Goal: Answer question/provide support: Share knowledge or assist other users

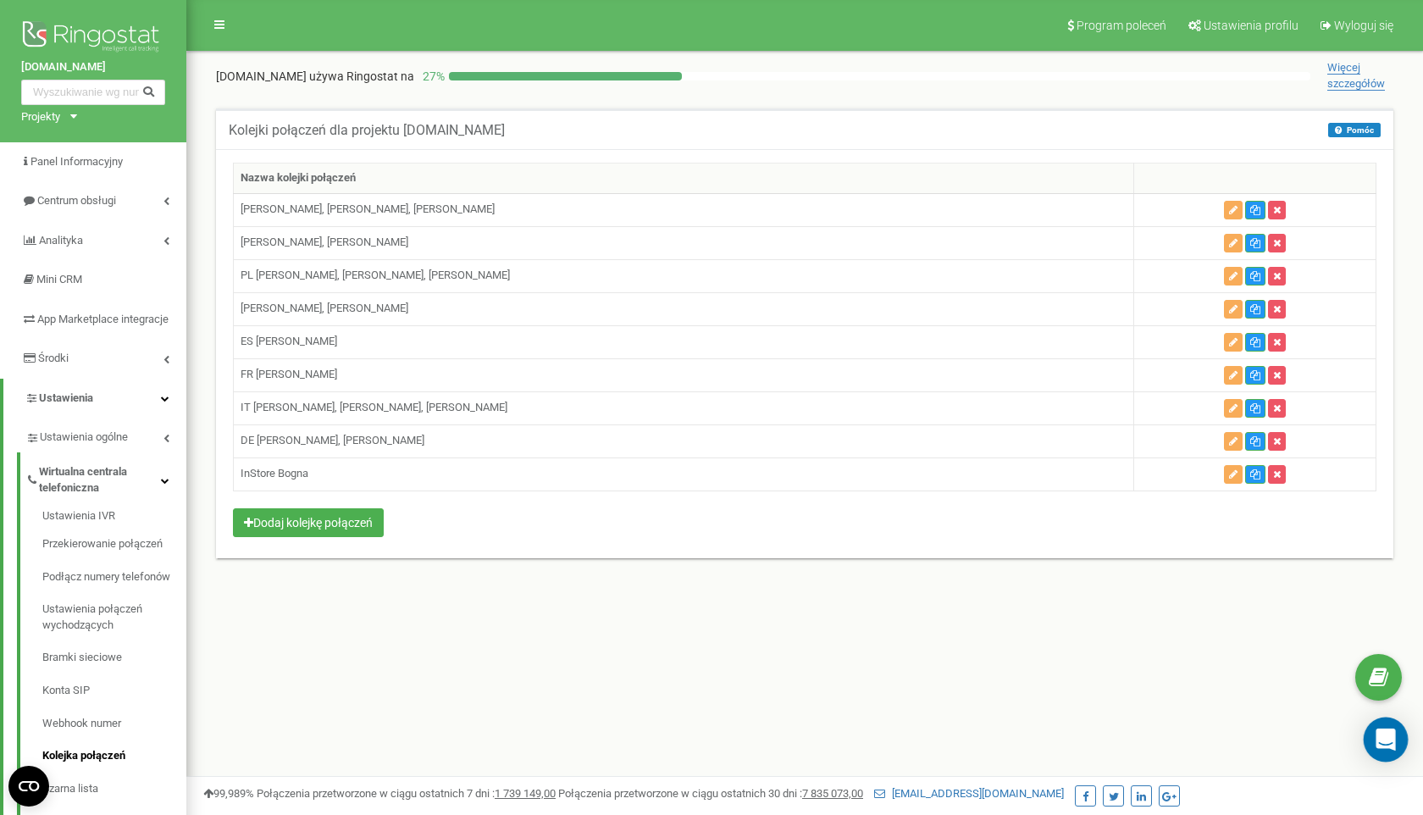
click at [1387, 736] on icon "Open Intercom Messenger" at bounding box center [1384, 739] width 19 height 22
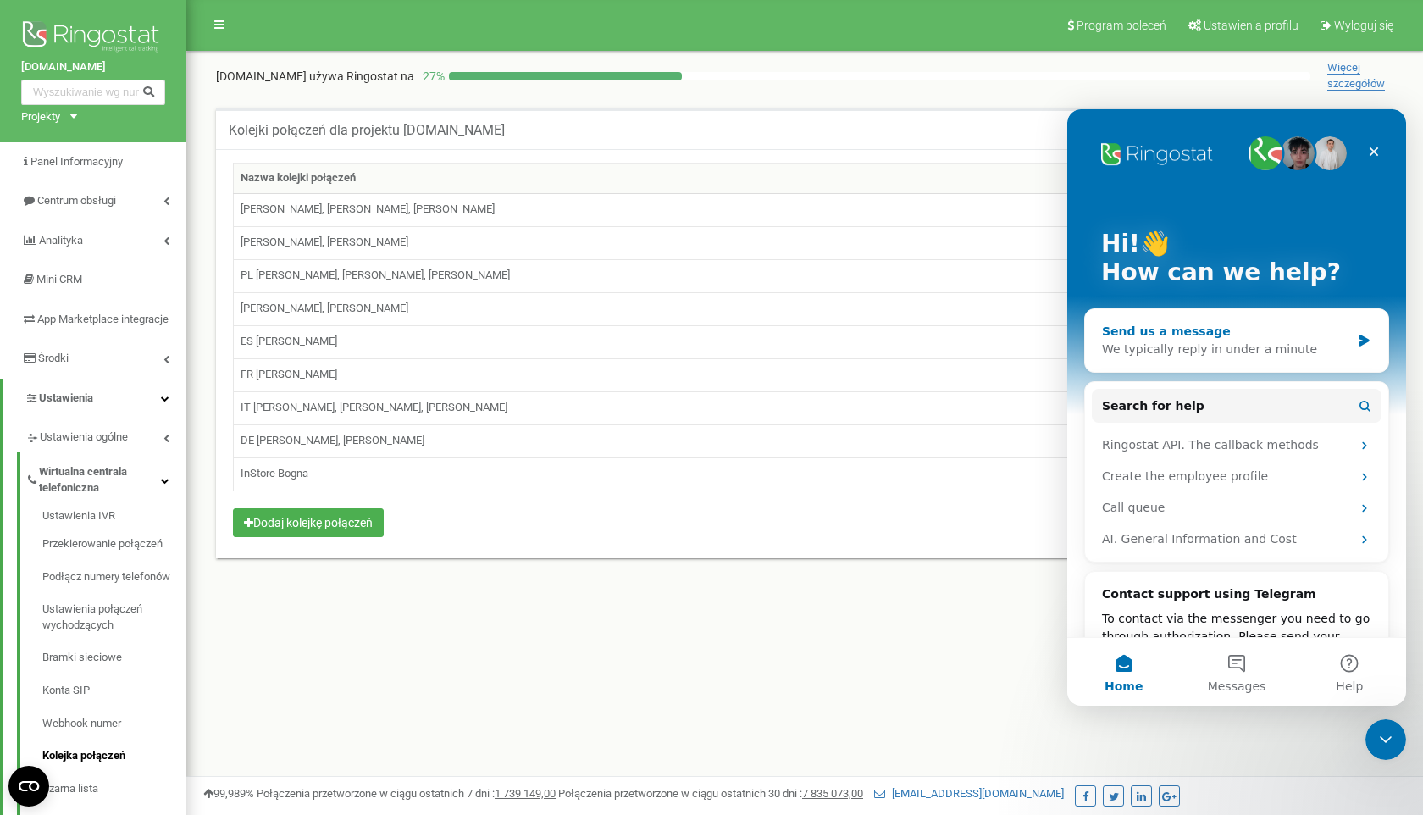
click at [1209, 354] on div "We typically reply in under a minute" at bounding box center [1226, 349] width 248 height 18
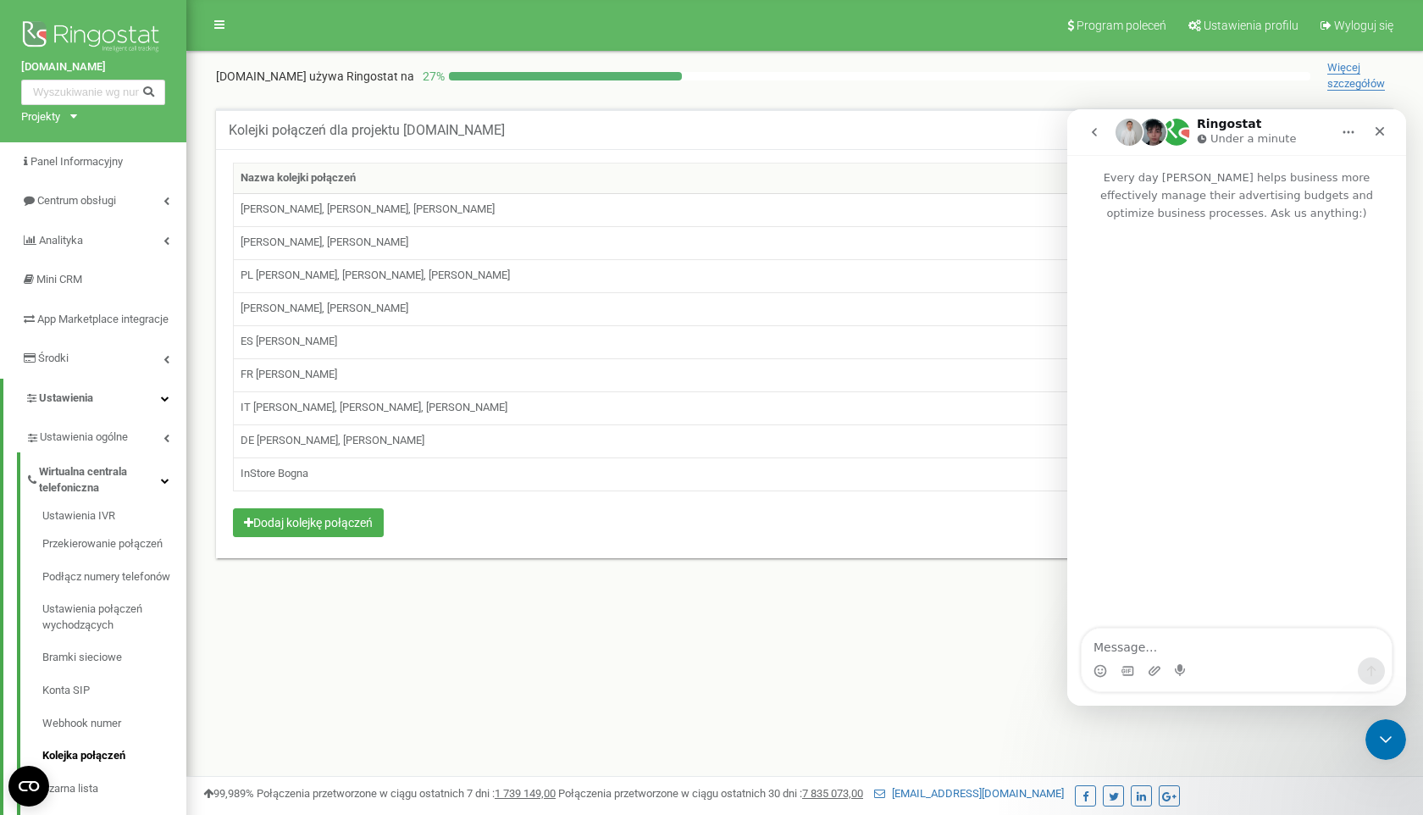
click at [1134, 643] on textarea "Message…" at bounding box center [1237, 642] width 310 height 29
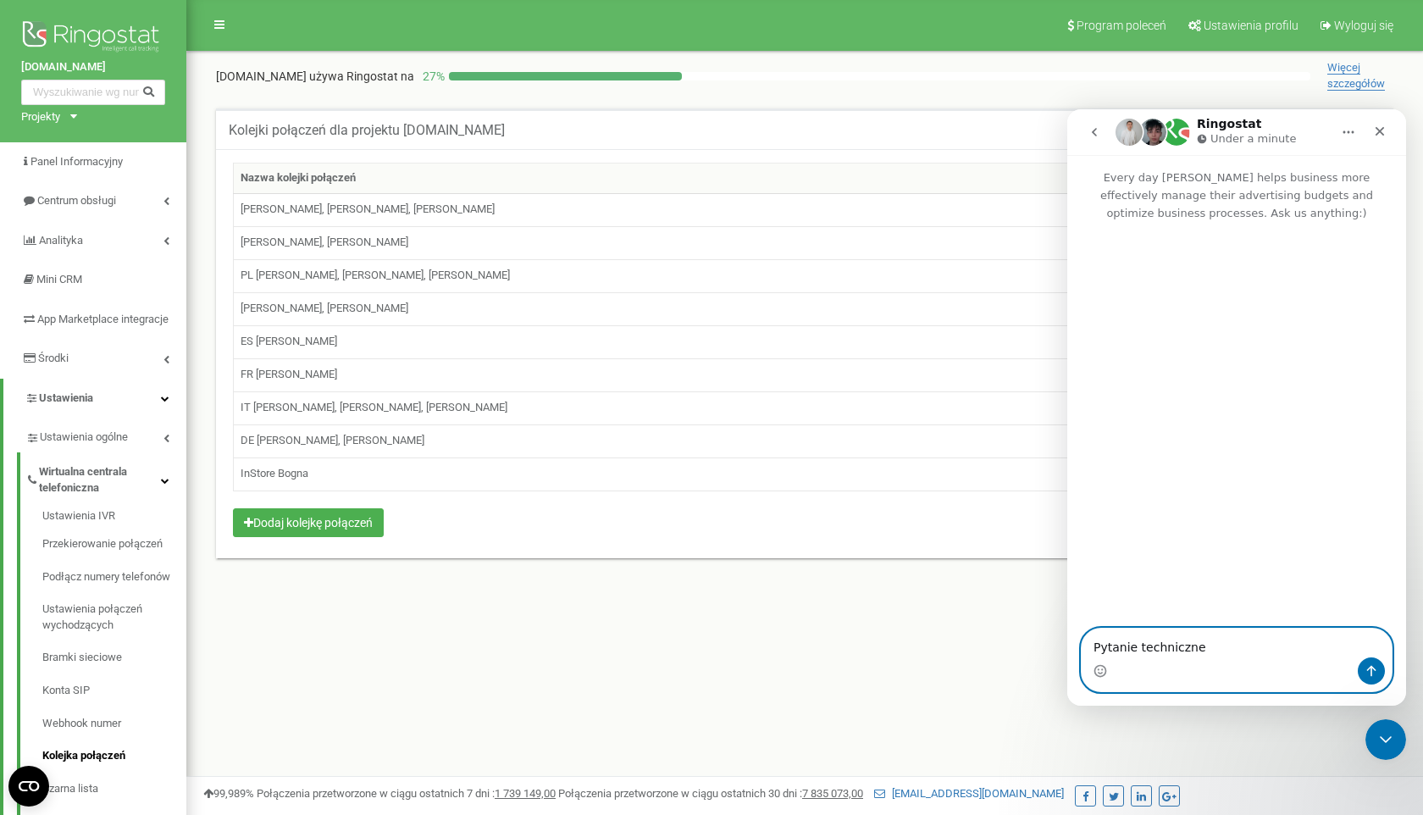
click at [1118, 628] on textarea "Pytanie techniczne" at bounding box center [1237, 642] width 310 height 29
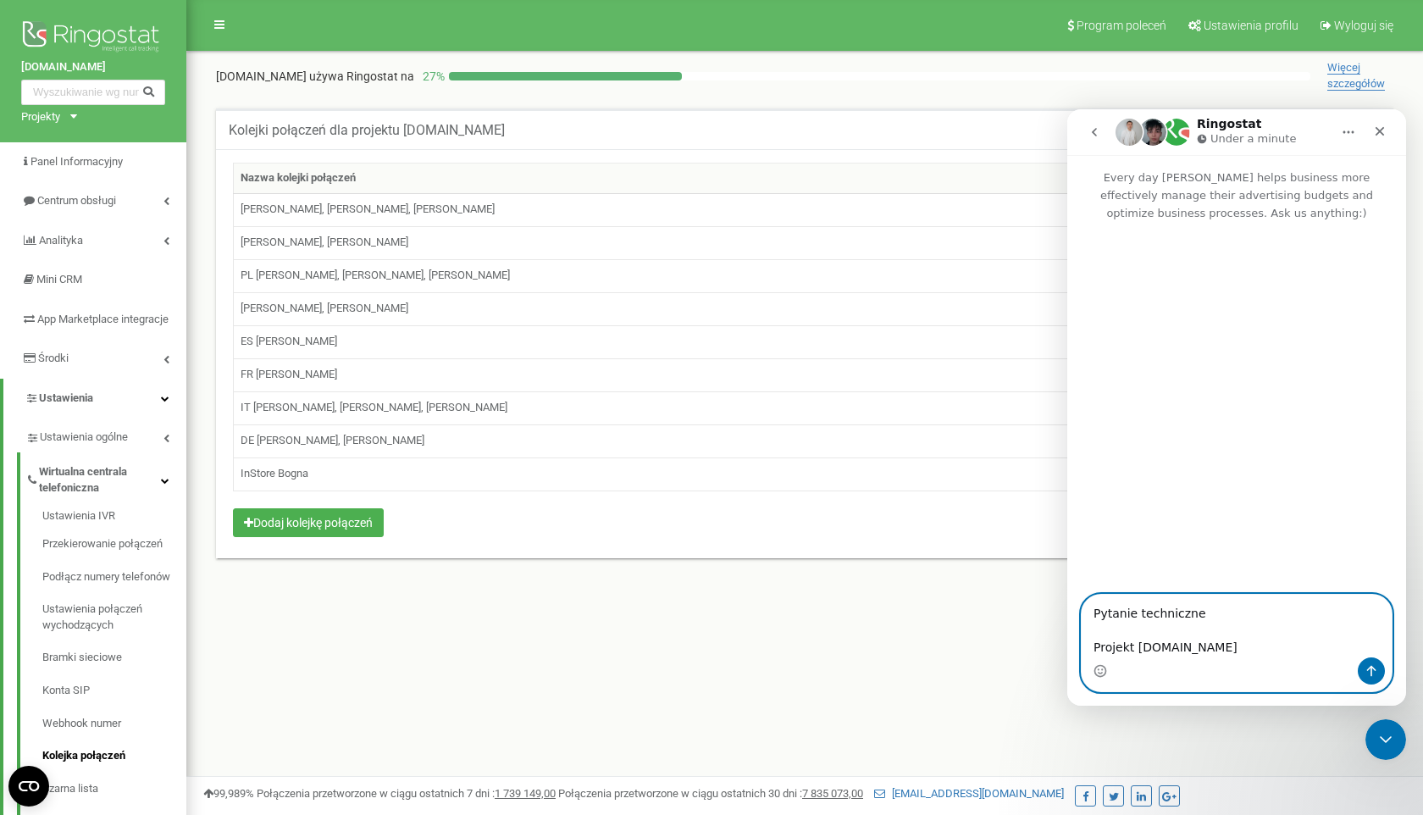
paste textarea "chcemy dla wysokich koszyków włączyć opcję “Request a call back” Powiesz co pot…"
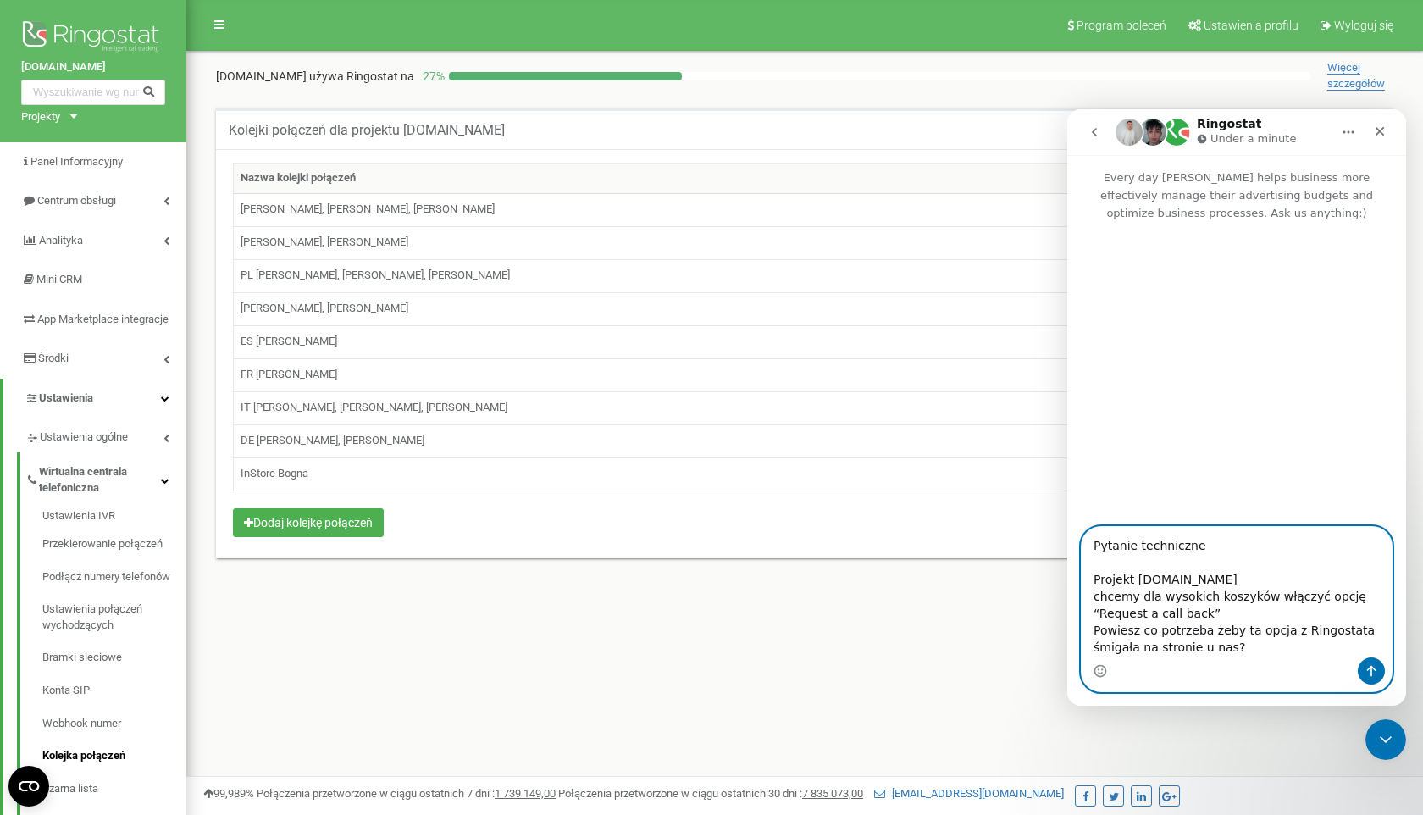
click at [1099, 579] on textarea "Pytanie techniczne Projekt Packhelp.com chcemy dla wysokich koszyków włączyć op…" at bounding box center [1237, 592] width 310 height 130
click at [1094, 616] on textarea "Pytanie techniczne Projekt Packhelp.com Chcemy dla wysokich koszyków włączyć op…" at bounding box center [1237, 592] width 310 height 130
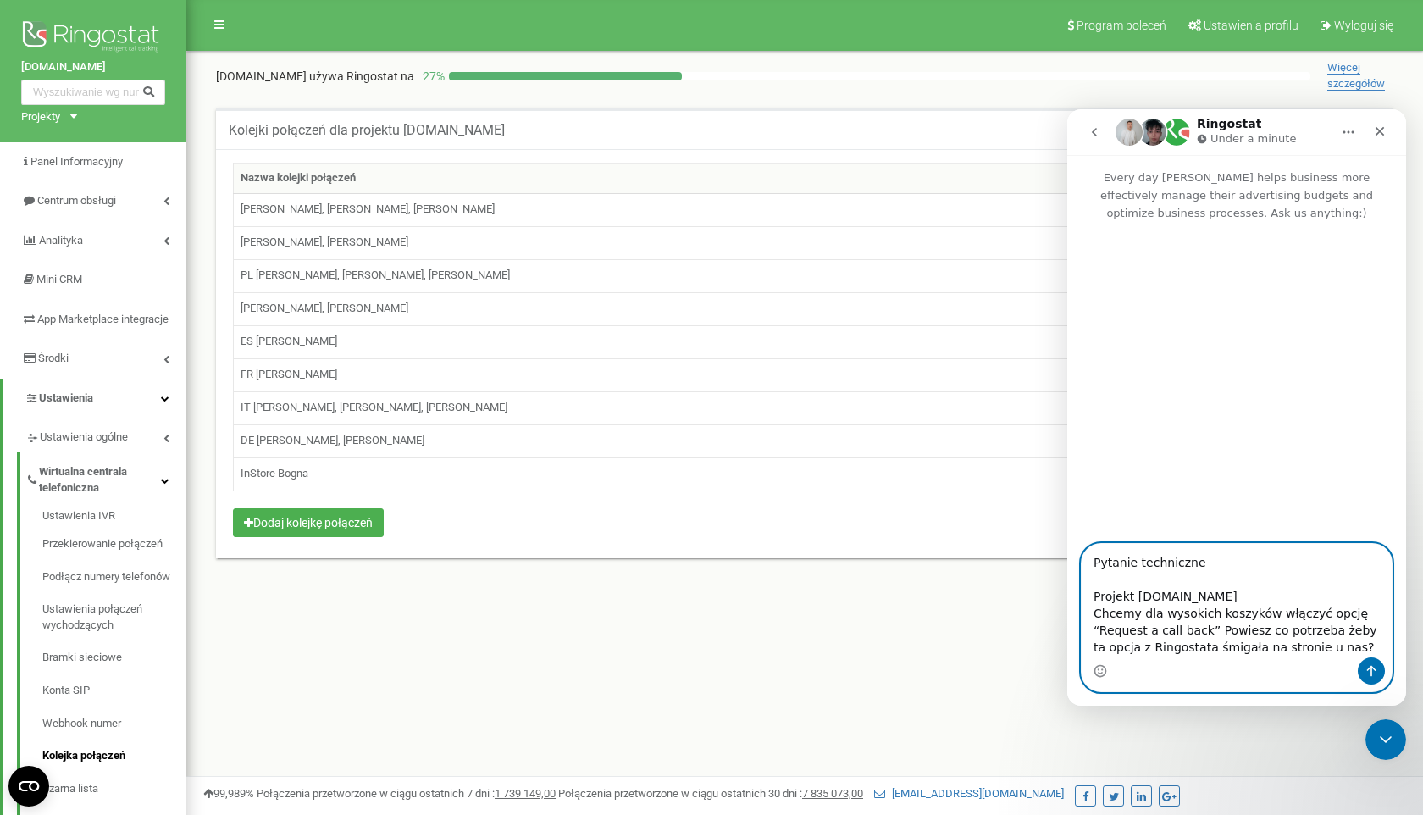
click at [1257, 600] on textarea "Pytanie techniczne Projekt Packhelp.com Chcemy dla wysokich koszyków włączyć op…" at bounding box center [1237, 600] width 310 height 113
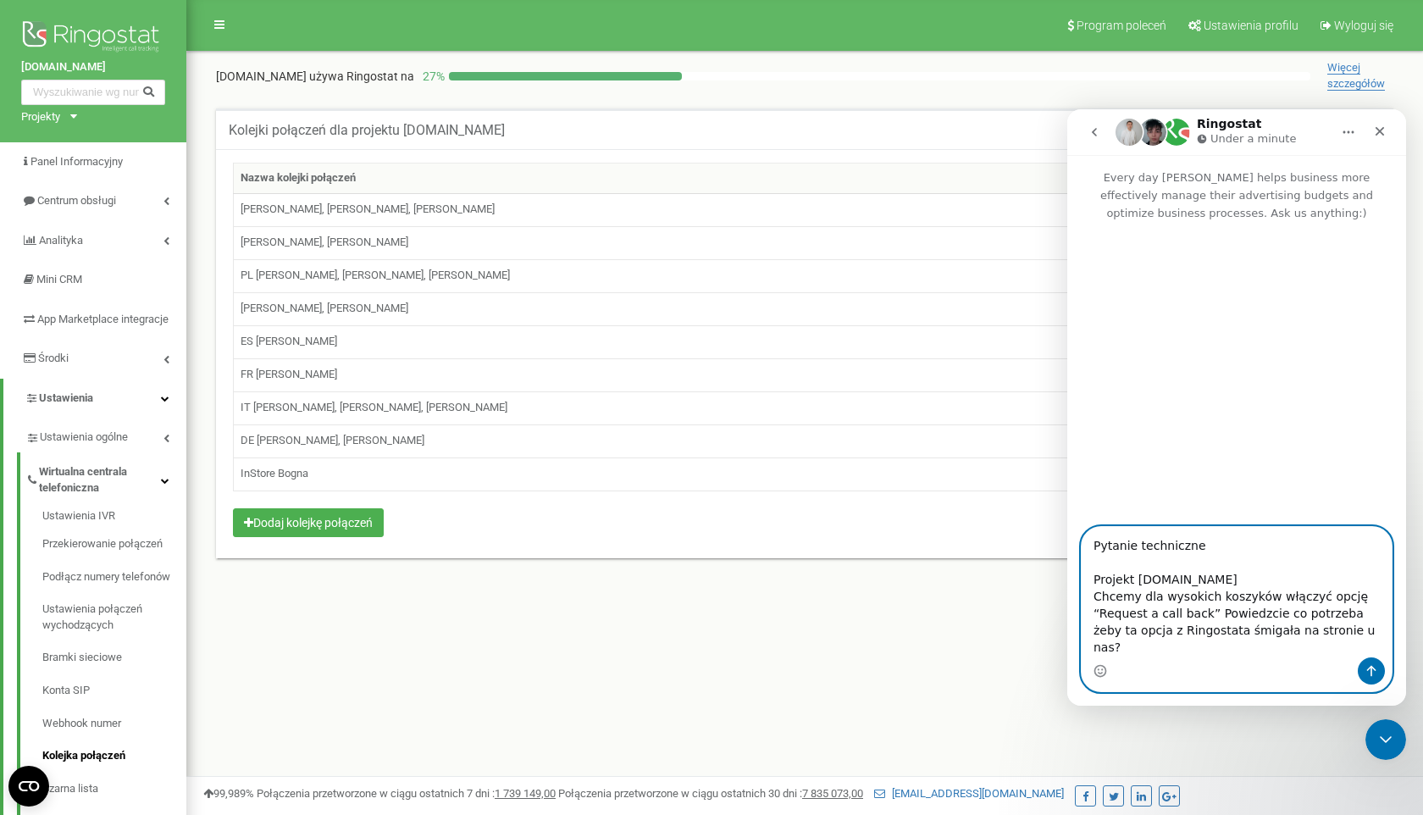
click at [1360, 620] on textarea "Pytanie techniczne Projekt Packhelp.com Chcemy dla wysokich koszyków włączyć op…" at bounding box center [1237, 592] width 310 height 130
type textarea "Pytanie techniczne Projekt Packhelp.com Chcemy dla wysokich koszyków włączyć op…"
click at [1370, 670] on icon "Send a message…" at bounding box center [1371, 671] width 14 height 14
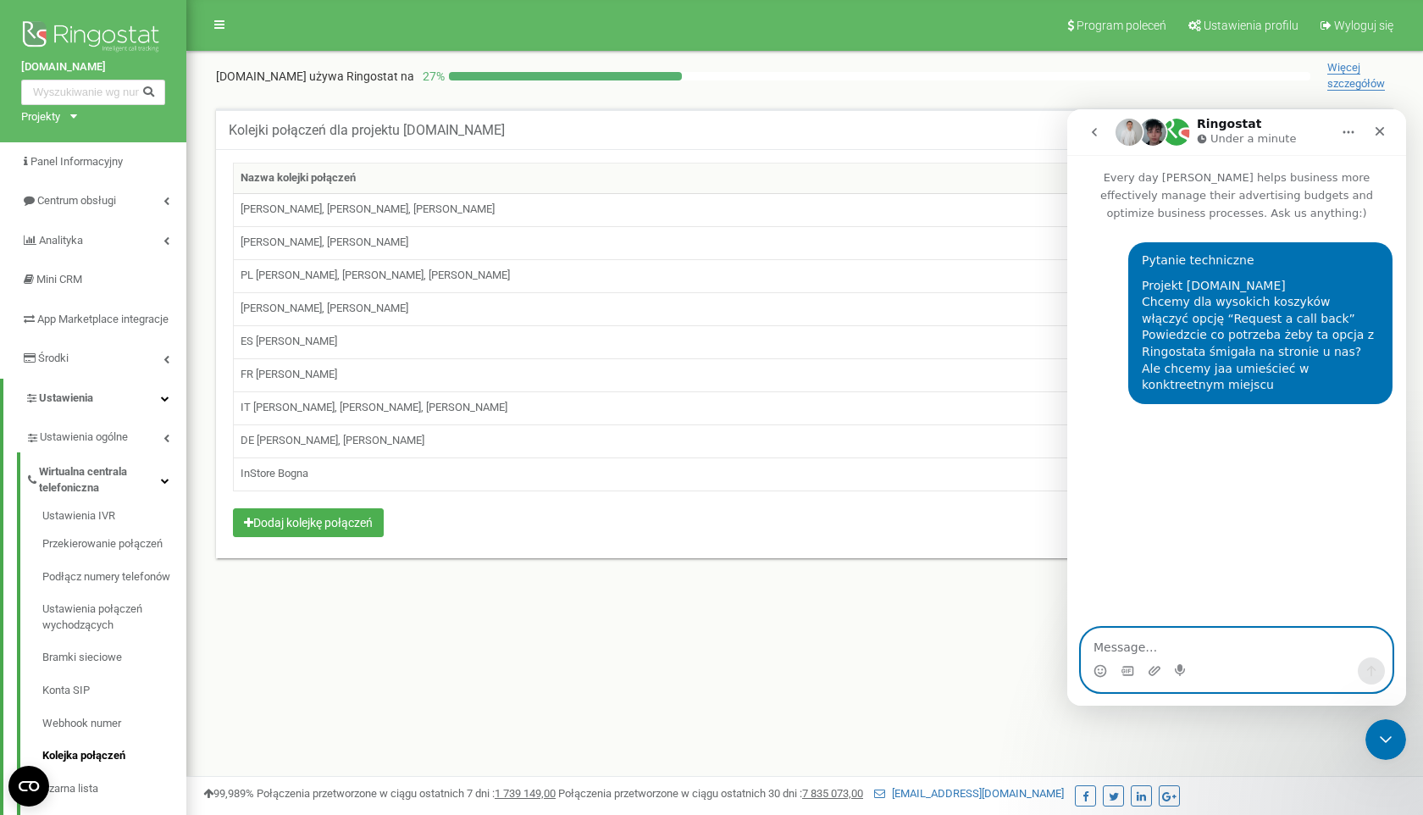
scroll to position [0, 0]
click at [1154, 668] on icon "Upload attachment" at bounding box center [1155, 671] width 14 height 14
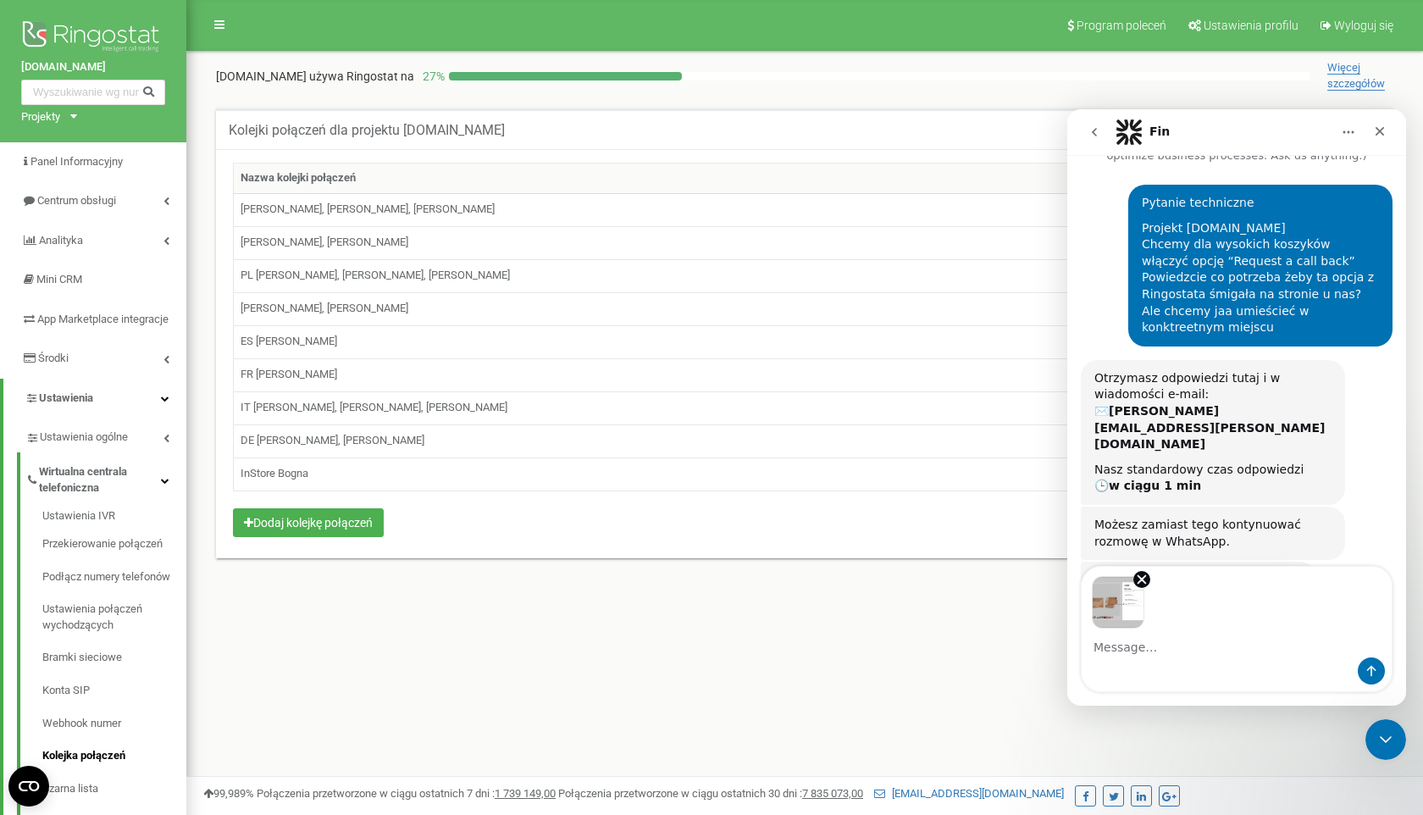
scroll to position [119, 0]
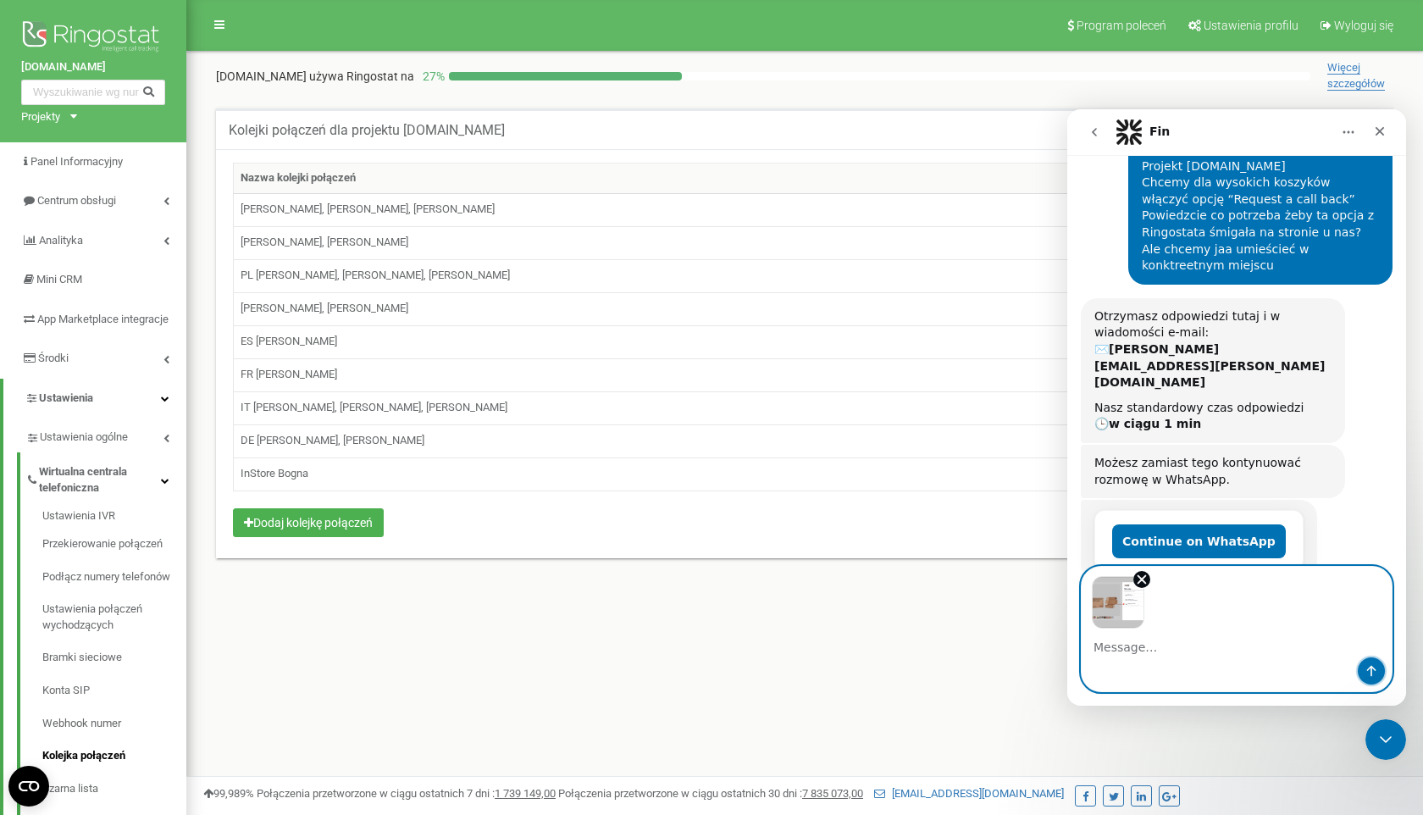
click at [1375, 671] on icon "Send a message…" at bounding box center [1371, 671] width 14 height 14
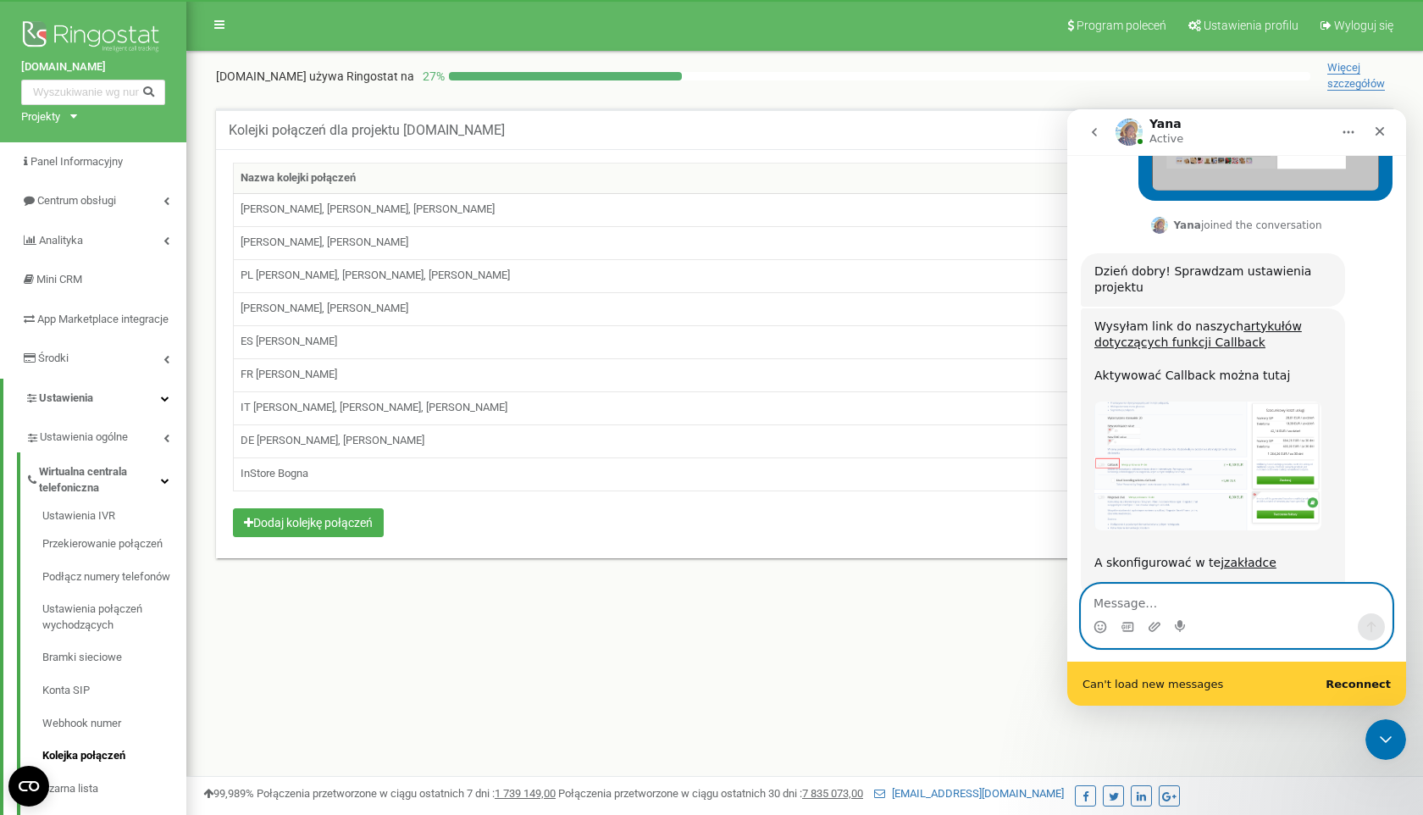
scroll to position [310, 0]
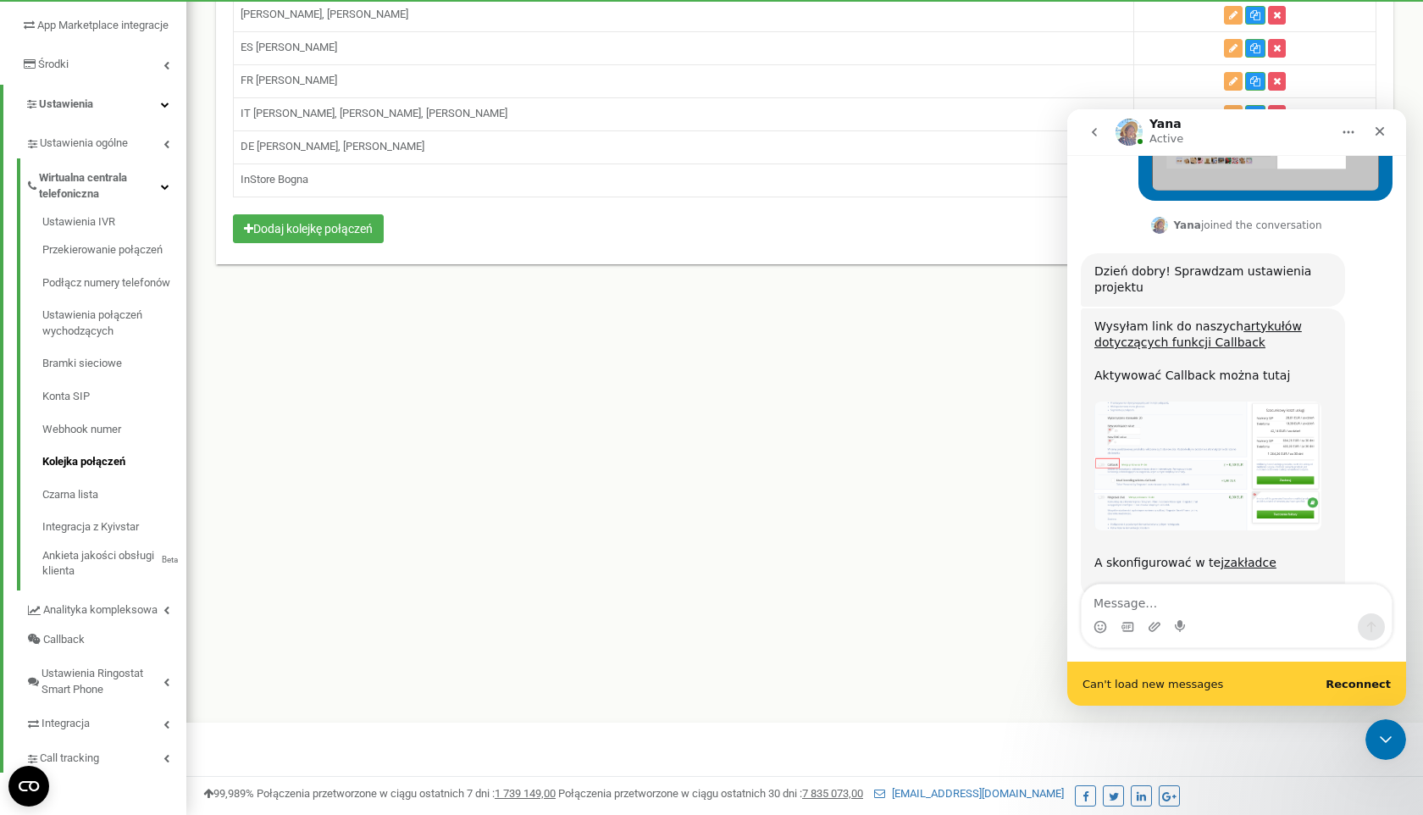
click at [1353, 679] on b "Reconnect" at bounding box center [1358, 684] width 65 height 13
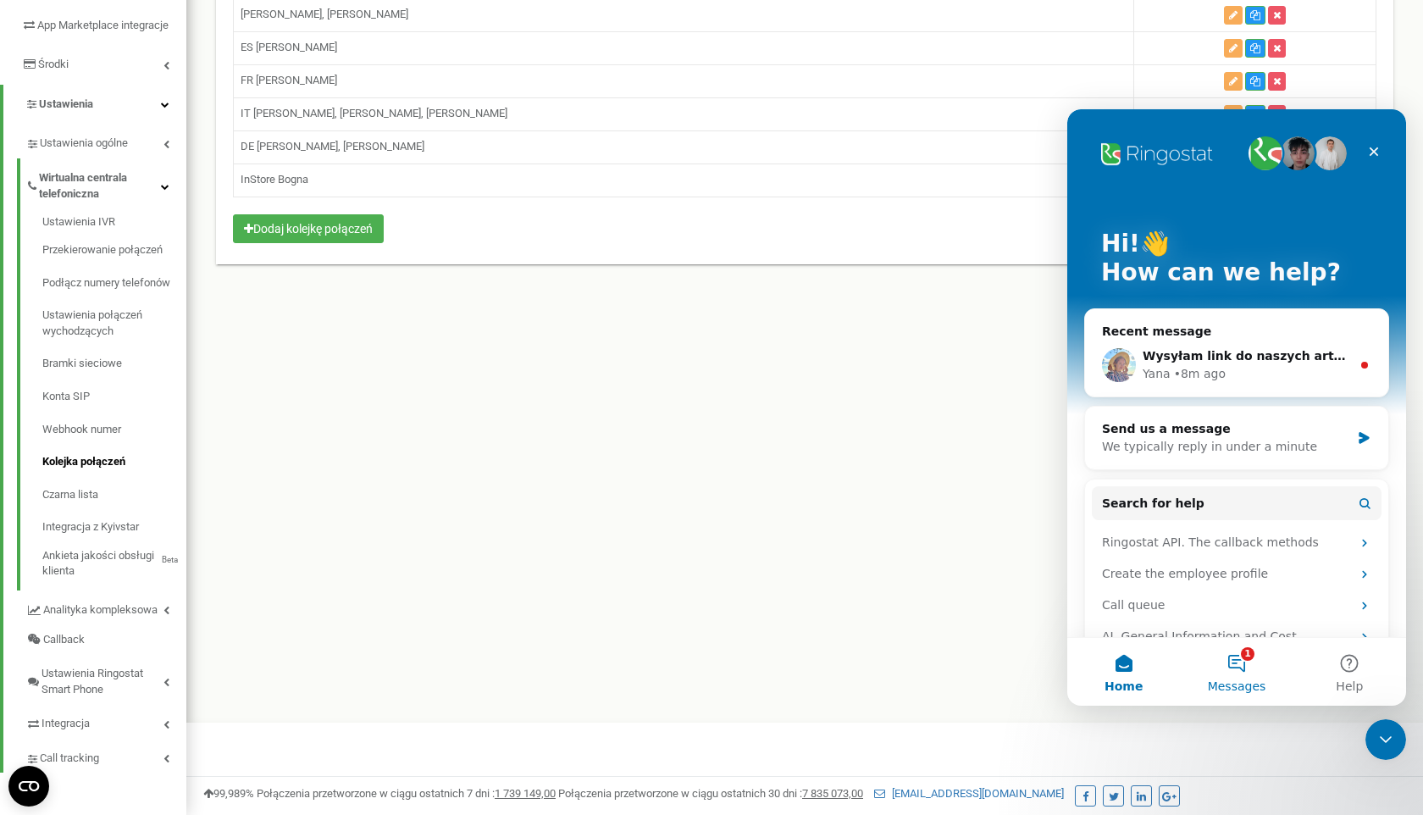
click at [1242, 673] on button "1 Messages" at bounding box center [1236, 672] width 113 height 68
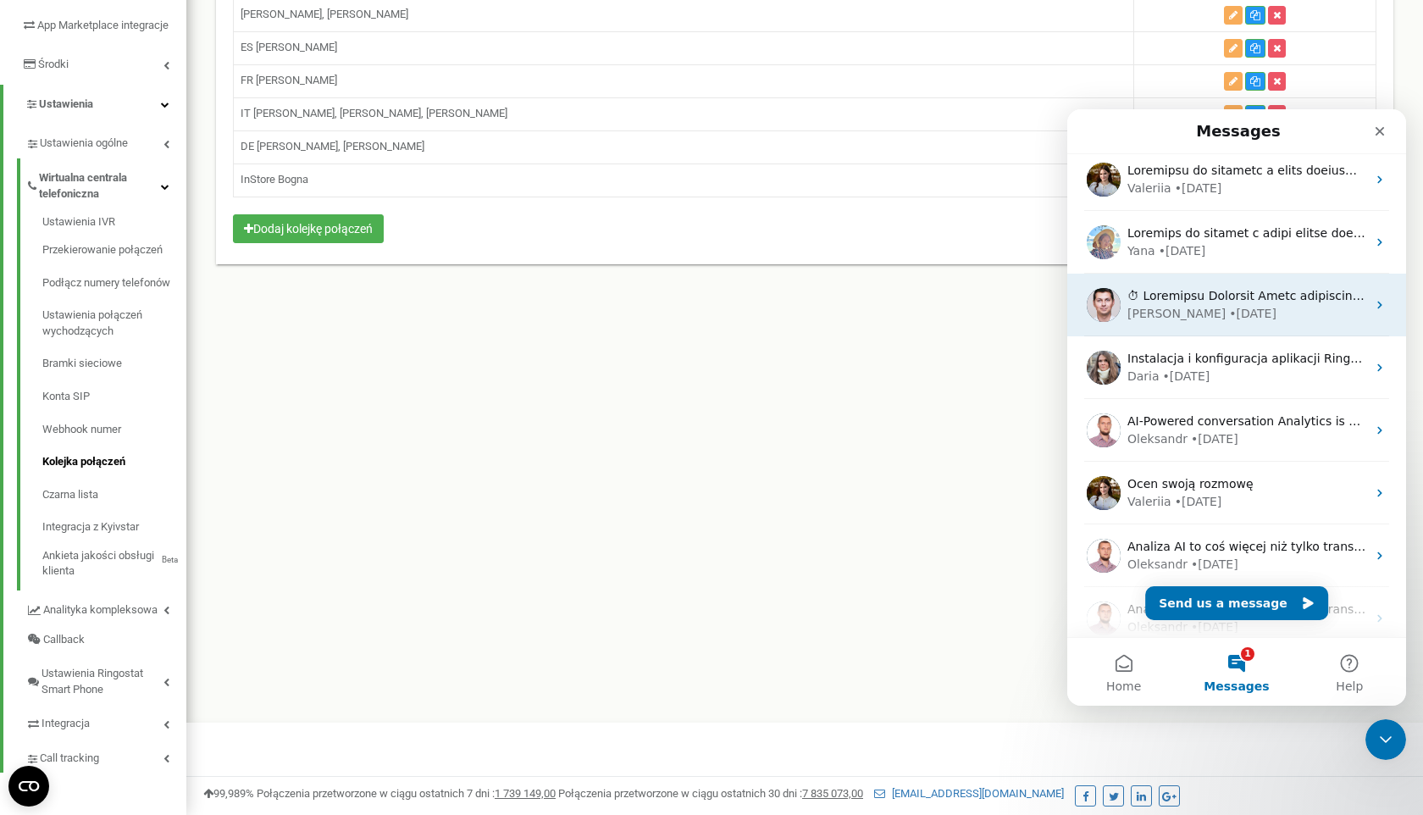
scroll to position [0, 0]
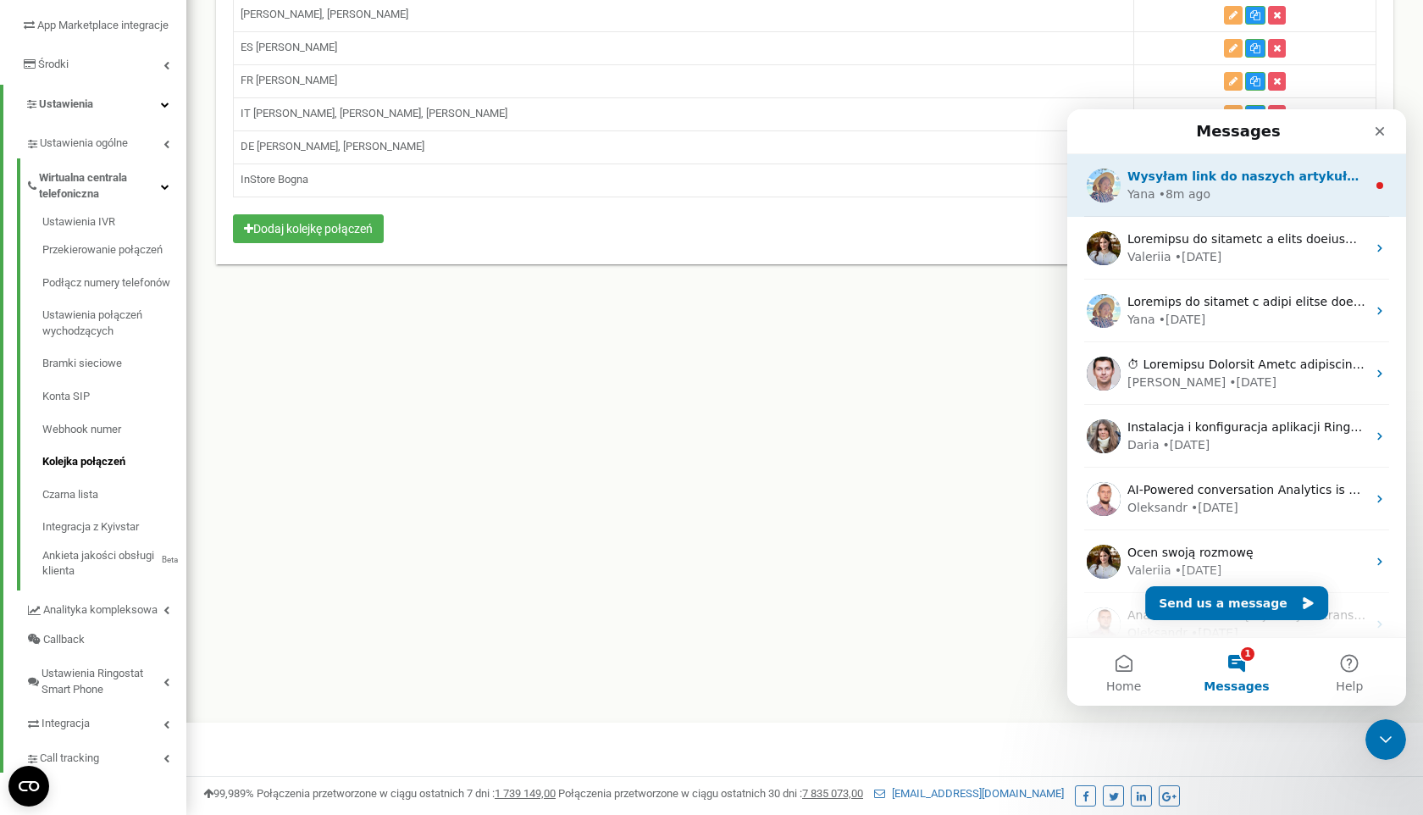
click at [1225, 192] on div "Yana • 8m ago" at bounding box center [1246, 194] width 239 height 18
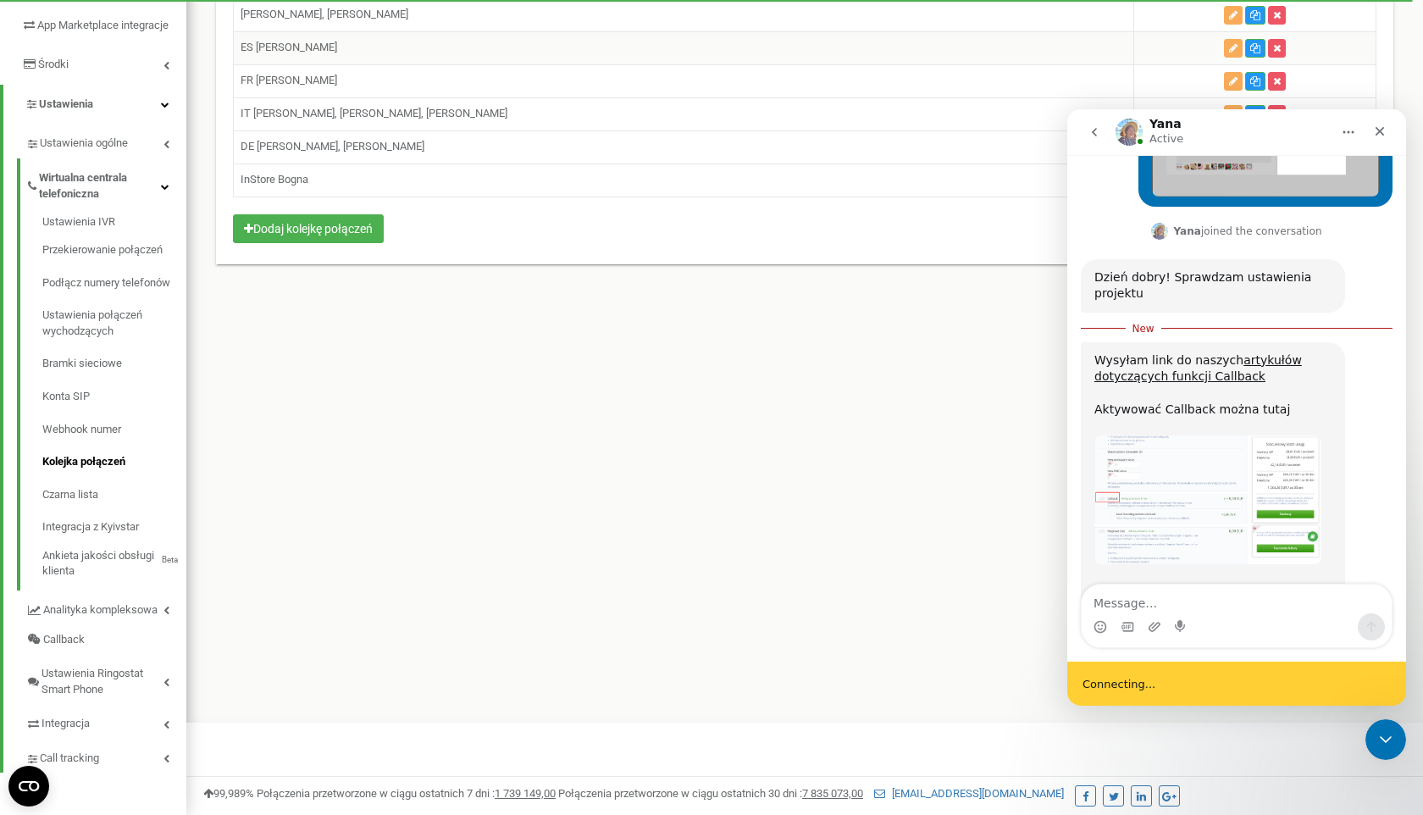
scroll to position [830, 0]
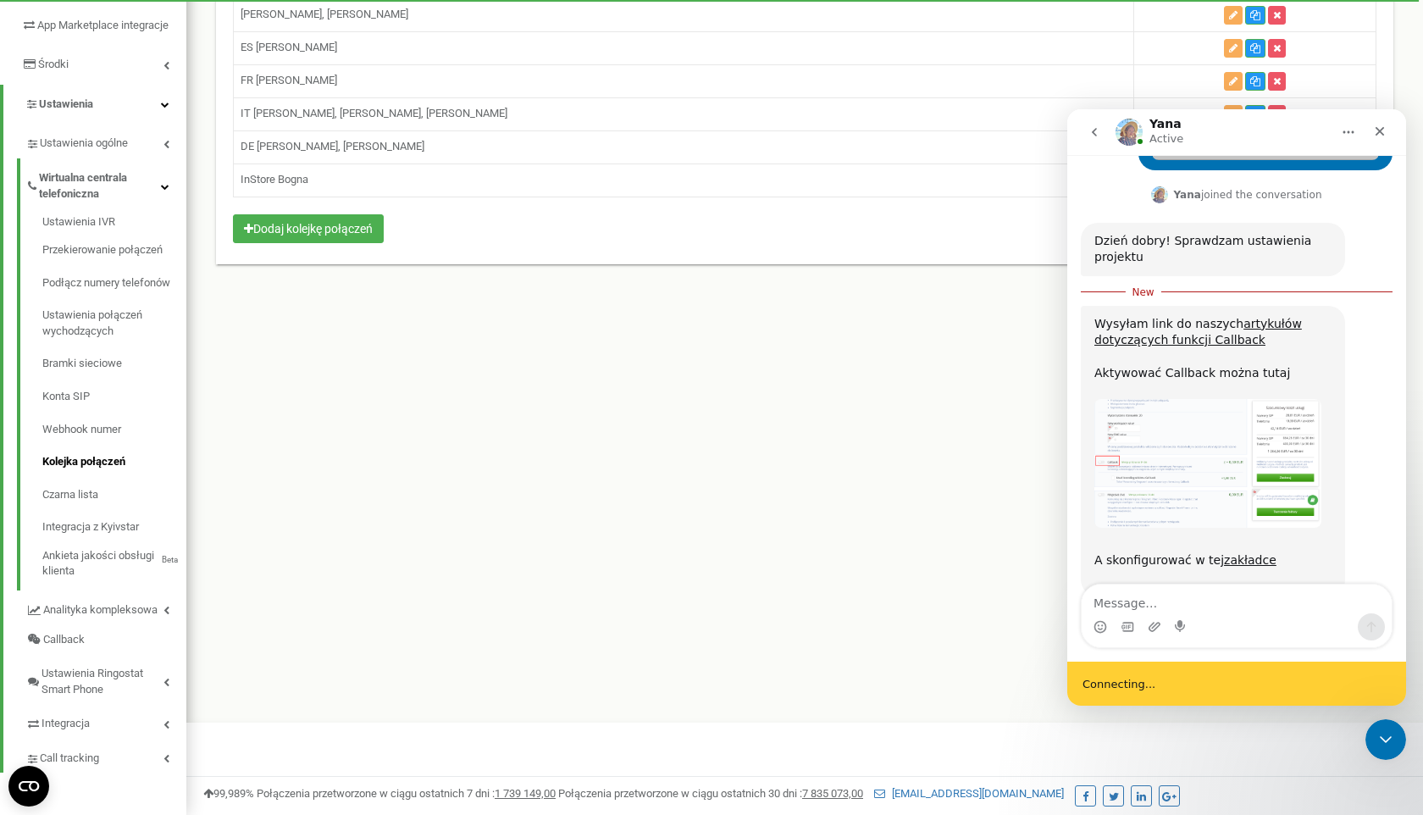
click at [1109, 609] on textarea "Message…" at bounding box center [1237, 598] width 310 height 29
type textarea "okok"
click at [1371, 628] on icon "Send a message…" at bounding box center [1371, 627] width 9 height 11
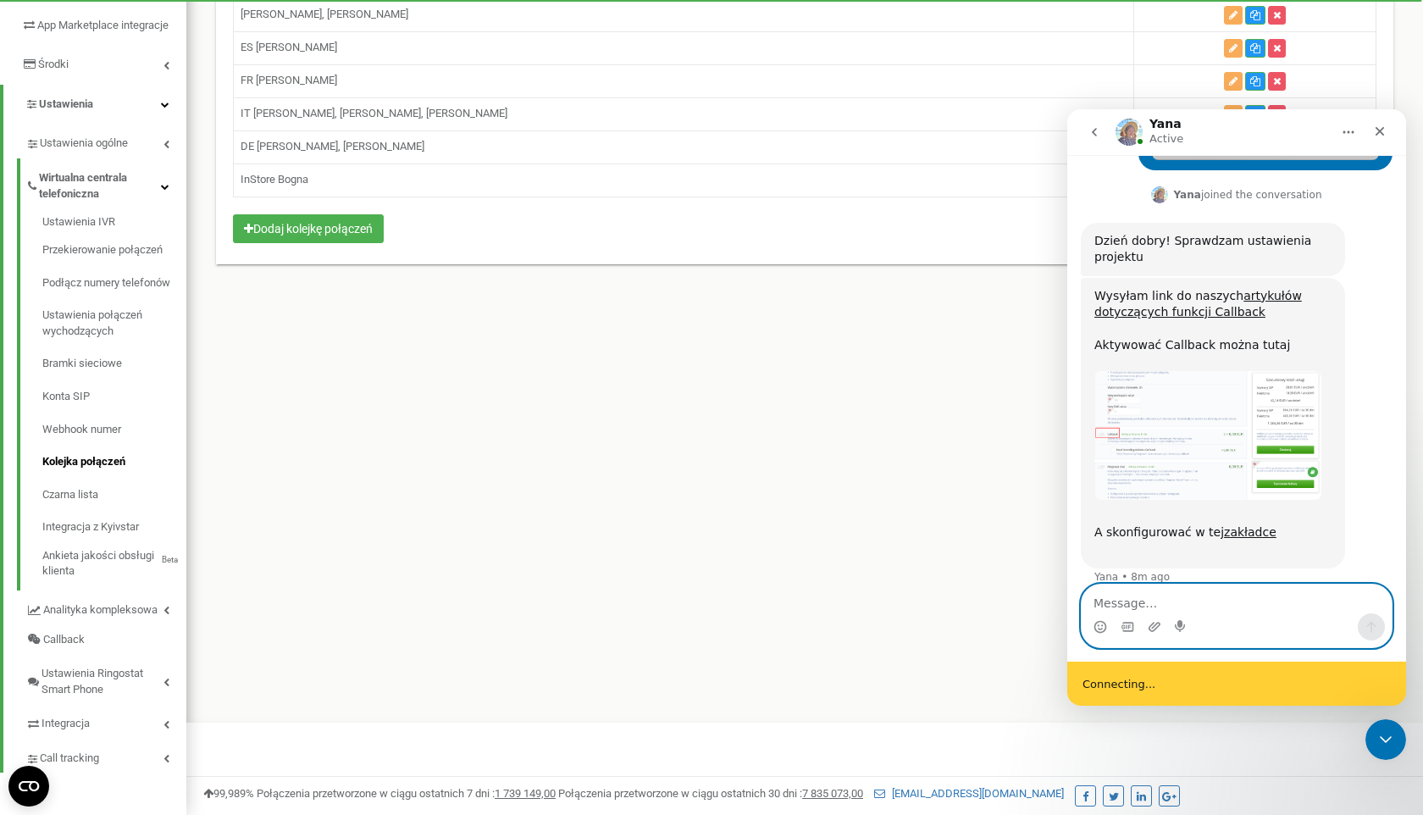
scroll to position [852, 0]
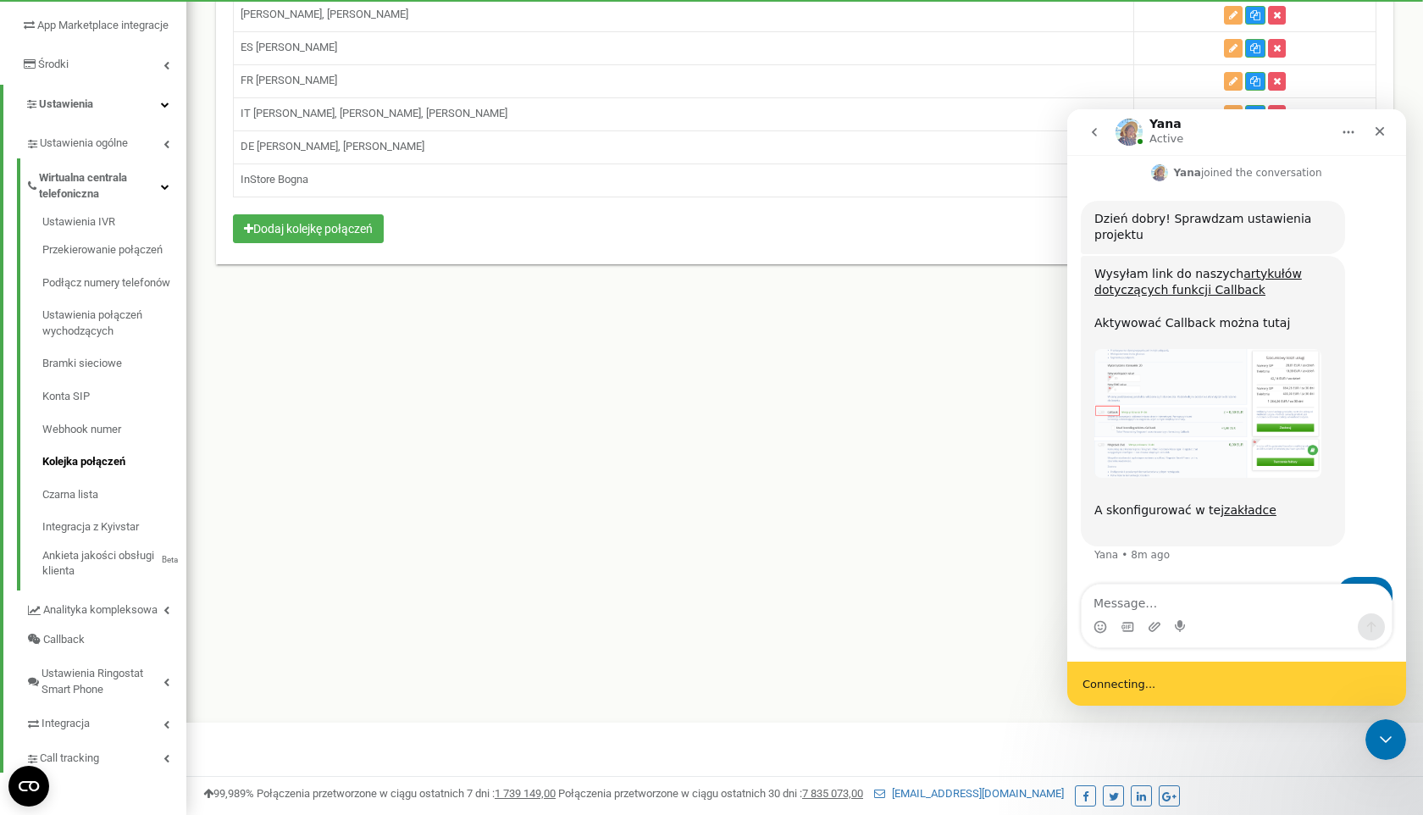
click at [1161, 358] on img "Yana says…" at bounding box center [1207, 413] width 227 height 129
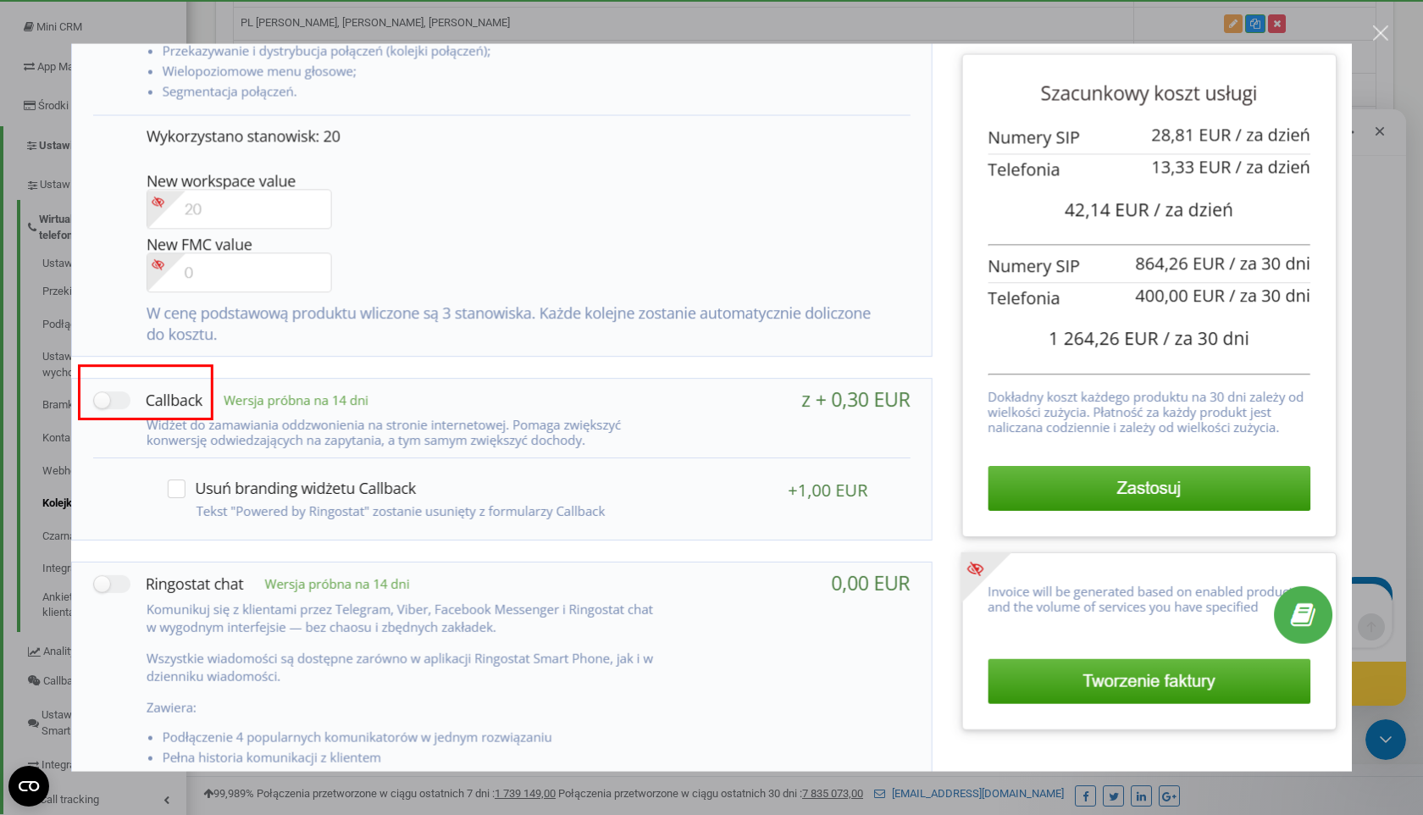
scroll to position [310, 0]
click at [1385, 224] on div "Intercom messenger" at bounding box center [711, 407] width 1423 height 815
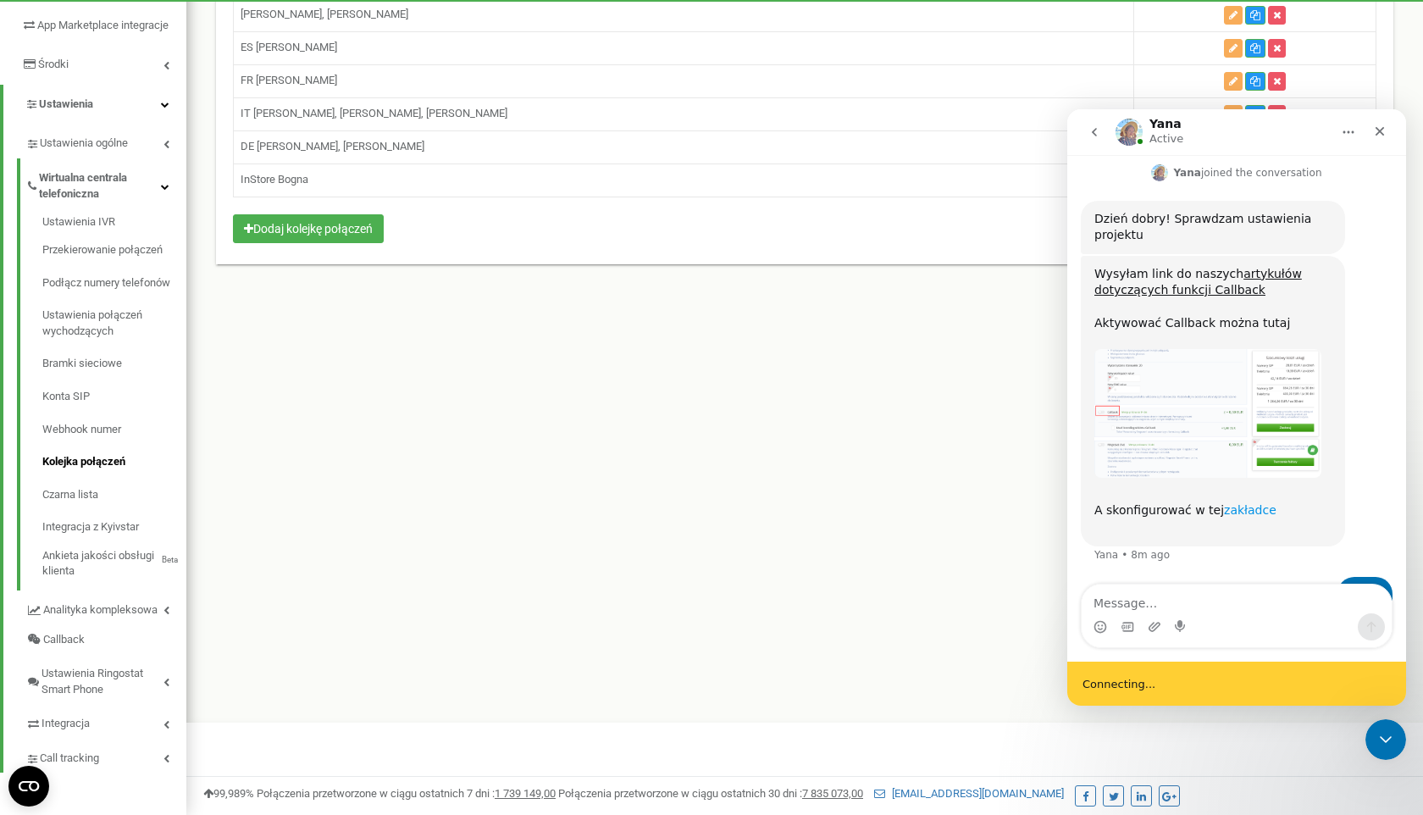
click at [1241, 503] on link "zakładce" at bounding box center [1250, 510] width 53 height 14
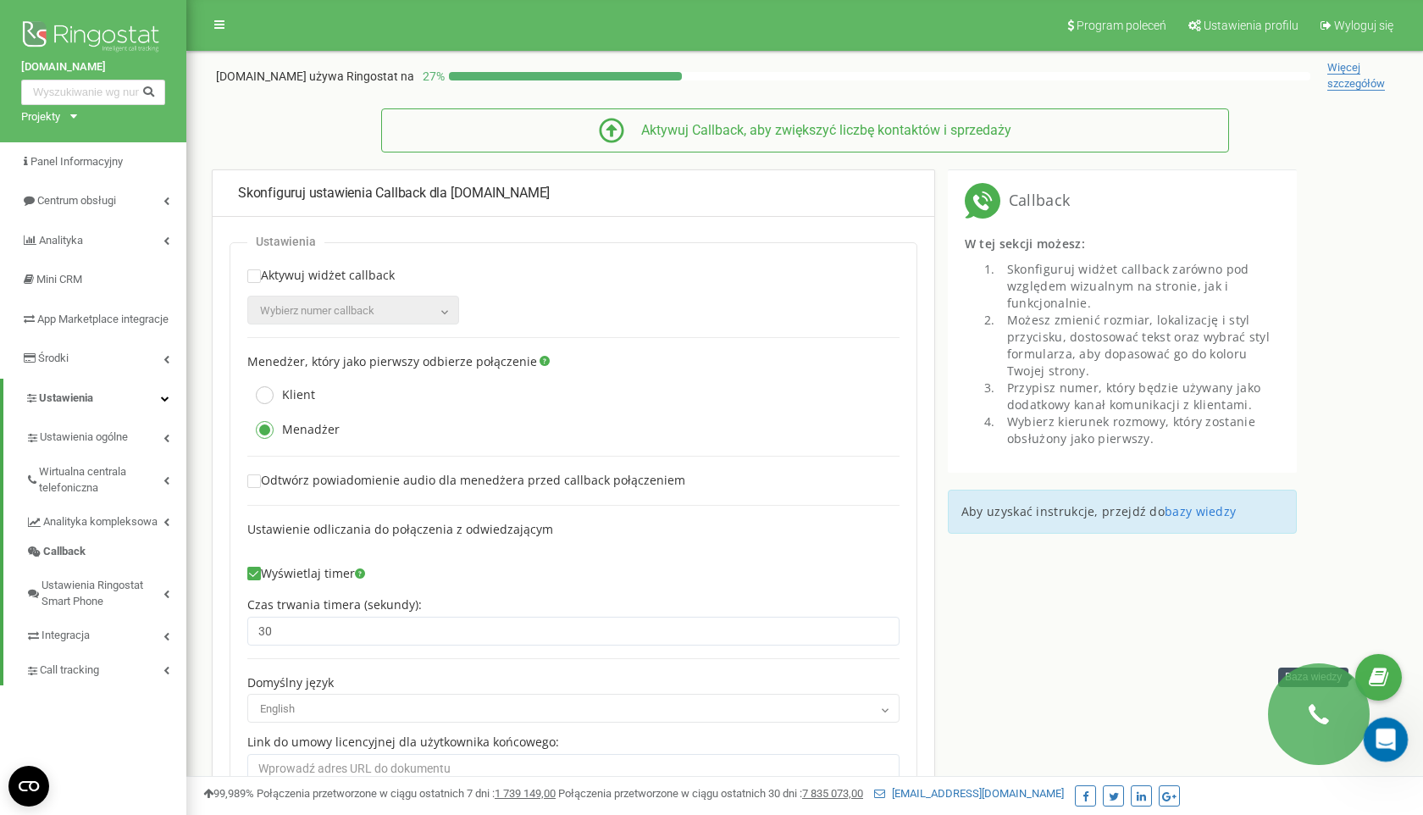
click at [1381, 727] on icon "Open Intercom Messenger" at bounding box center [1384, 737] width 28 height 28
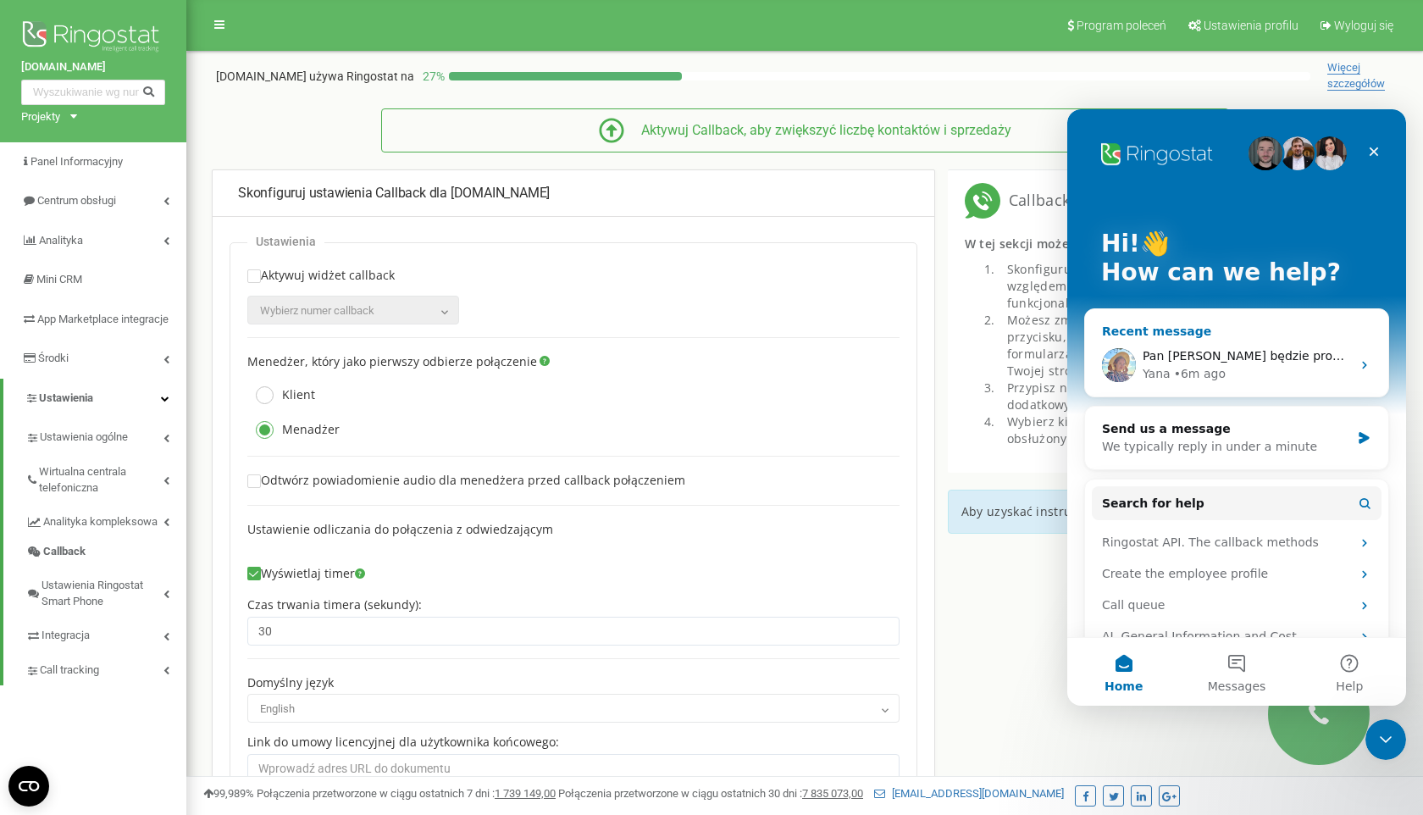
click at [1267, 367] on div "Yana • 6m ago" at bounding box center [1247, 374] width 208 height 18
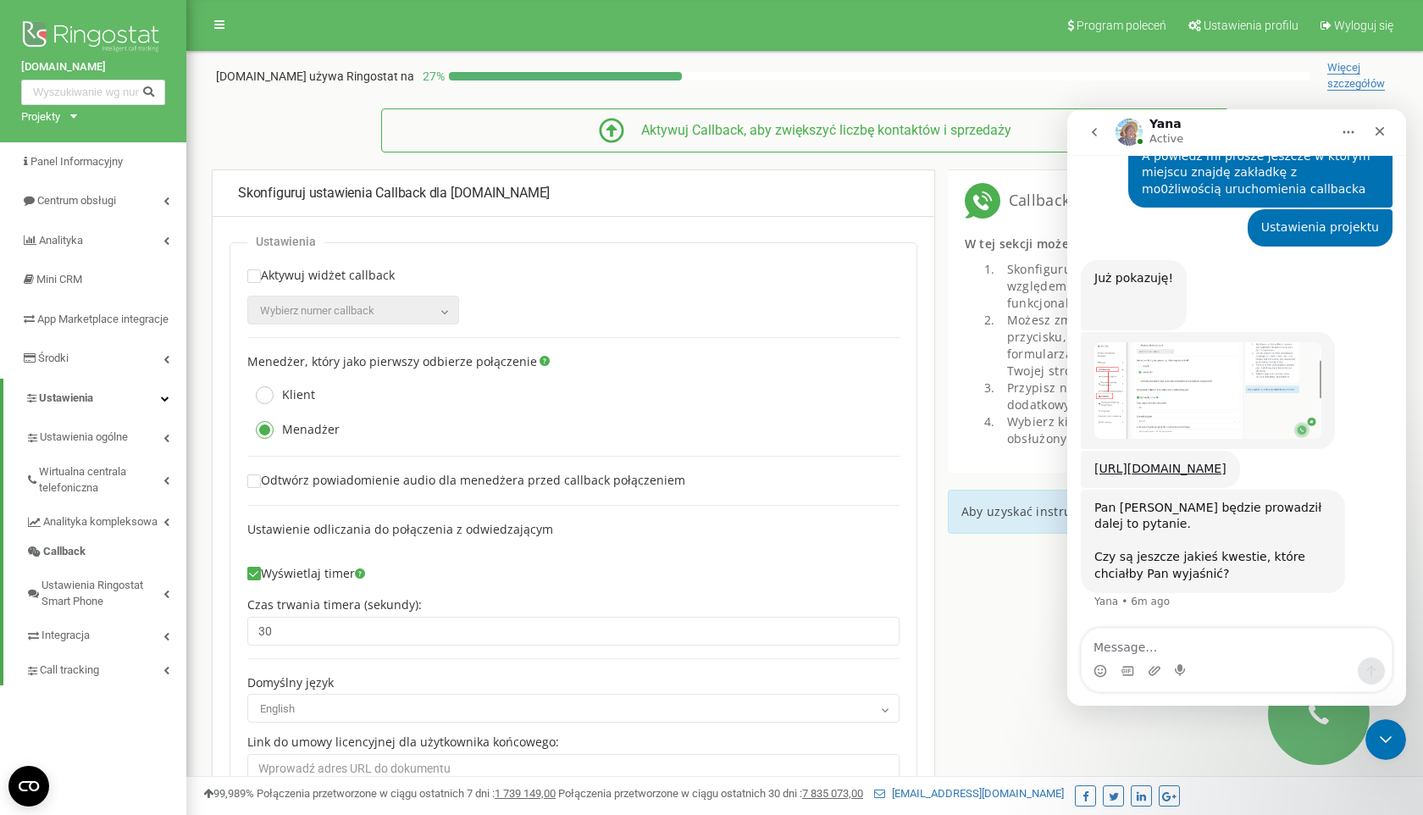
scroll to position [1563, 0]
click at [1110, 641] on textarea "Message…" at bounding box center [1237, 642] width 310 height 29
type textarea "okokok"
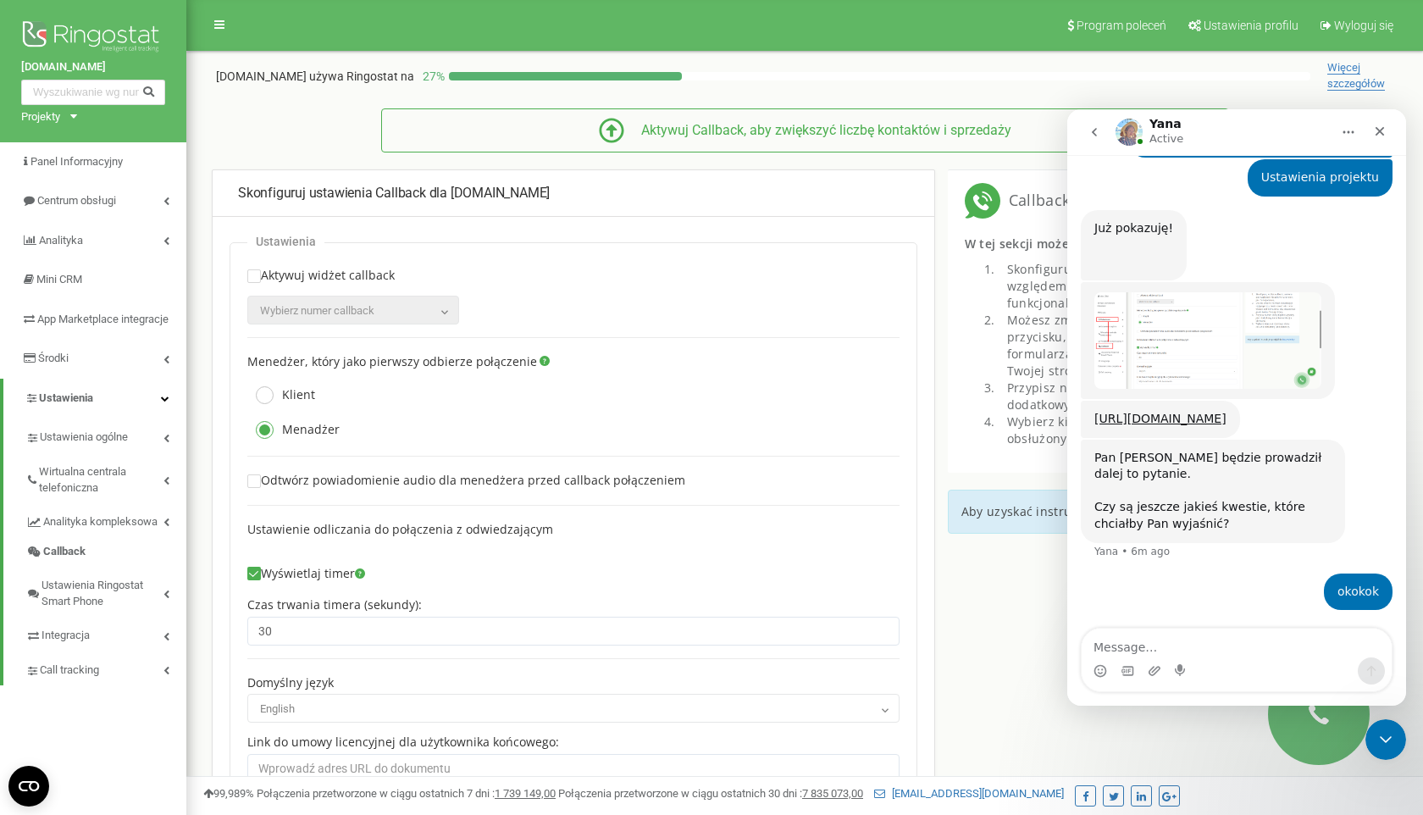
scroll to position [1614, 0]
click at [1138, 412] on link "[URL][DOMAIN_NAME]" at bounding box center [1160, 419] width 132 height 14
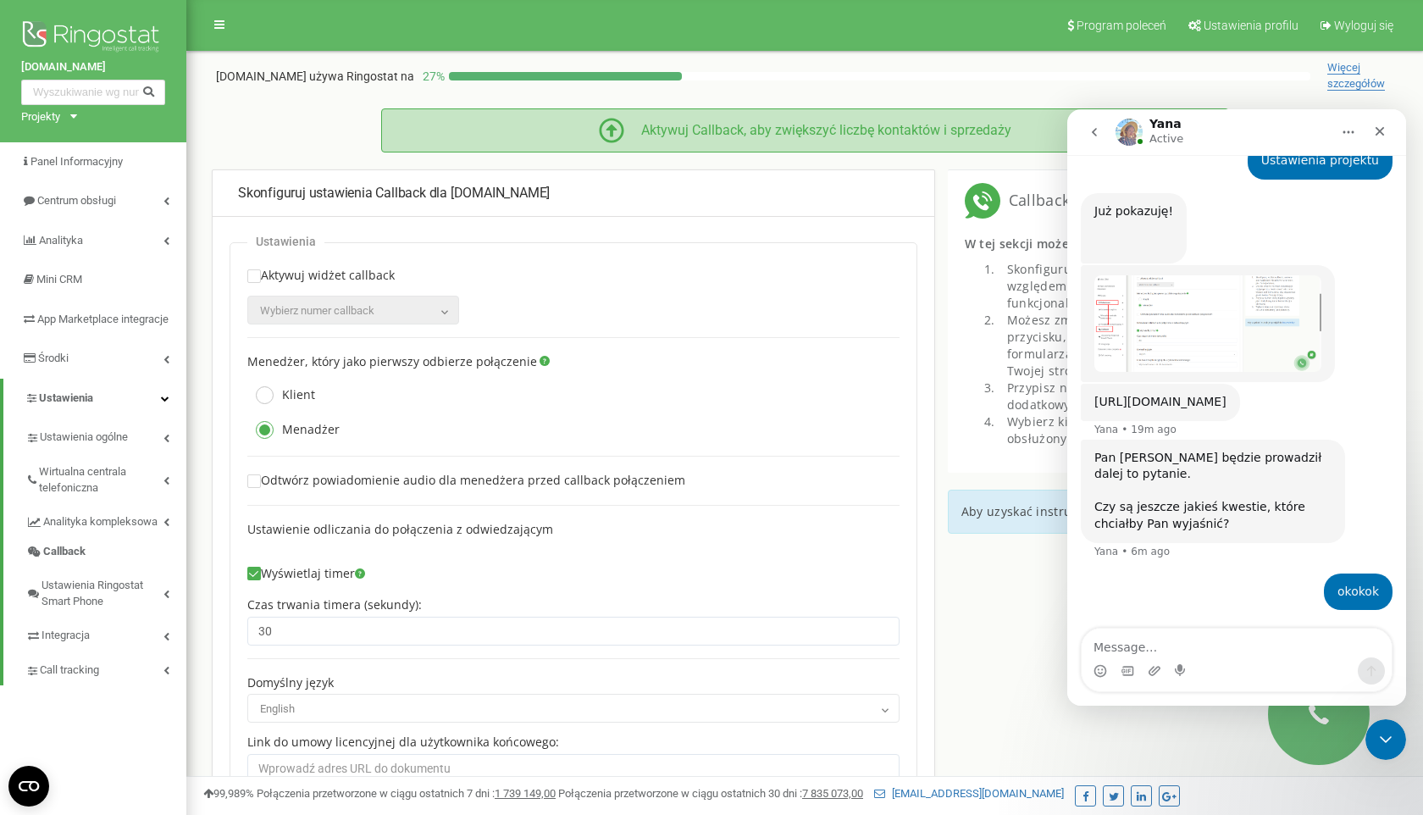
scroll to position [1631, 0]
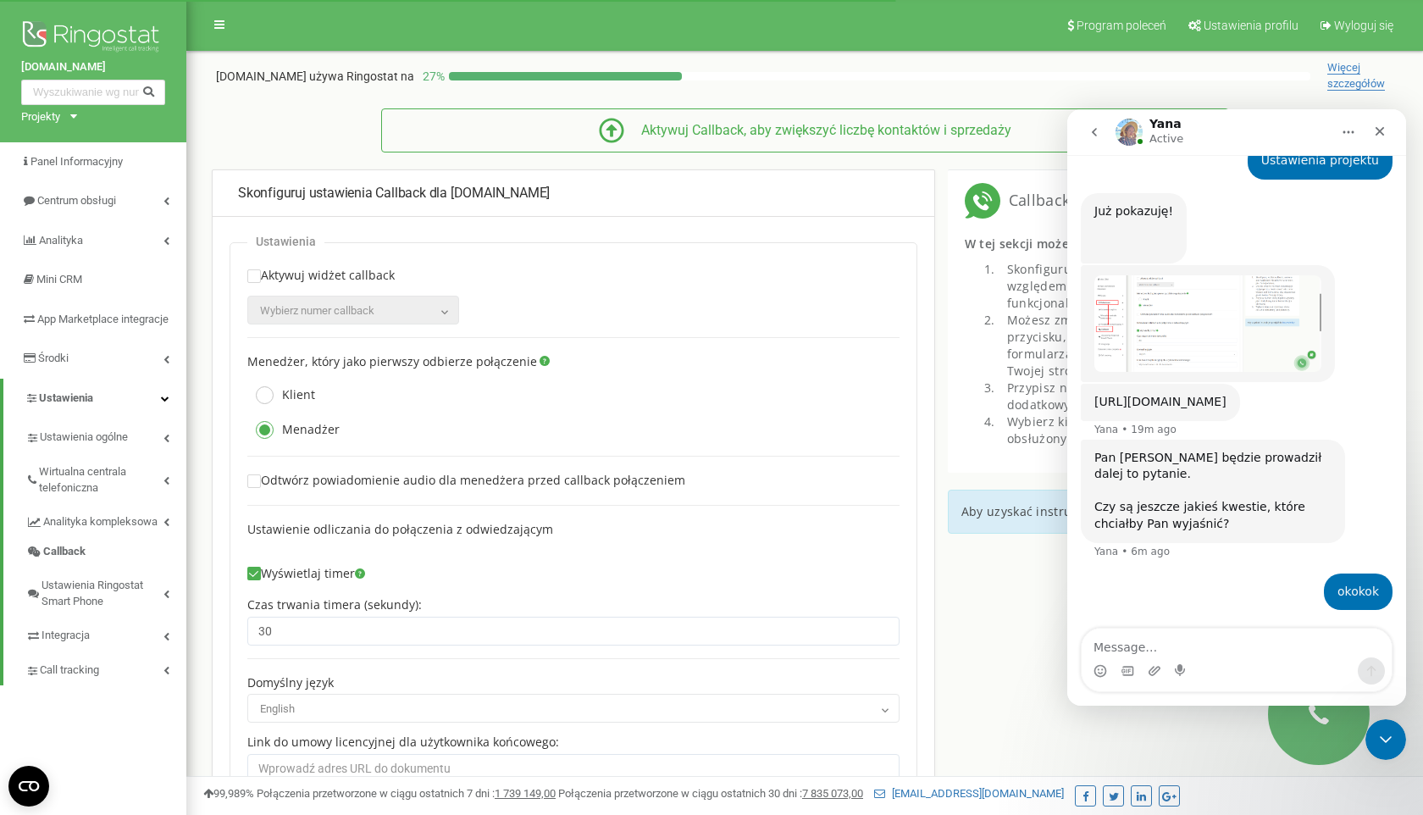
click at [257, 274] on ins at bounding box center [254, 276] width 12 height 12
click at [396, 313] on span "Wybierz numer сallback" at bounding box center [353, 311] width 200 height 24
click at [535, 316] on div "Aktywuj widżet сallback 48579777611 442037693028 34851817162 33644632086 Wybier…" at bounding box center [573, 296] width 652 height 56
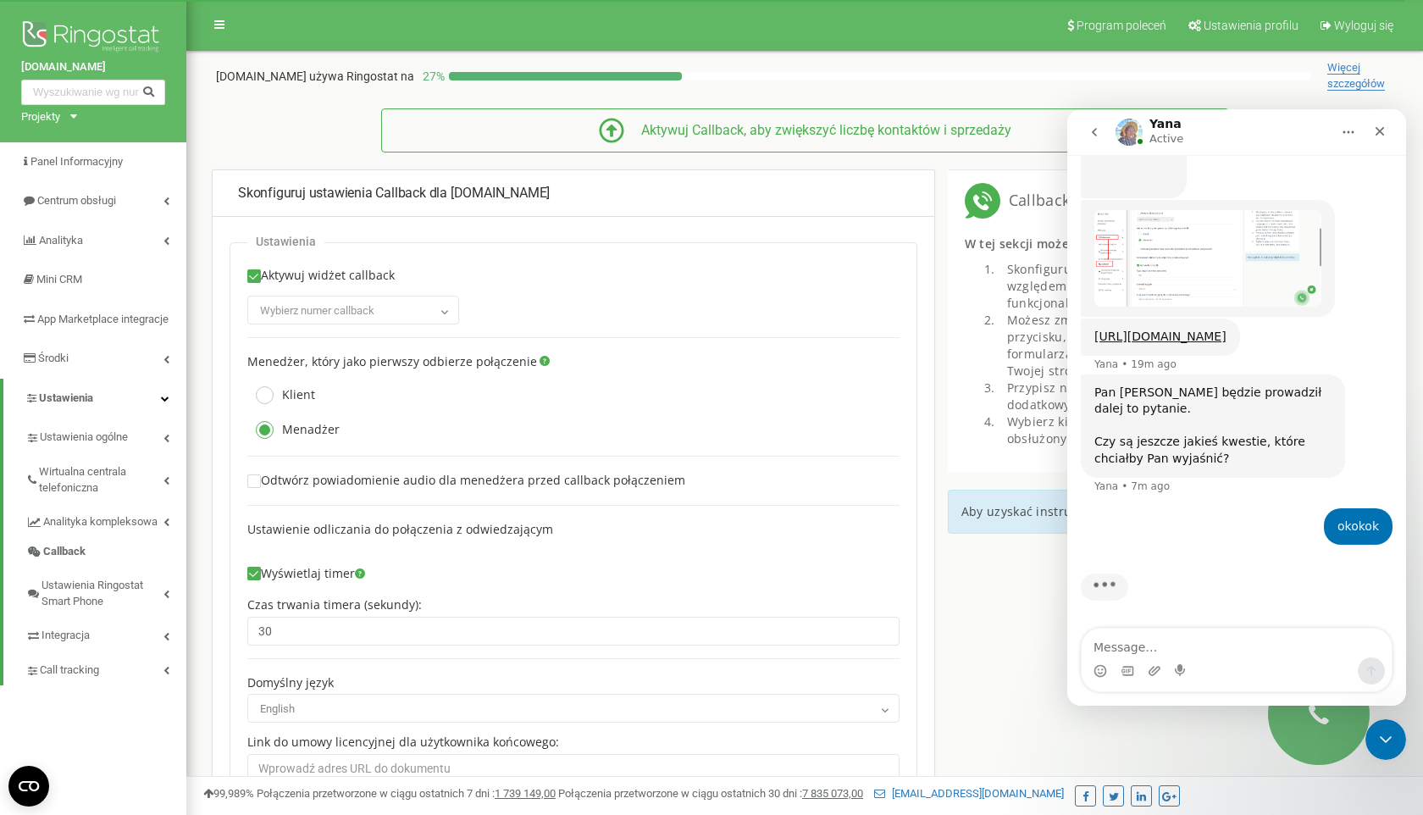
scroll to position [1696, 0]
click at [263, 272] on label "Aktywuj widżet сallback" at bounding box center [320, 279] width 147 height 23
checkbox input "false"
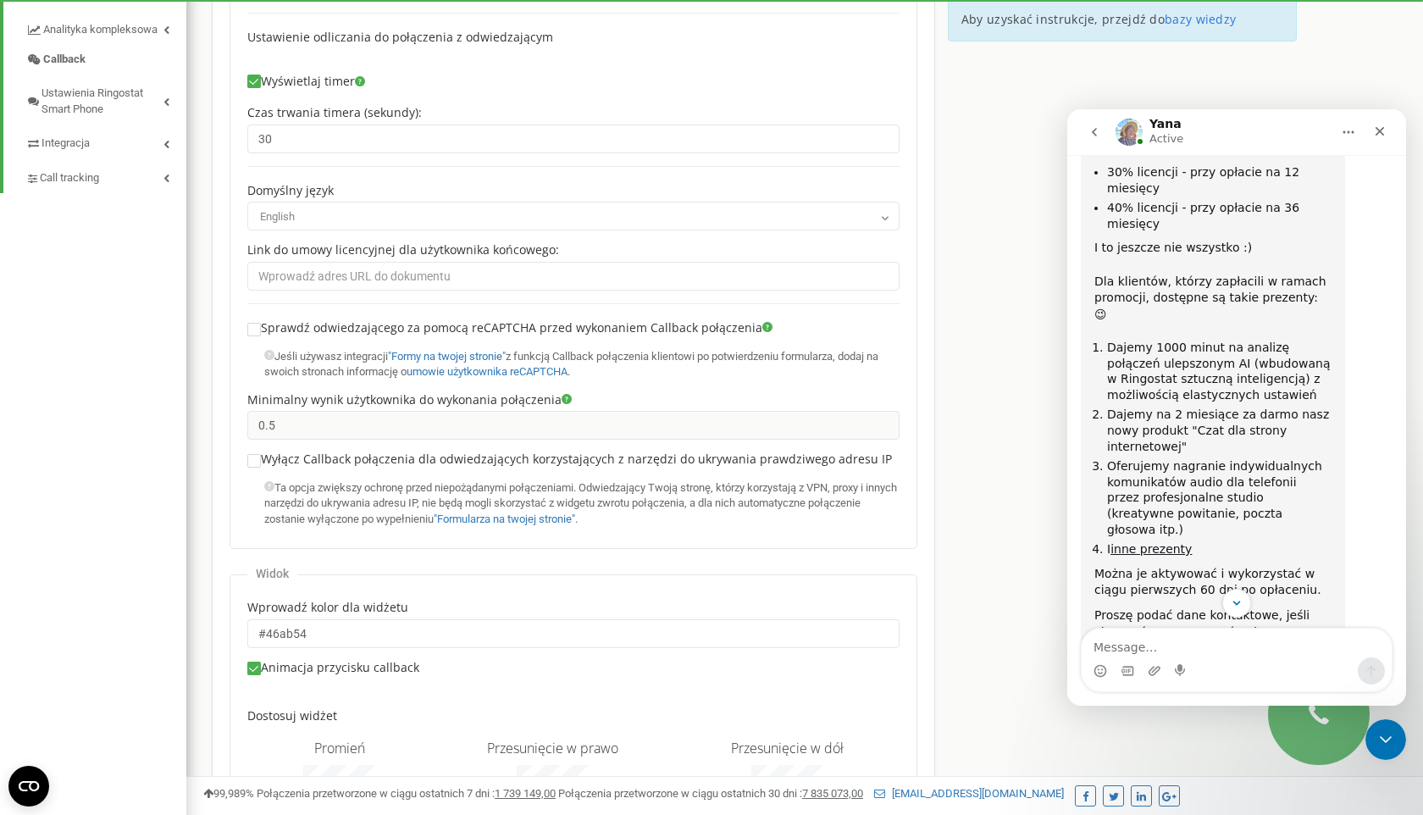
scroll to position [729, 0]
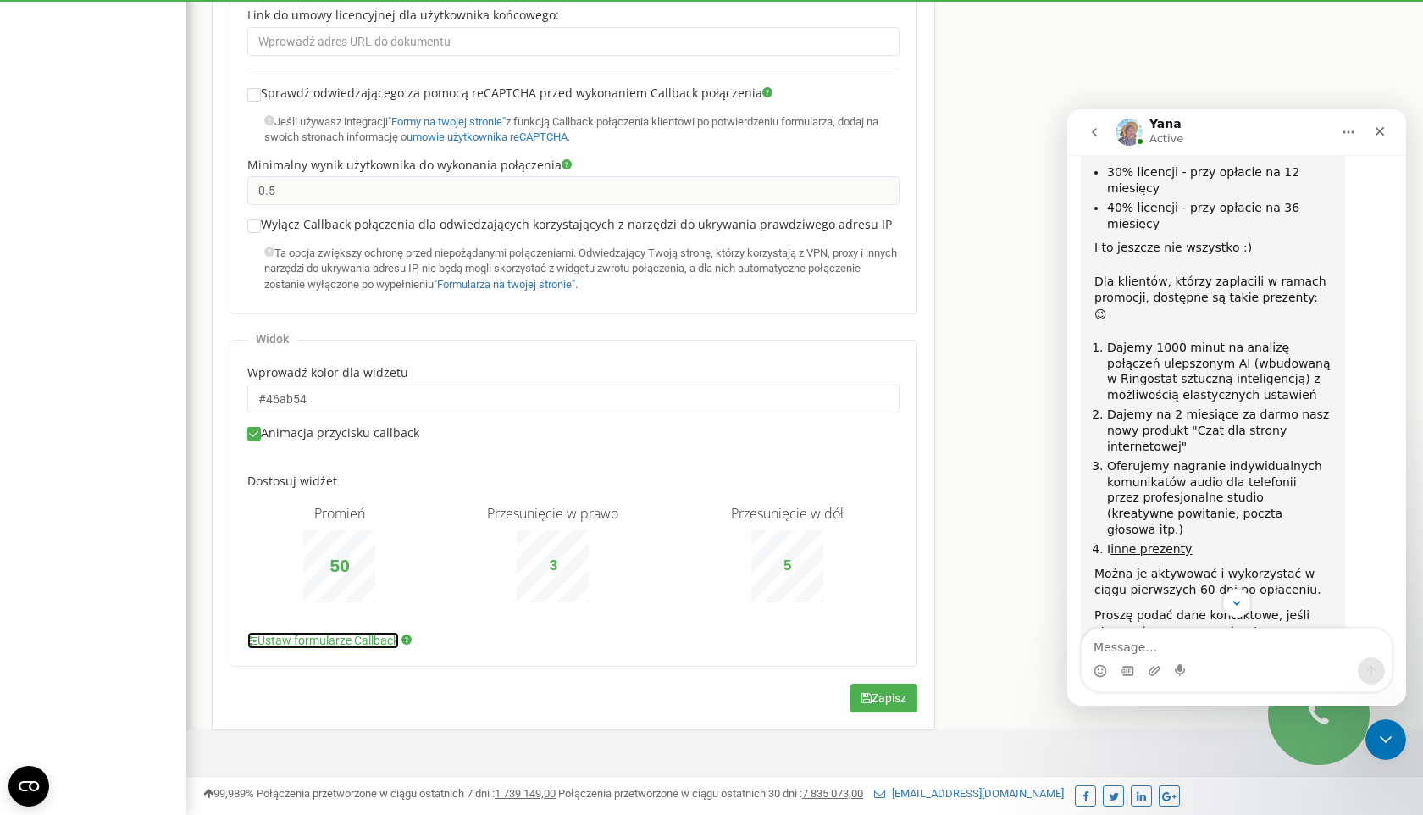
click at [378, 642] on link "Ustaw formularze Callback" at bounding box center [323, 640] width 152 height 17
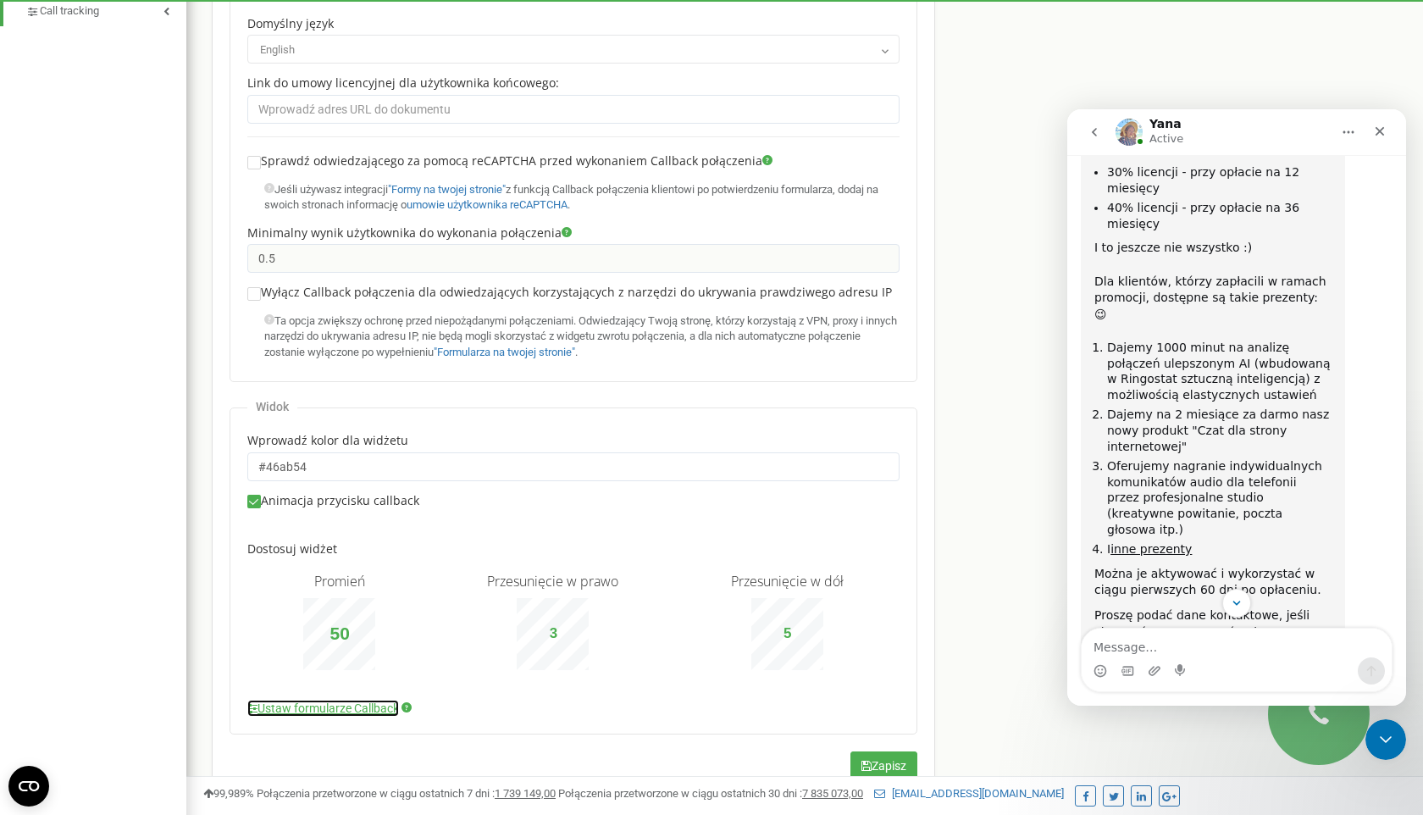
scroll to position [628, 0]
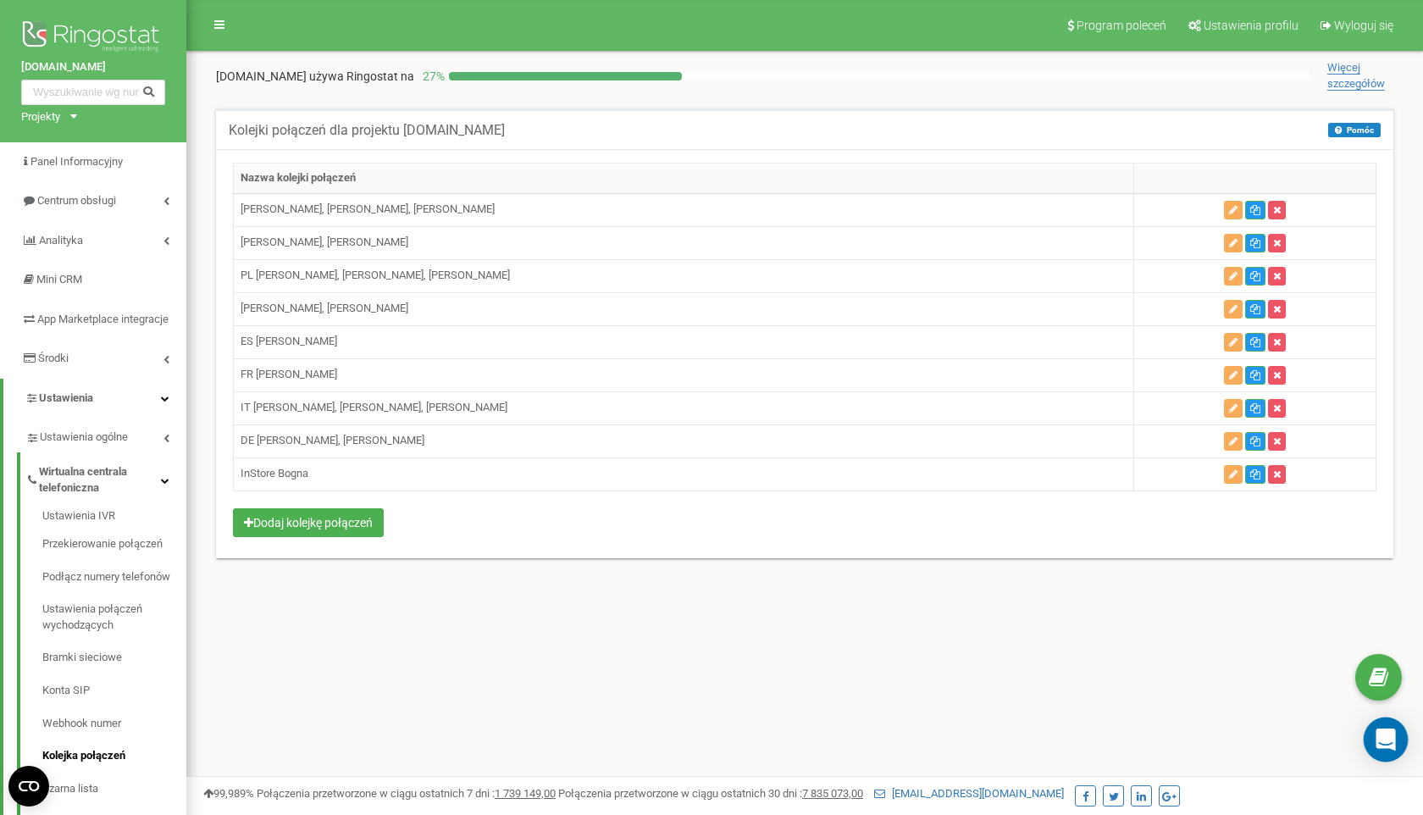
click at [1381, 735] on icon "Open Intercom Messenger" at bounding box center [1384, 739] width 19 height 22
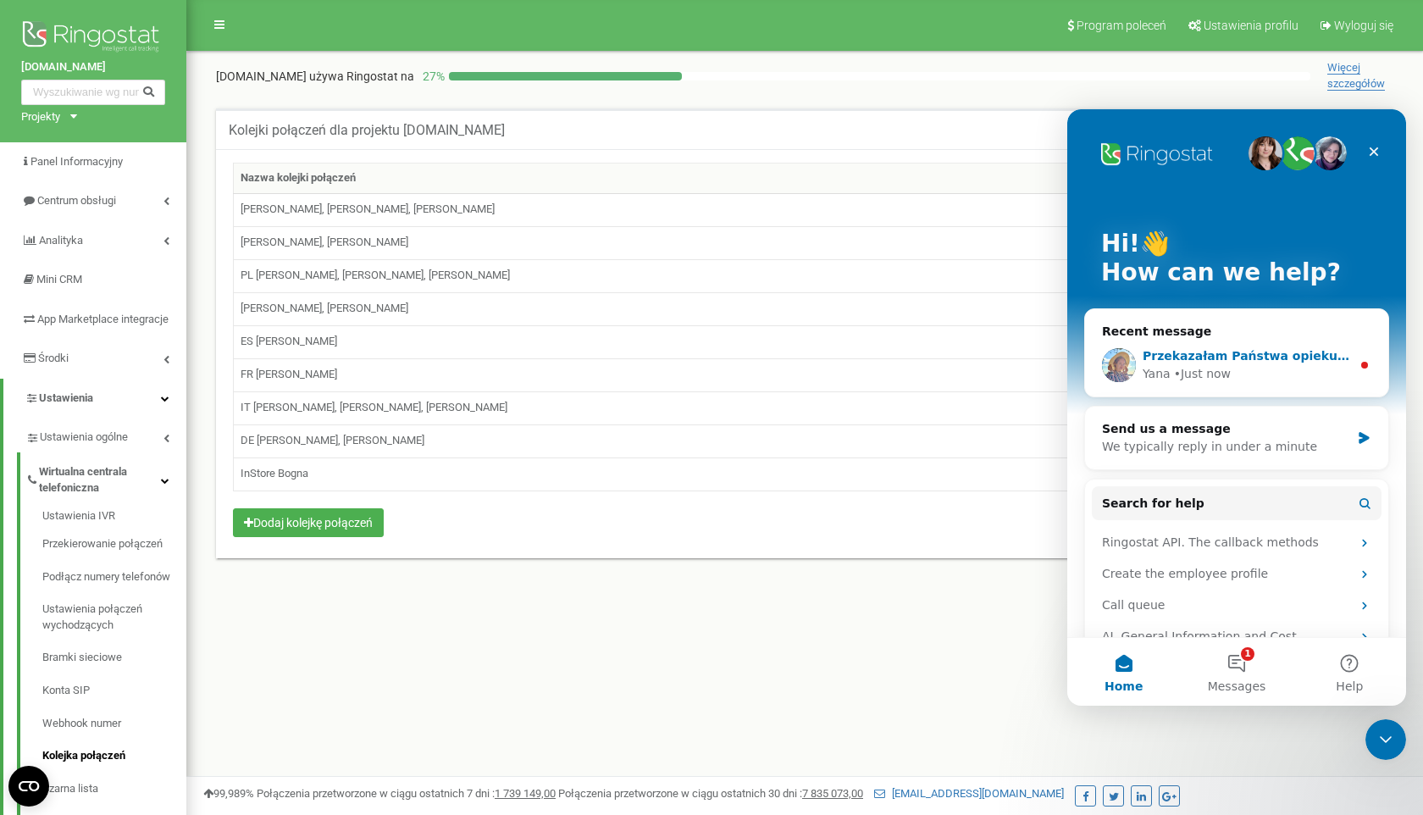
click at [1210, 379] on div "• Just now" at bounding box center [1202, 374] width 57 height 18
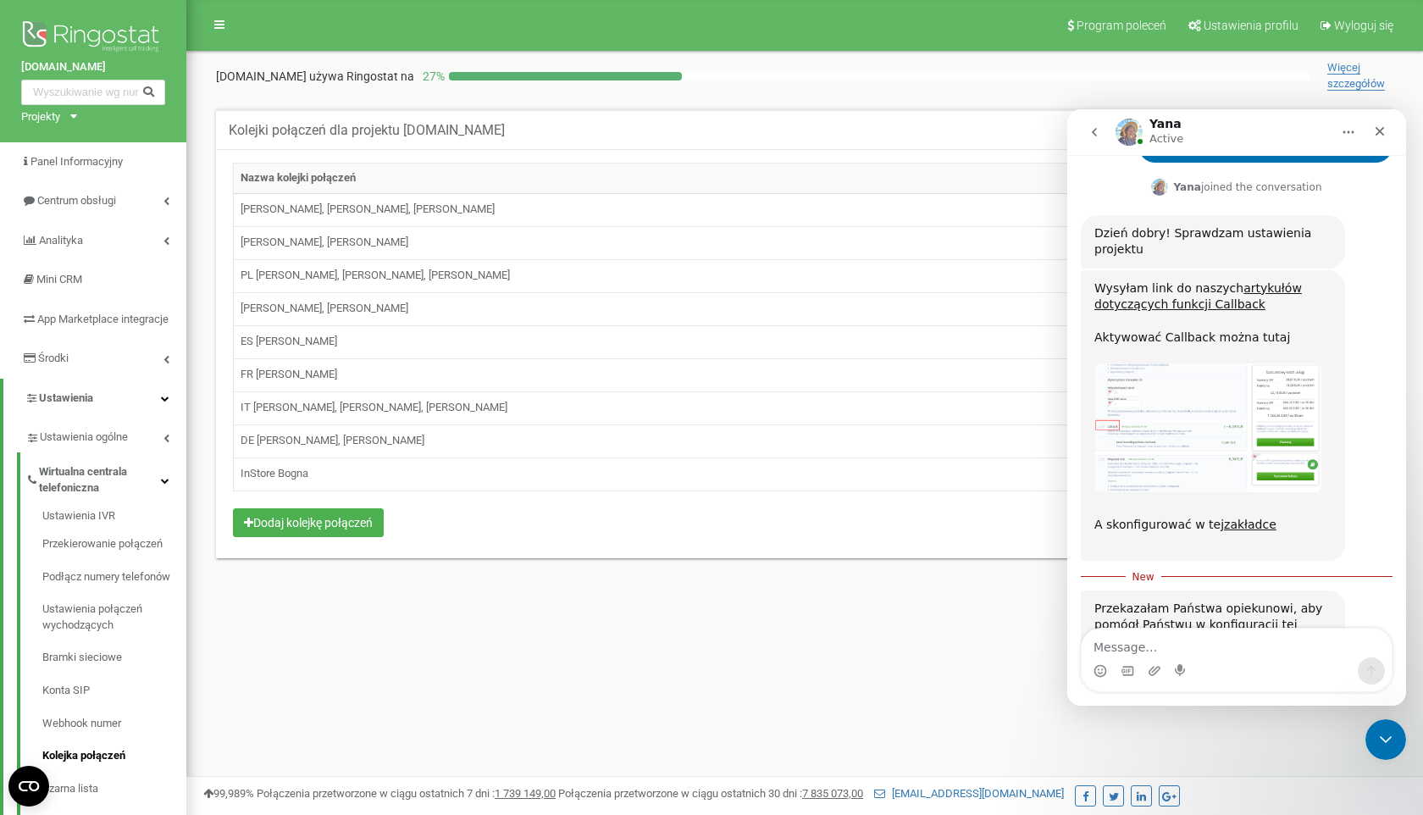
scroll to position [838, 0]
click at [83, 206] on span "Centrum obsługi" at bounding box center [77, 200] width 80 height 13
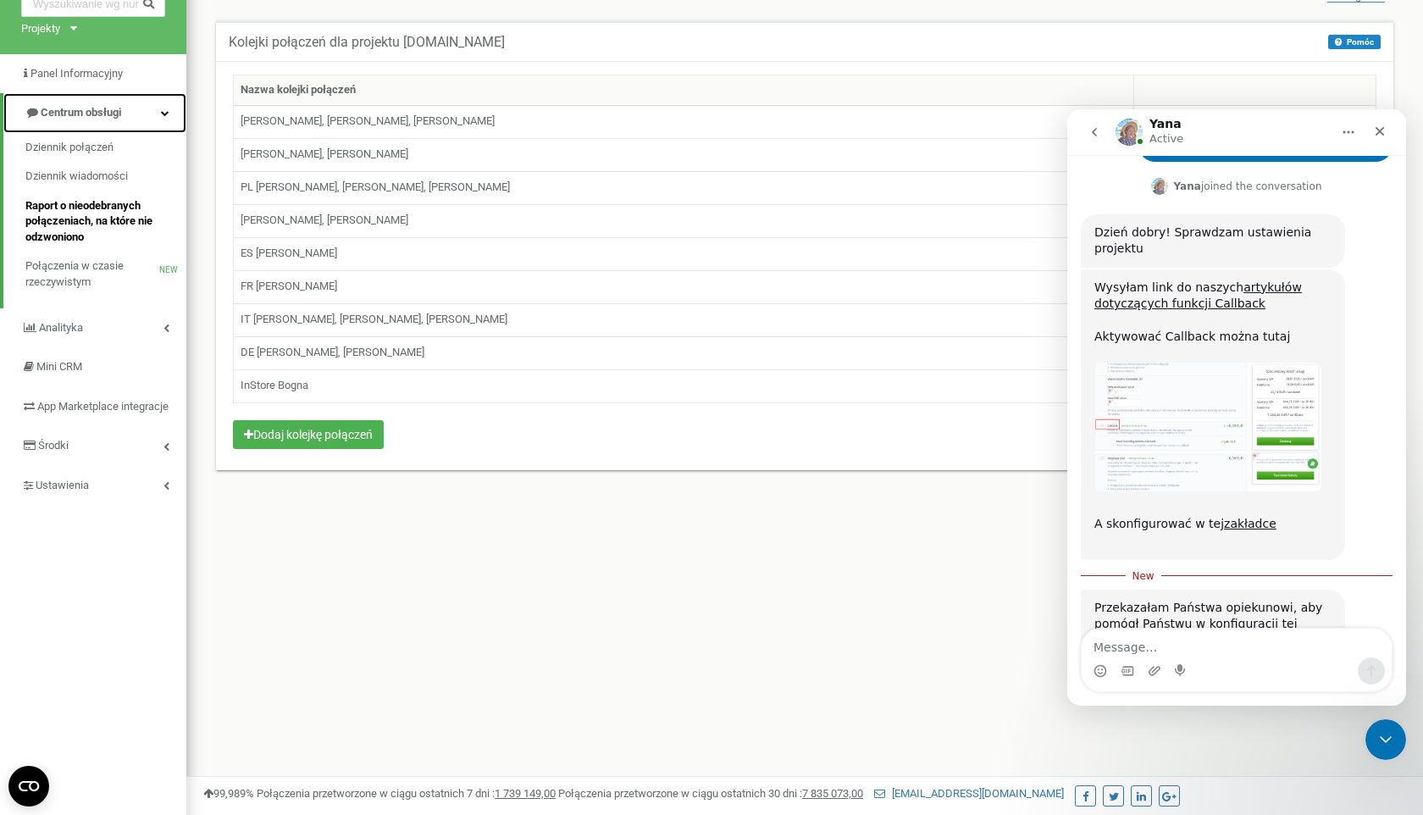
scroll to position [97, 0]
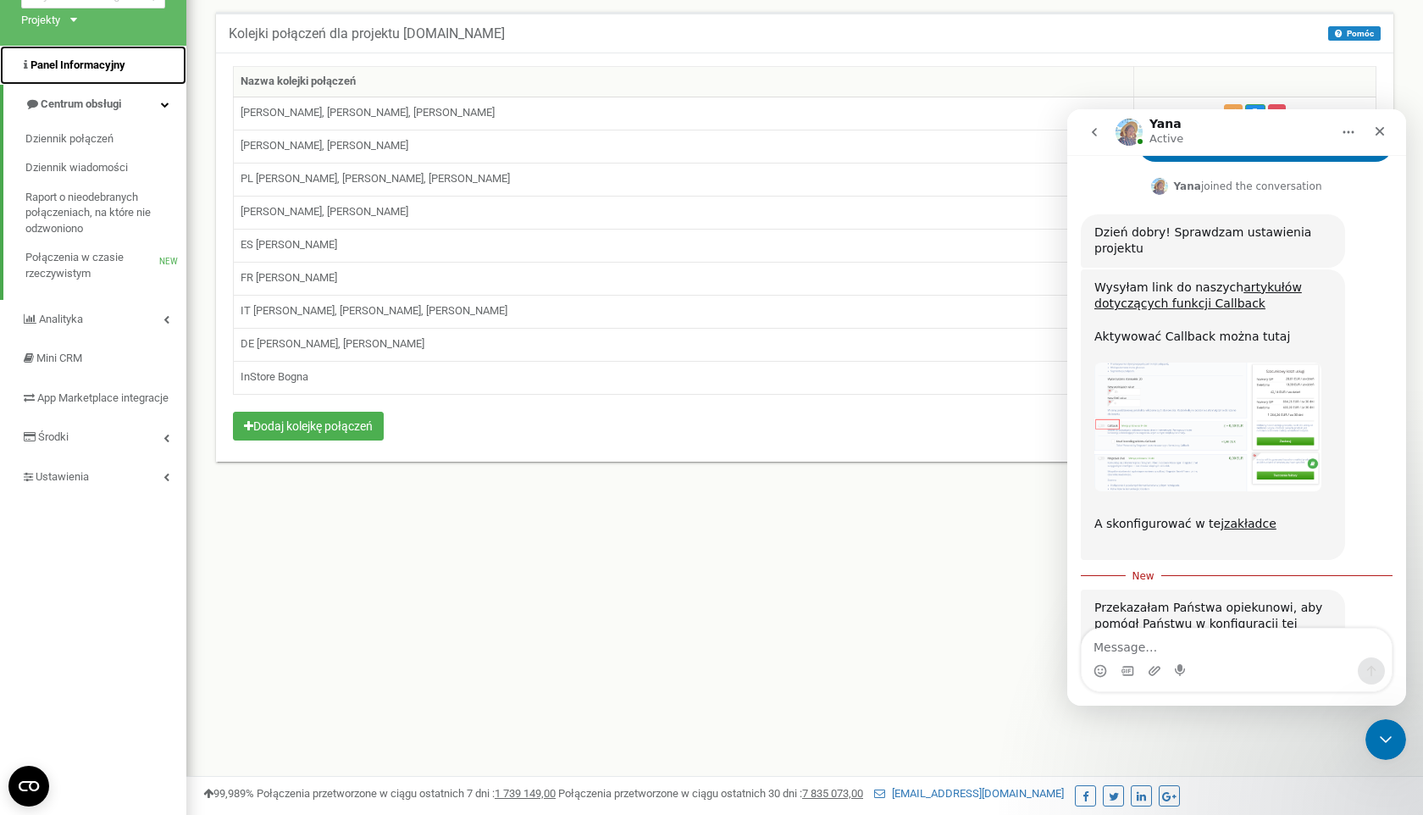
click at [86, 73] on span "Panel Informacyjny" at bounding box center [73, 66] width 104 height 16
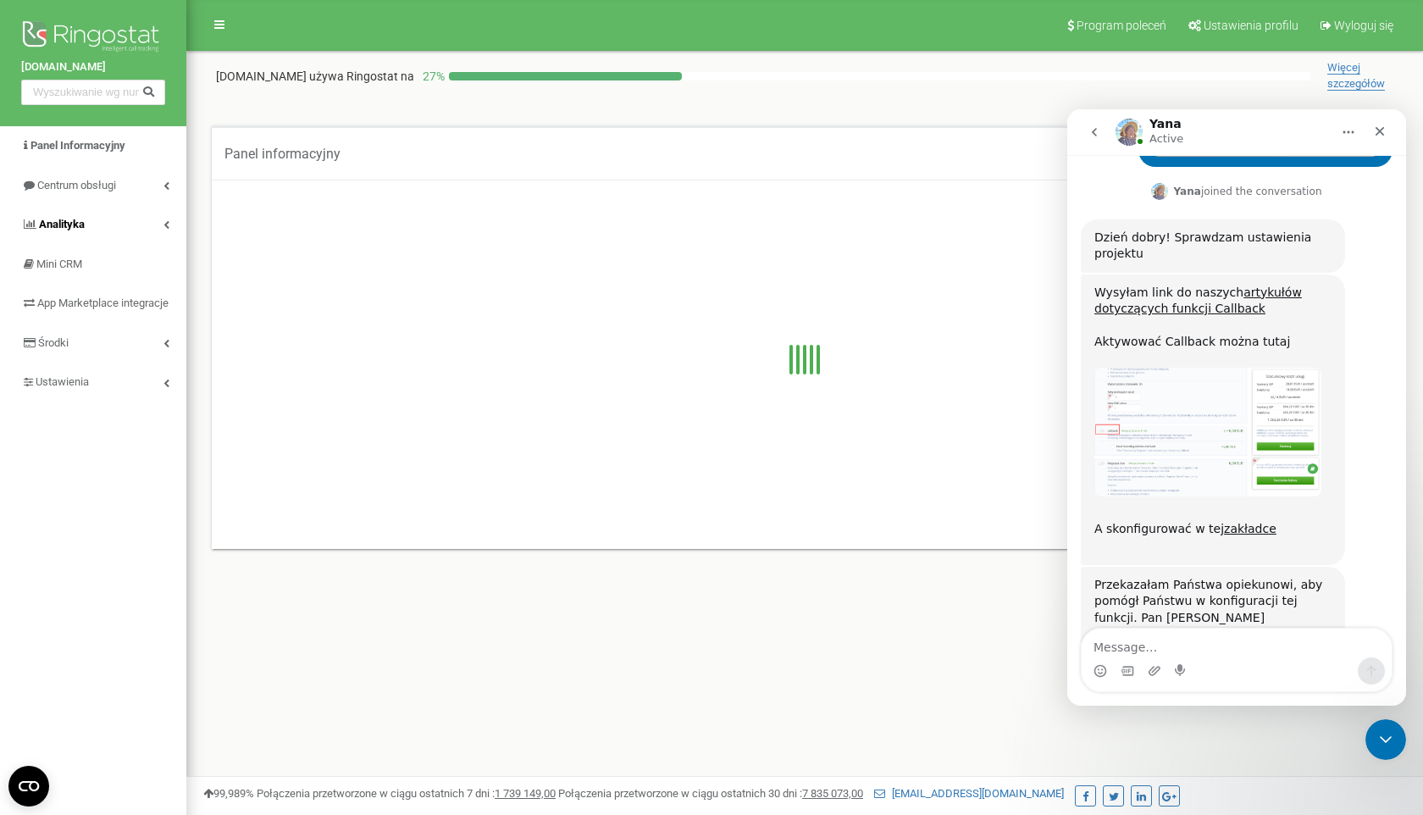
scroll to position [846, 0]
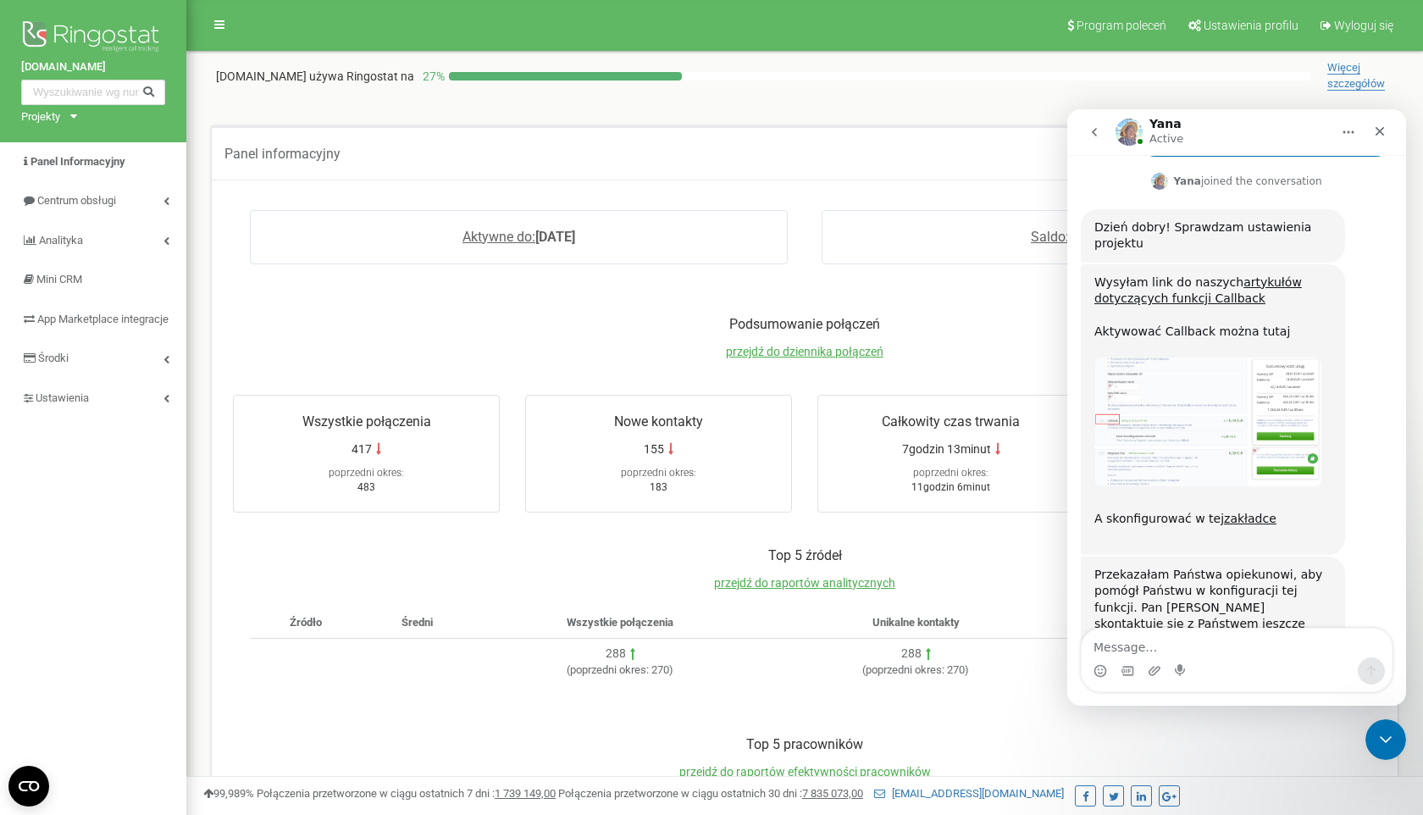
click at [1131, 649] on textarea "Message…" at bounding box center [1237, 642] width 310 height 29
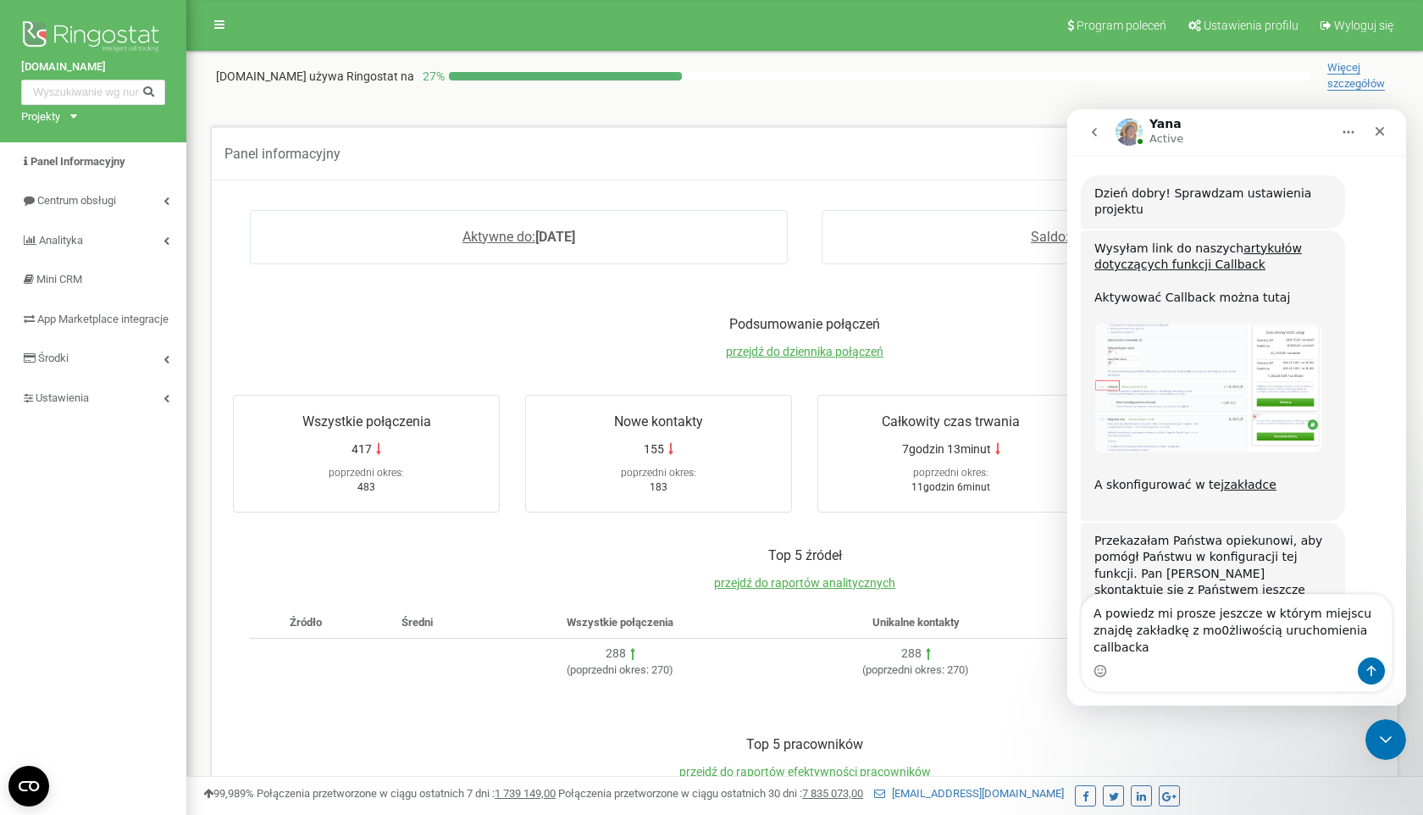
type textarea "A powiedz mi prosze jeszcze w którym miejscu znajdę zakładkę z mo0żliwością uru…"
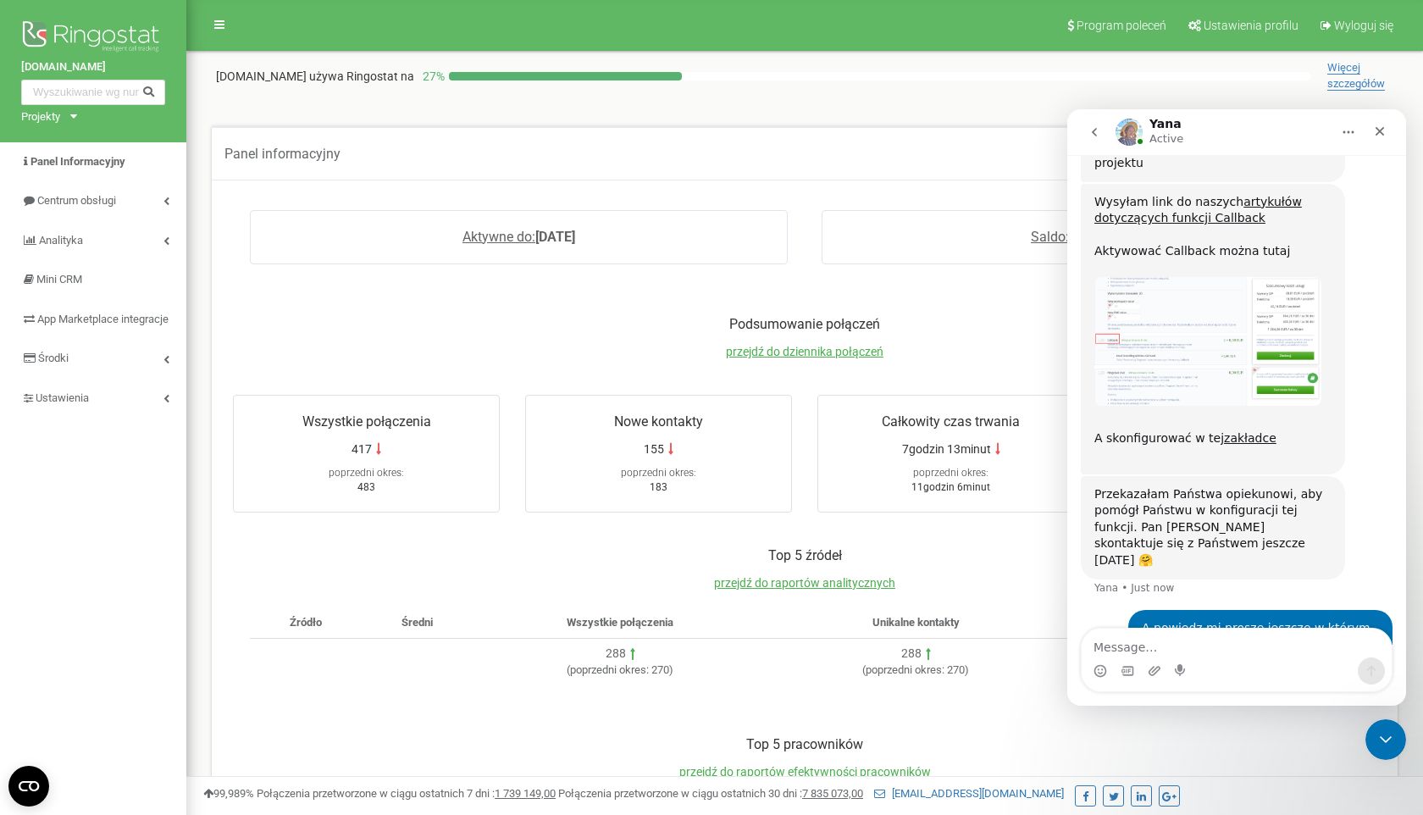
scroll to position [930, 0]
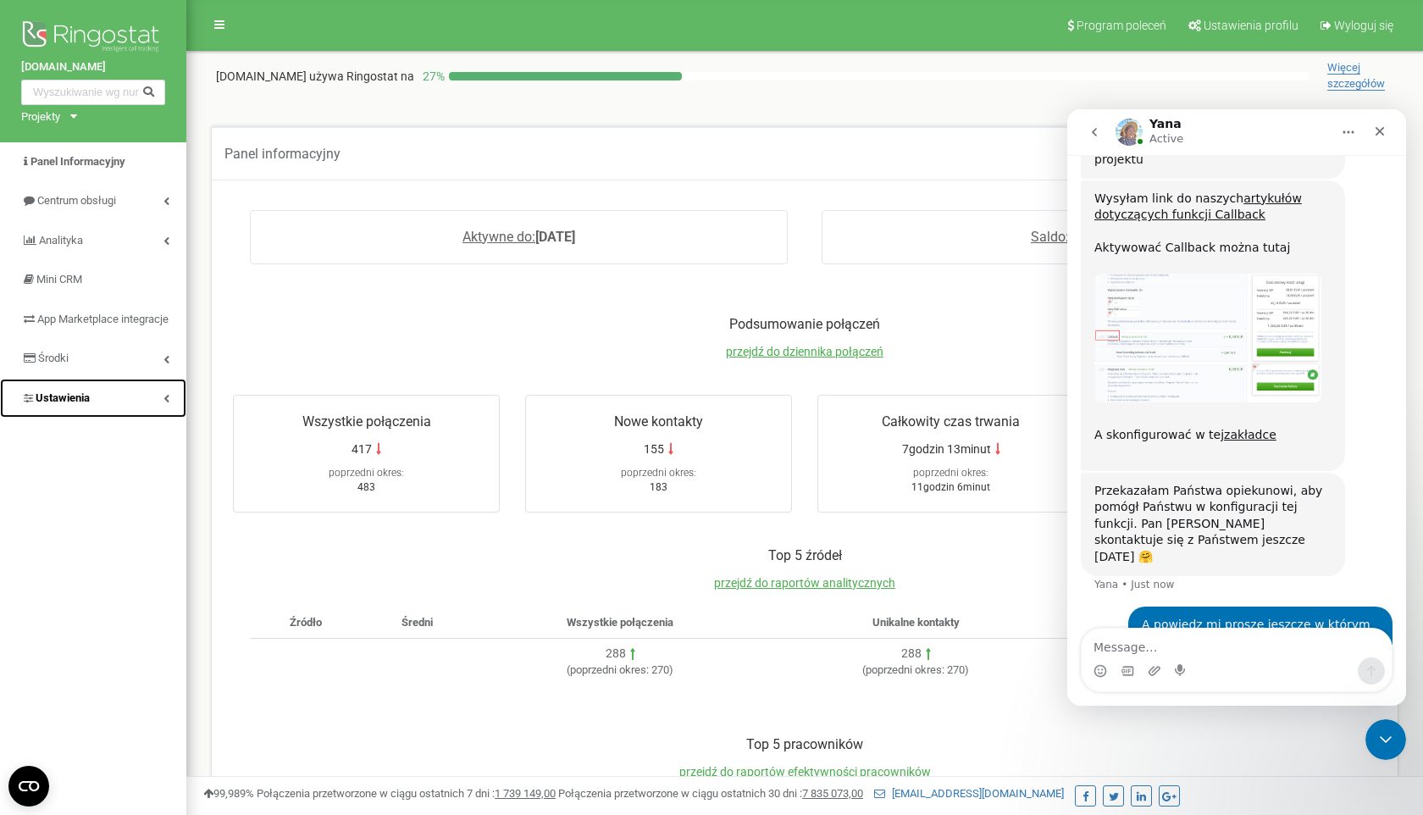
click at [101, 413] on link "Ustawienia" at bounding box center [93, 399] width 186 height 40
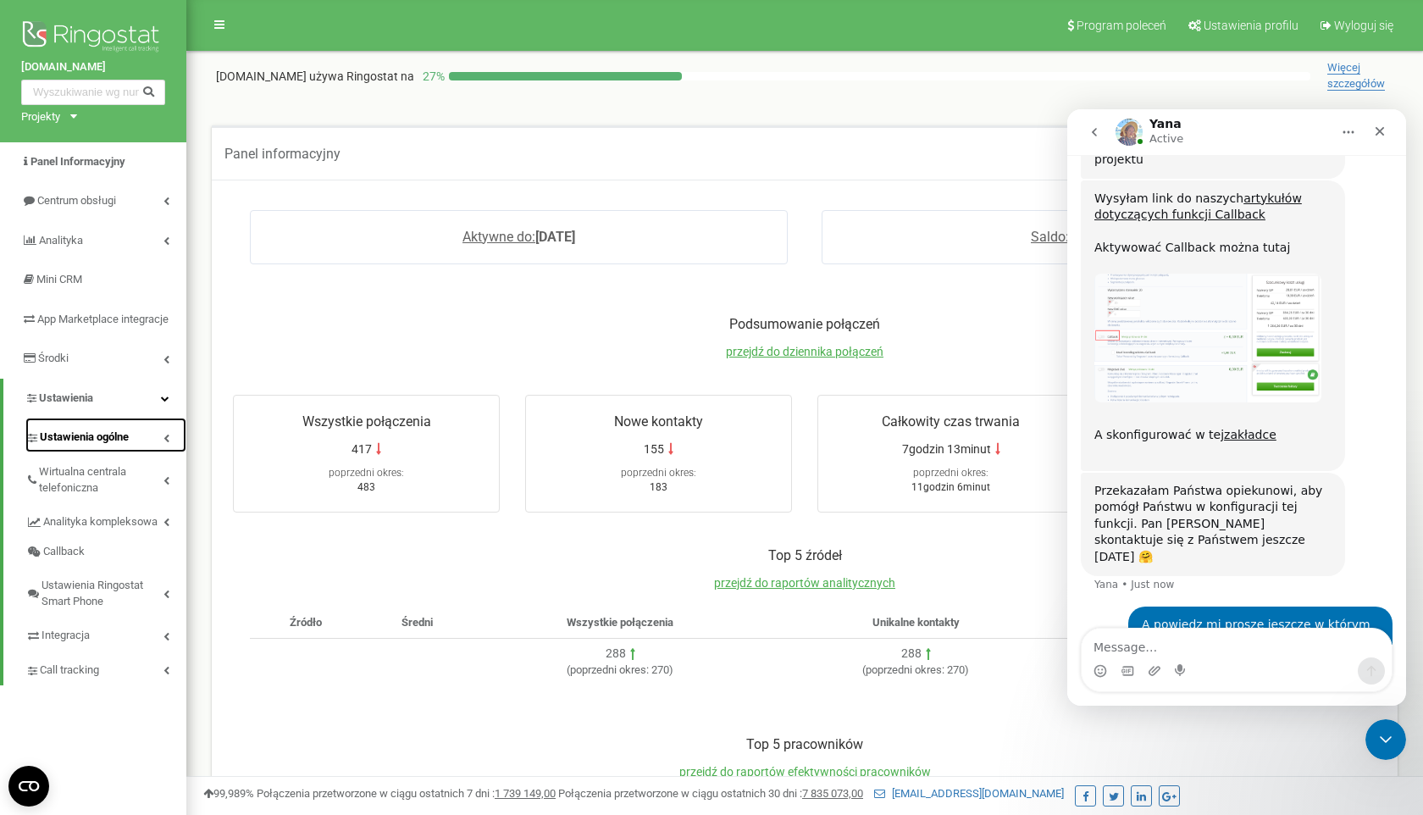
click at [102, 446] on span "Ustawienia ogólne" at bounding box center [84, 437] width 89 height 16
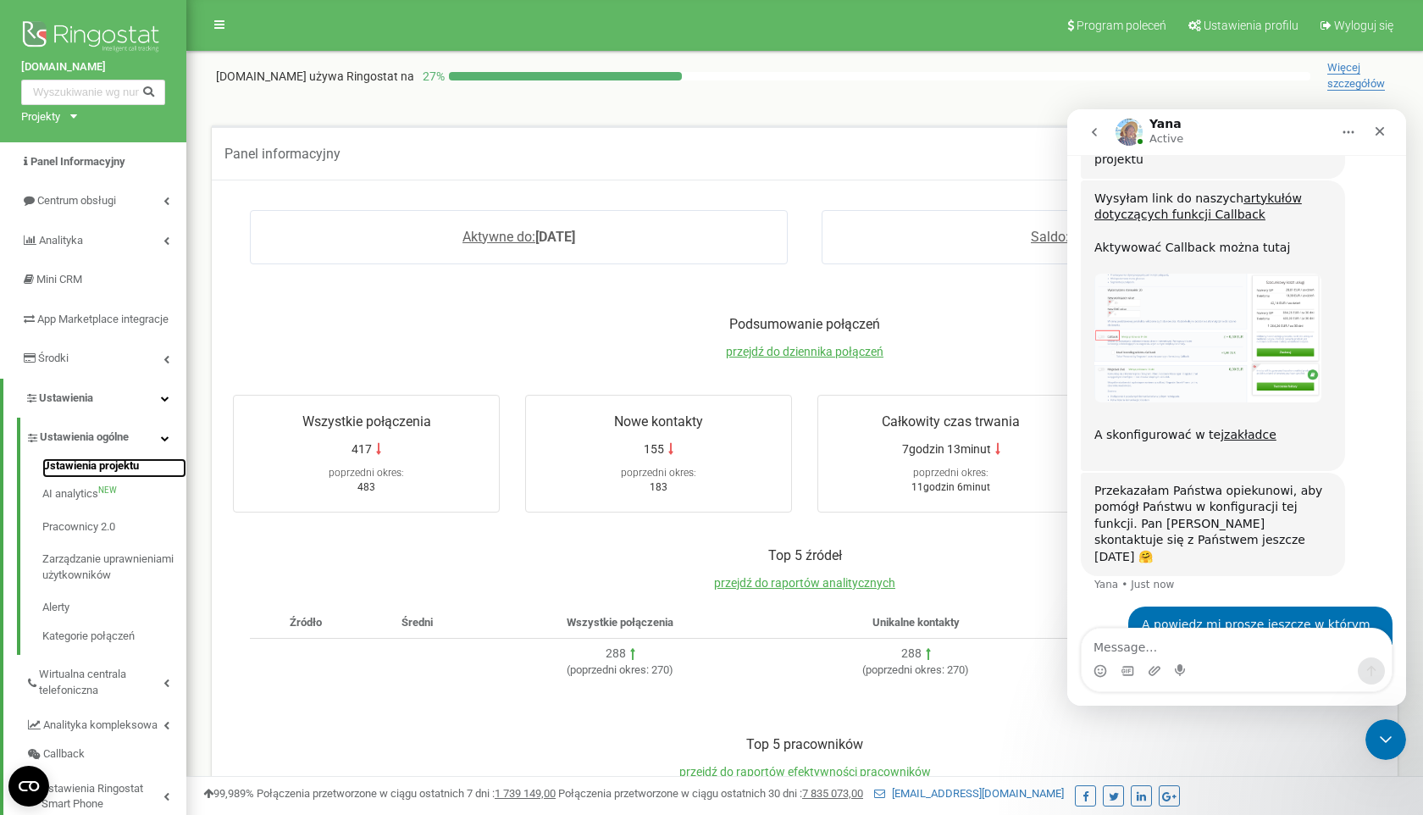
click at [97, 479] on link "Ustawienia projektu" at bounding box center [114, 468] width 144 height 20
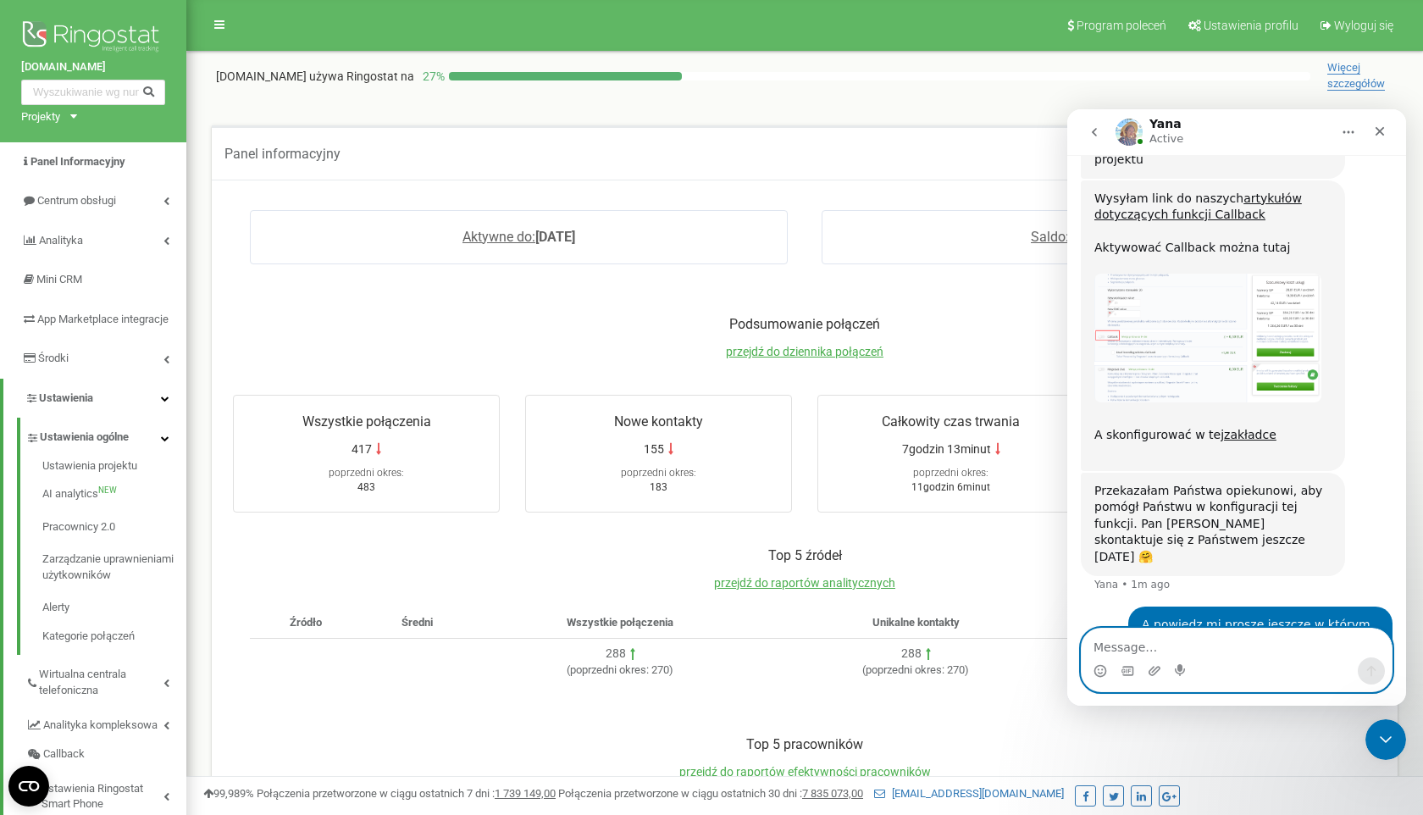
click at [1112, 645] on textarea "Message…" at bounding box center [1237, 642] width 310 height 29
type textarea "Ustawienia pr"
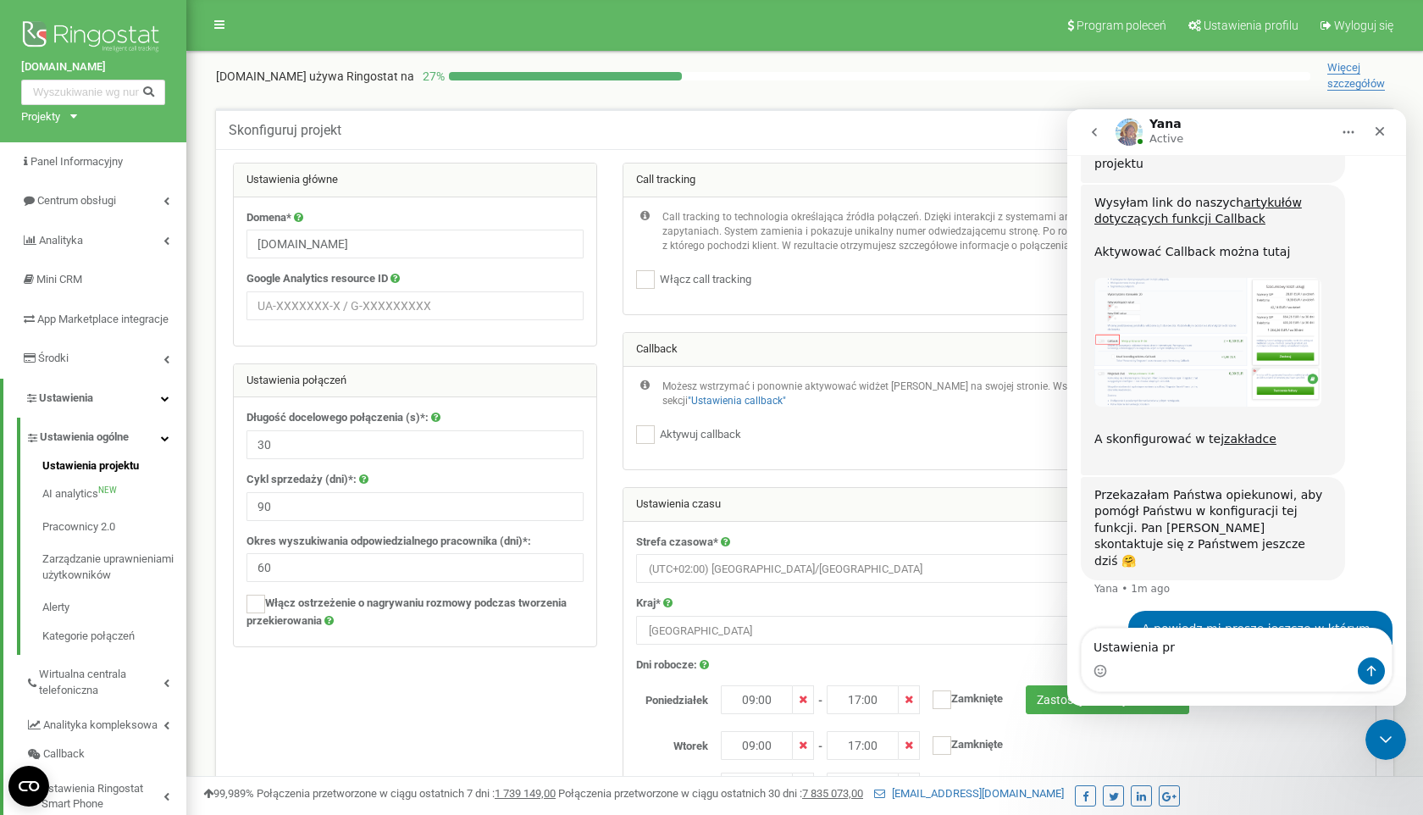
scroll to position [930, 0]
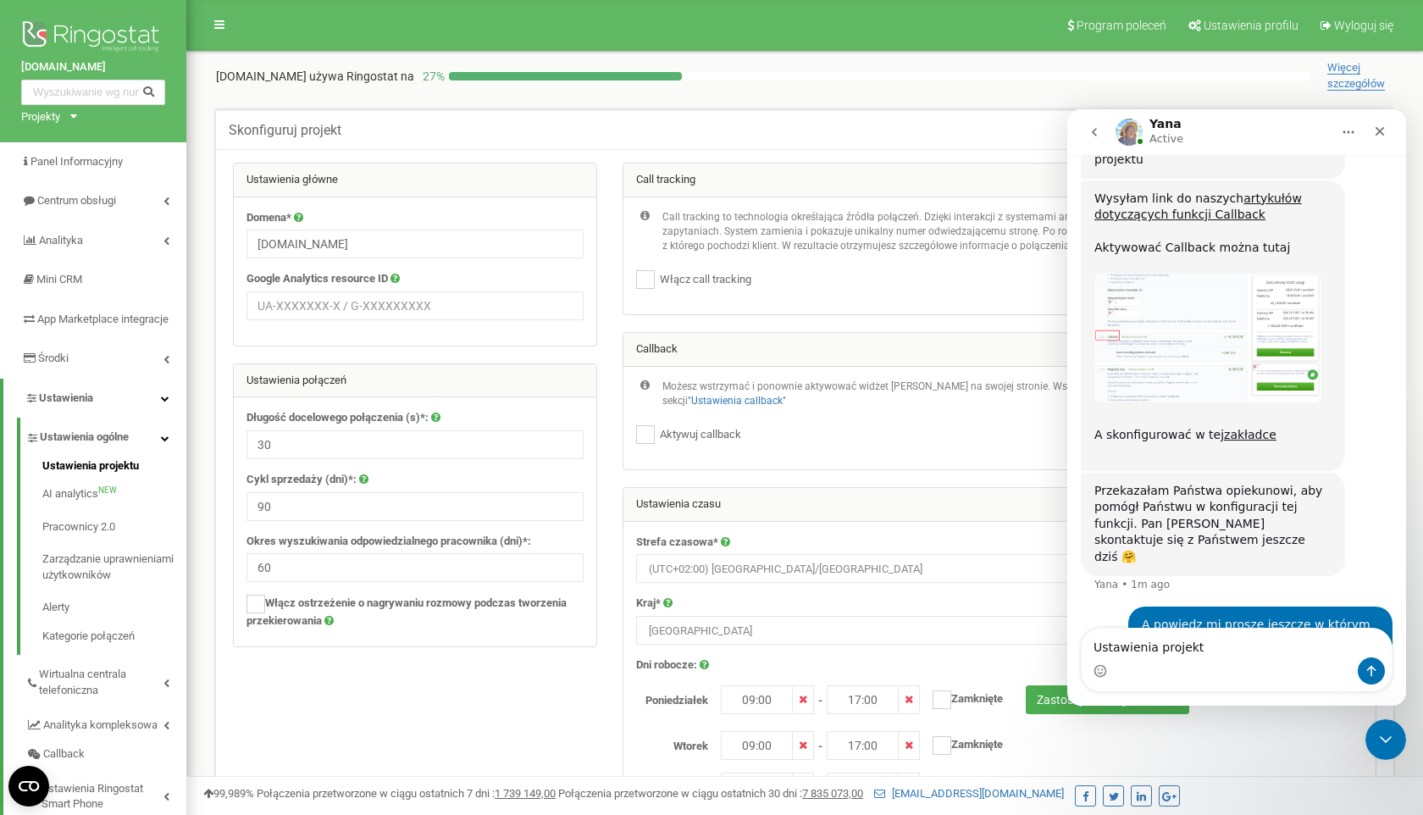
type textarea "Ustawienia projektu"
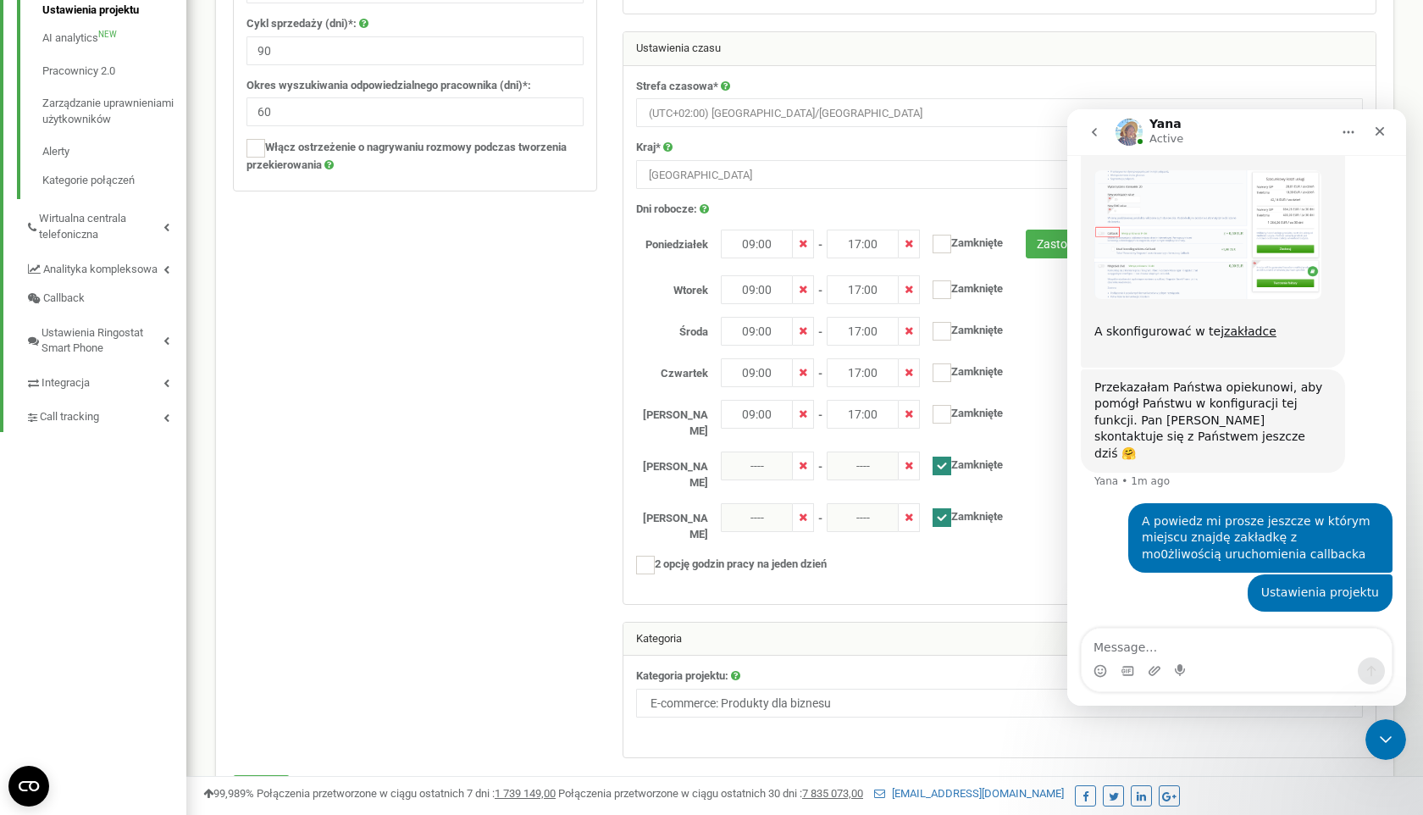
scroll to position [397, 0]
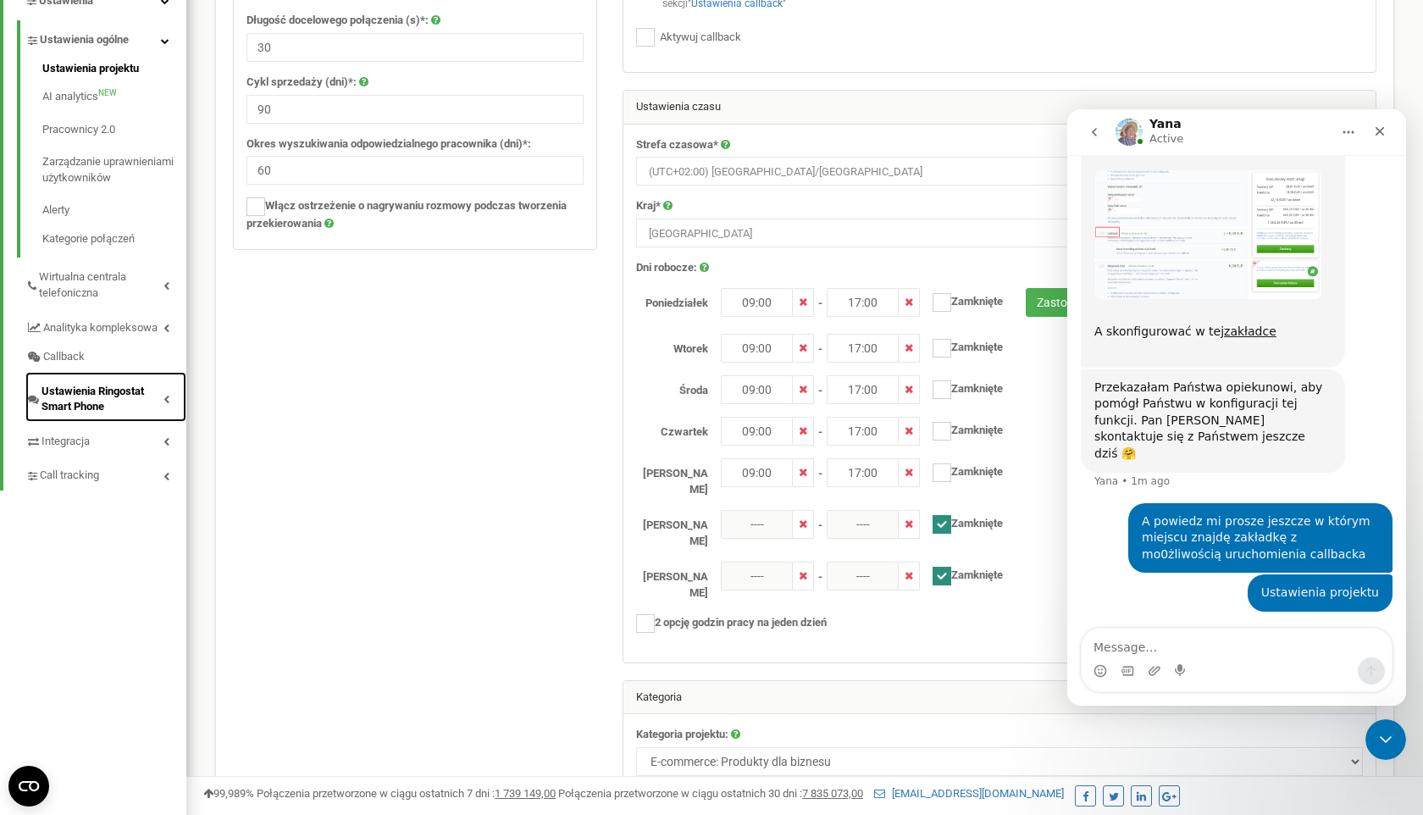
click at [112, 414] on span "Ustawienia Ringostat Smart Phone" at bounding box center [103, 399] width 122 height 31
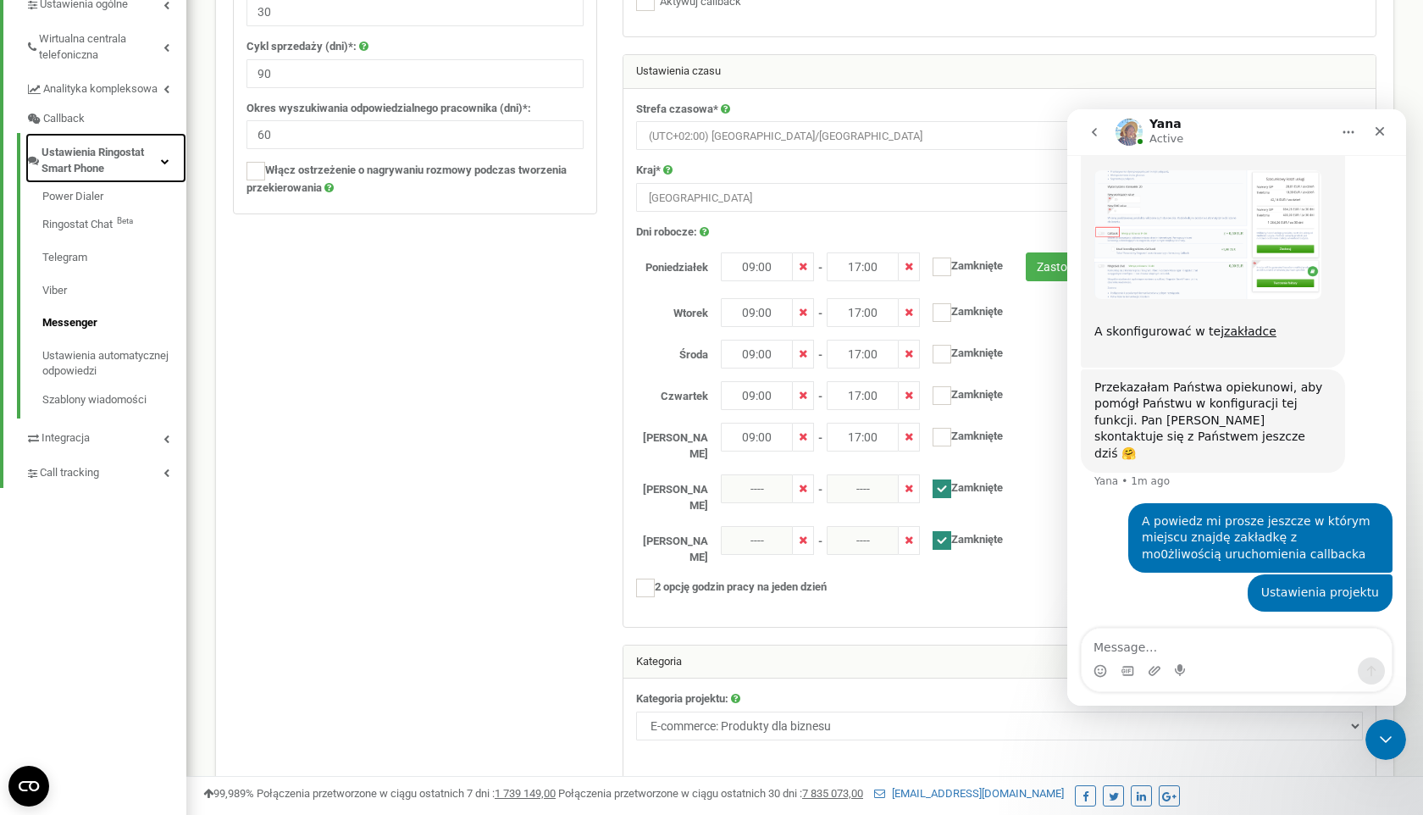
scroll to position [435, 0]
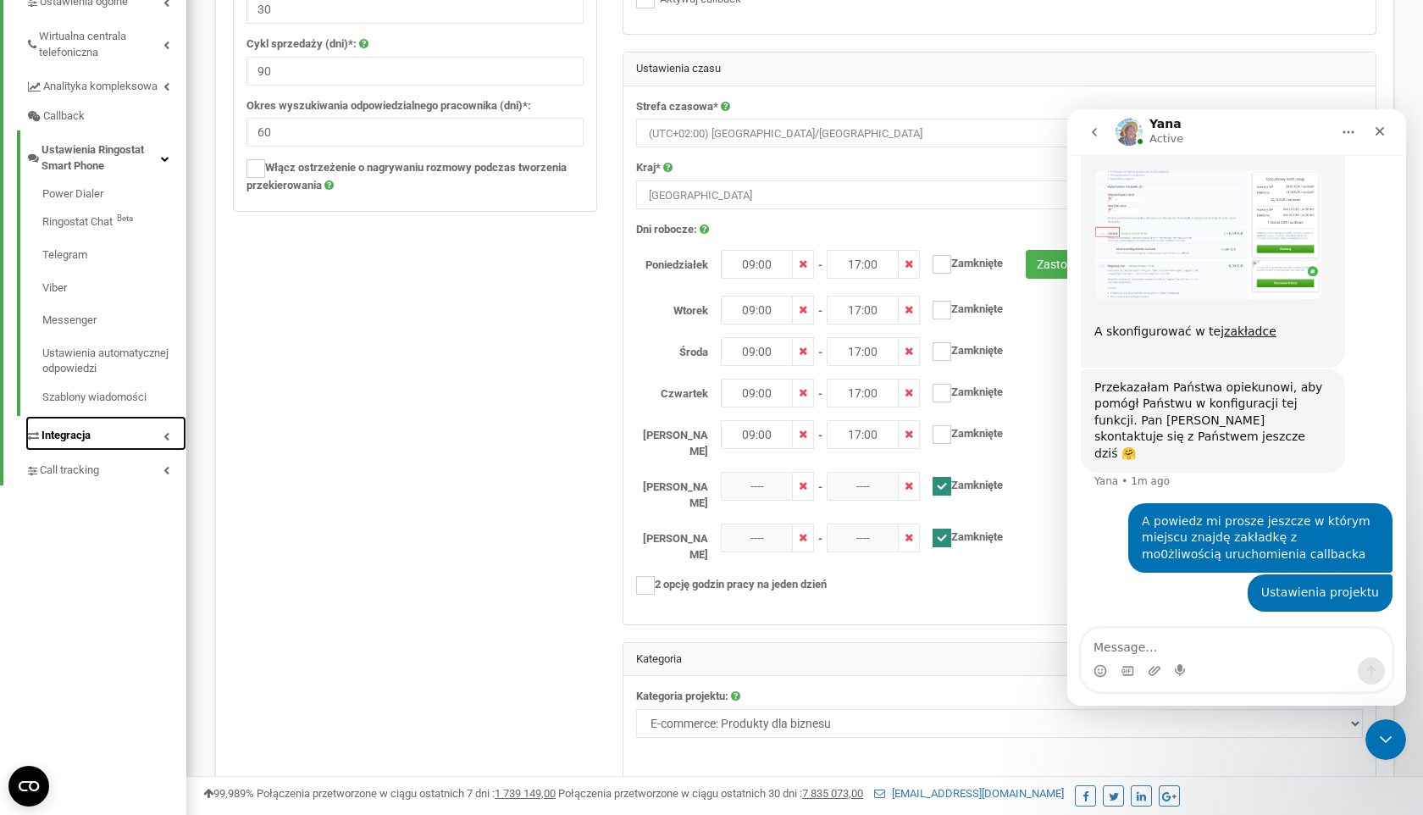
click at [75, 444] on span "Integracja" at bounding box center [66, 436] width 49 height 16
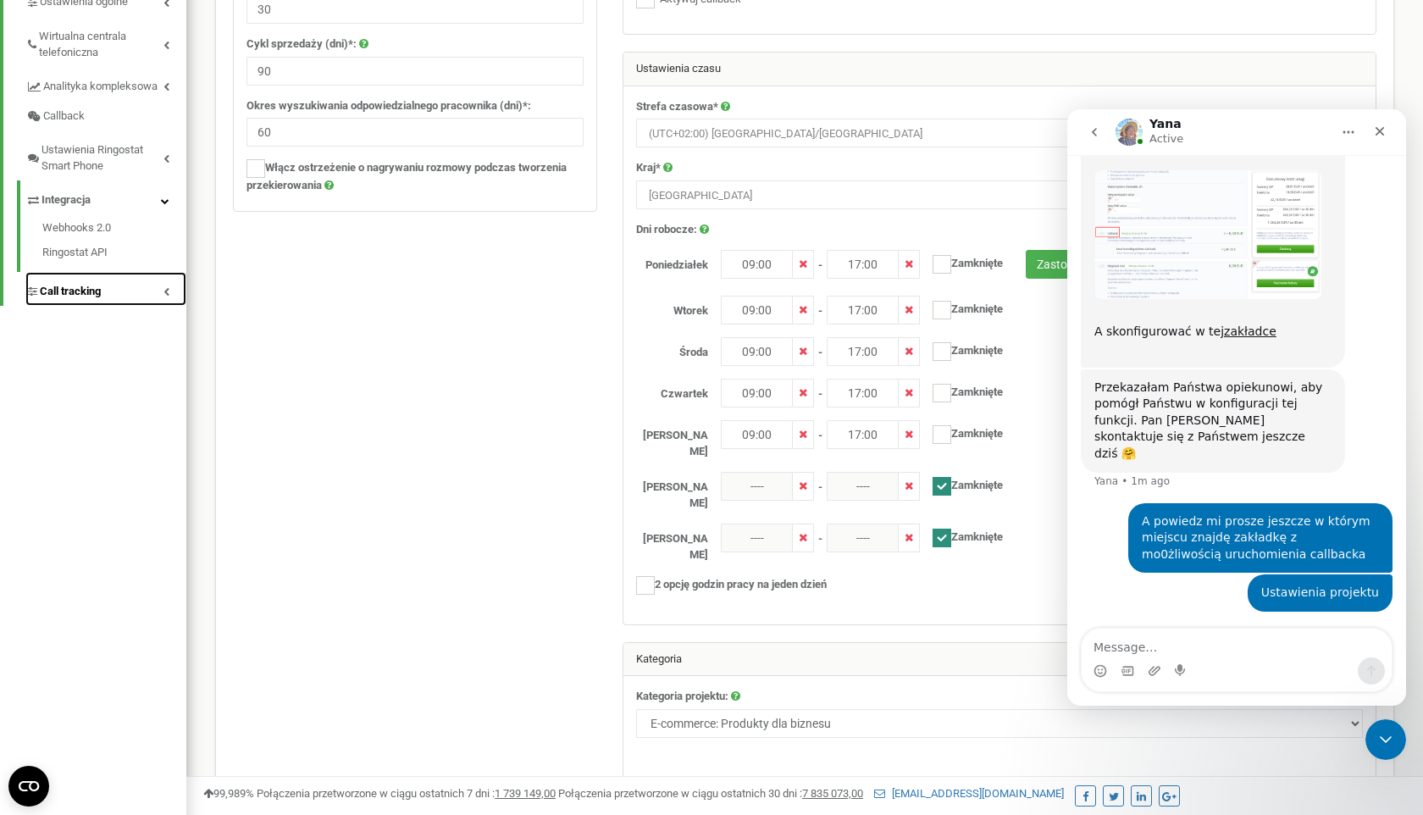
click at [84, 300] on span "Call tracking" at bounding box center [70, 292] width 61 height 16
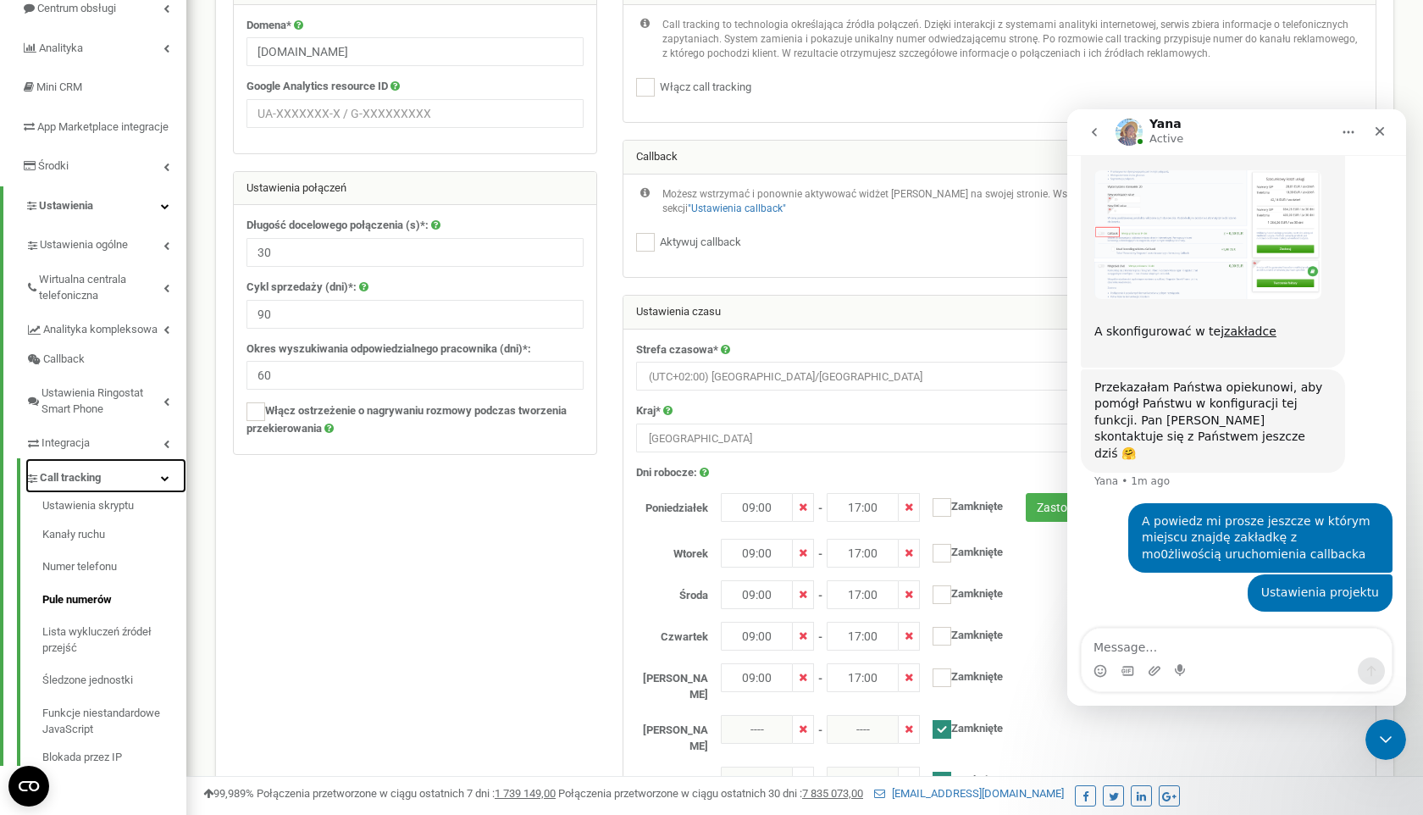
scroll to position [108, 0]
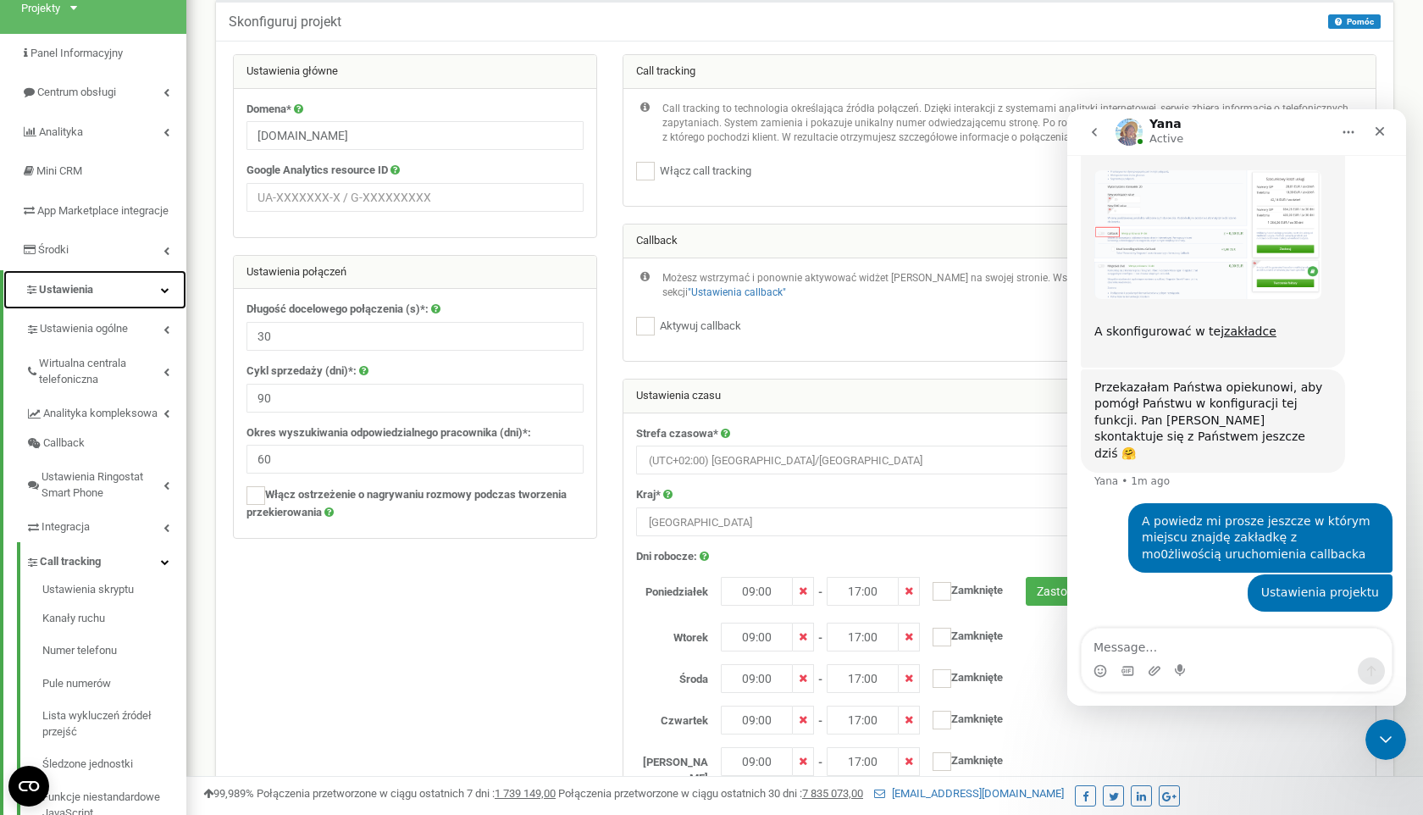
click at [104, 301] on link "Ustawienia" at bounding box center [94, 290] width 183 height 40
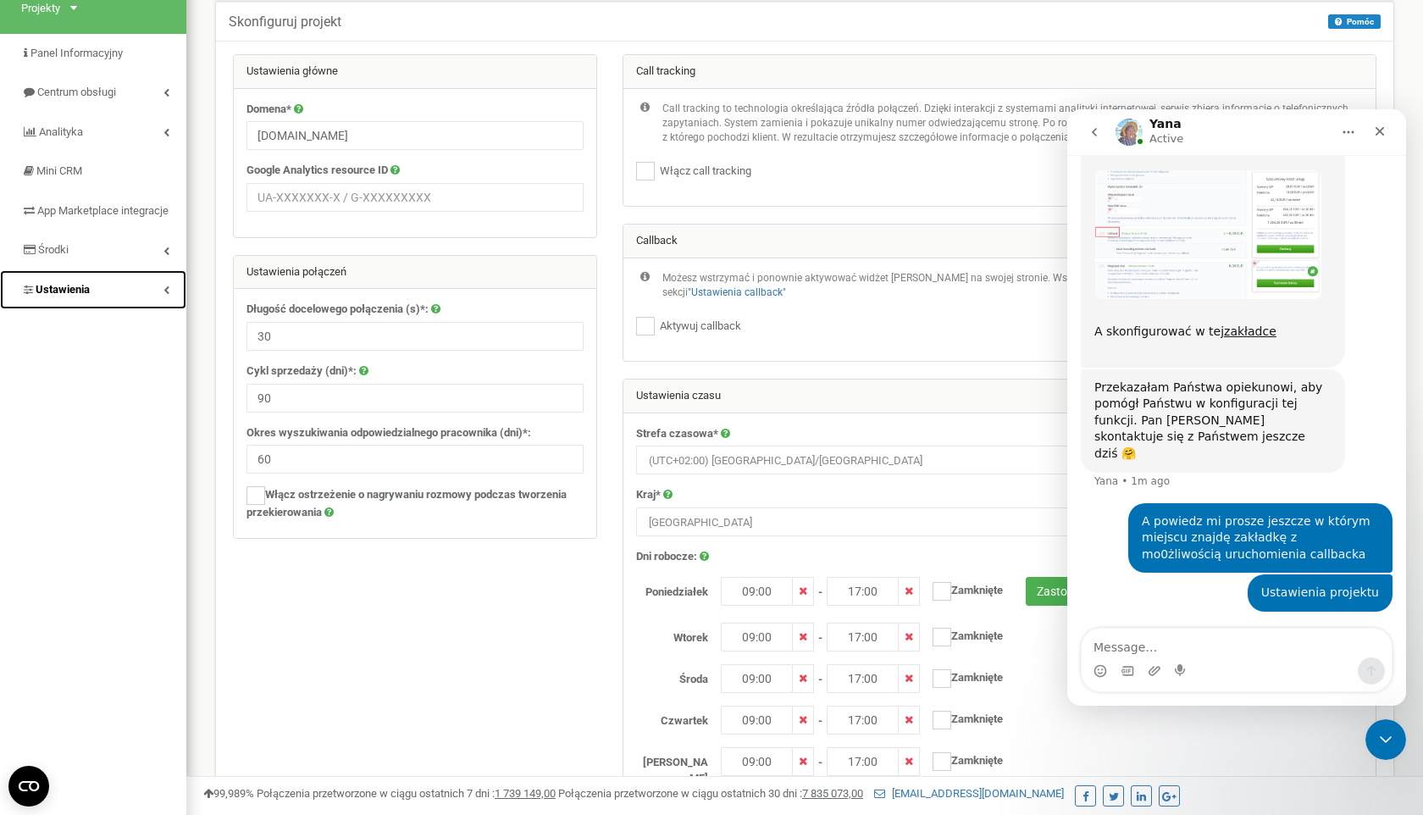
click at [108, 310] on link "Ustawienia" at bounding box center [93, 290] width 186 height 40
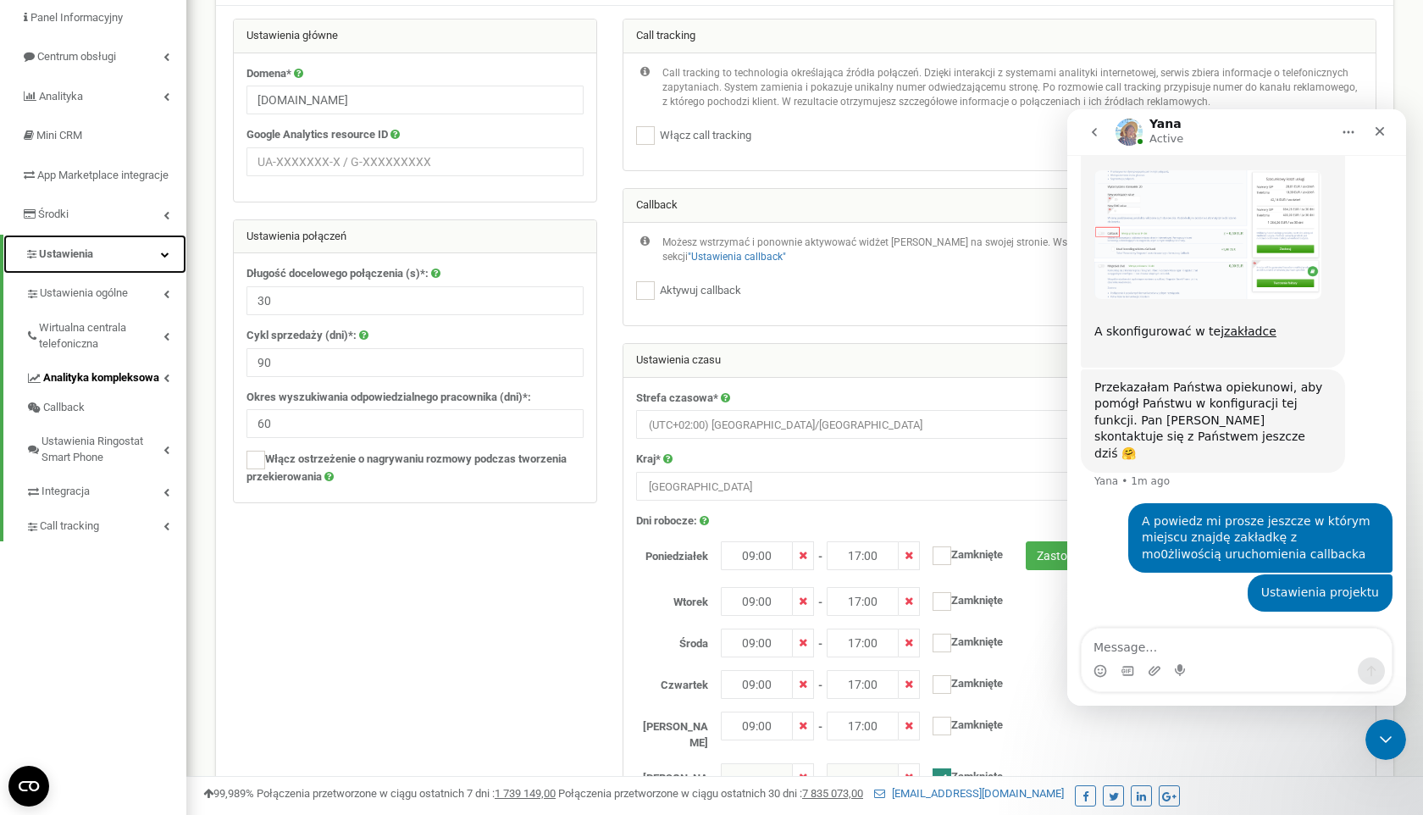
scroll to position [147, 0]
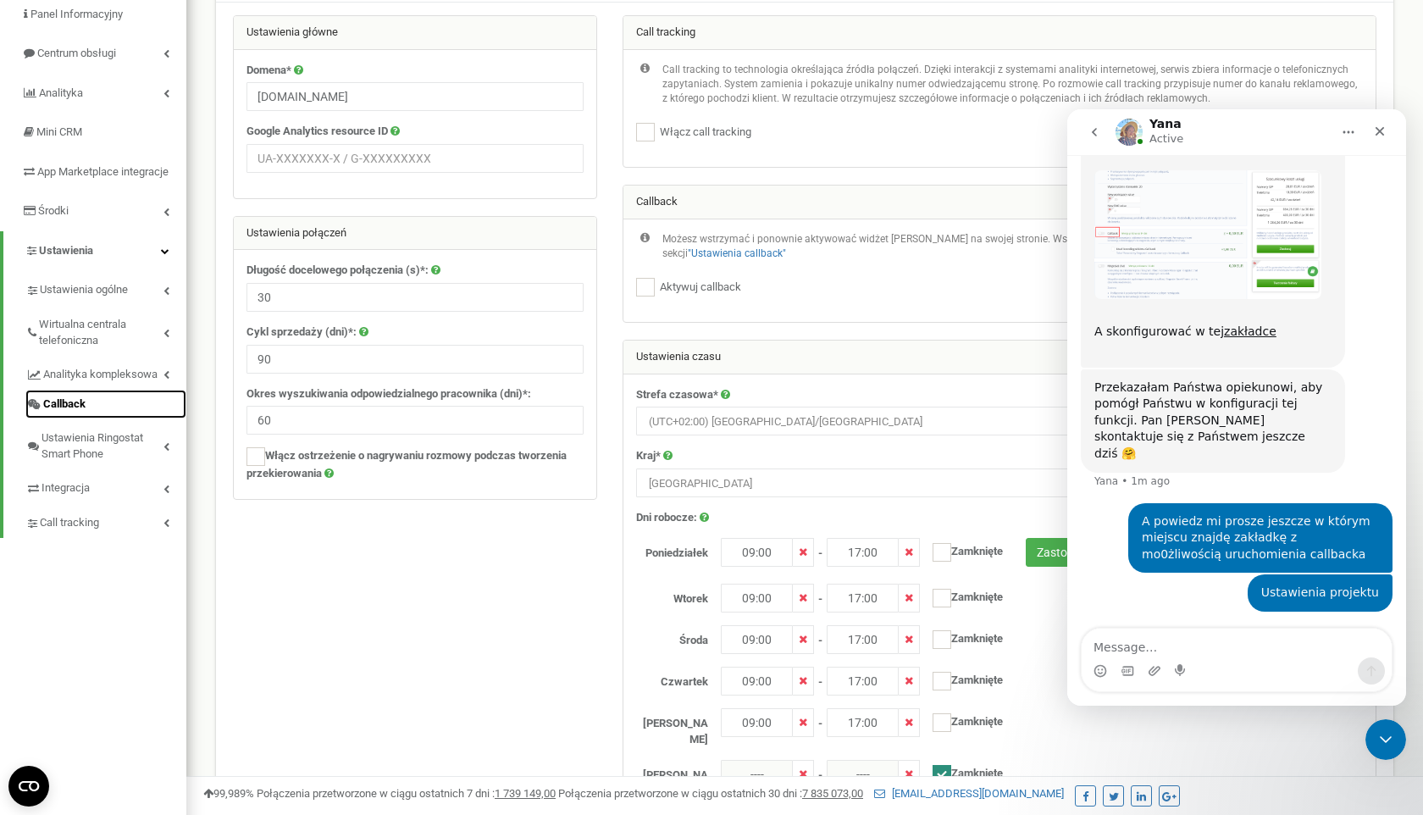
click at [82, 412] on span "Callback" at bounding box center [64, 404] width 42 height 16
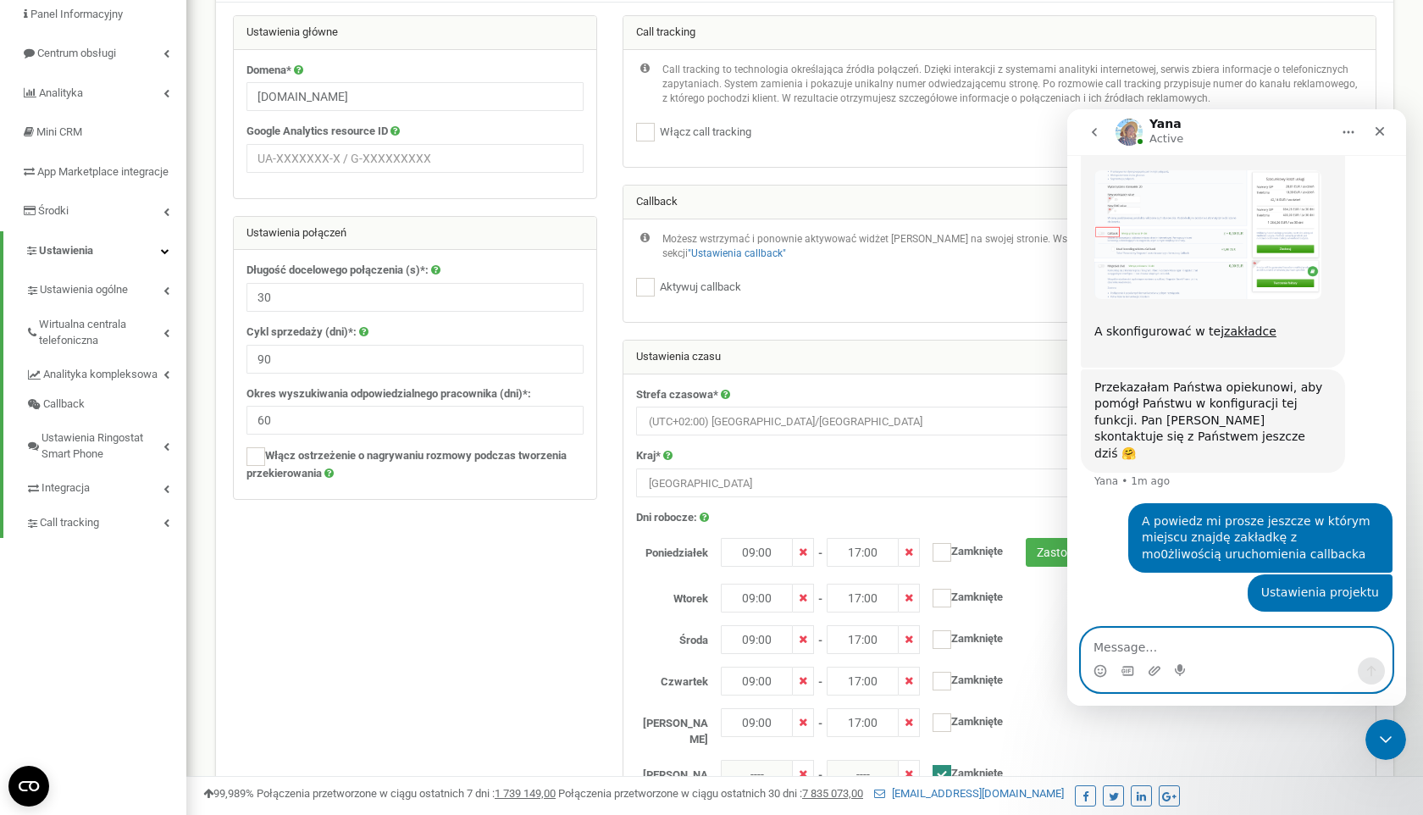
click at [1117, 647] on textarea "Message…" at bounding box center [1237, 642] width 310 height 29
type textarea "j"
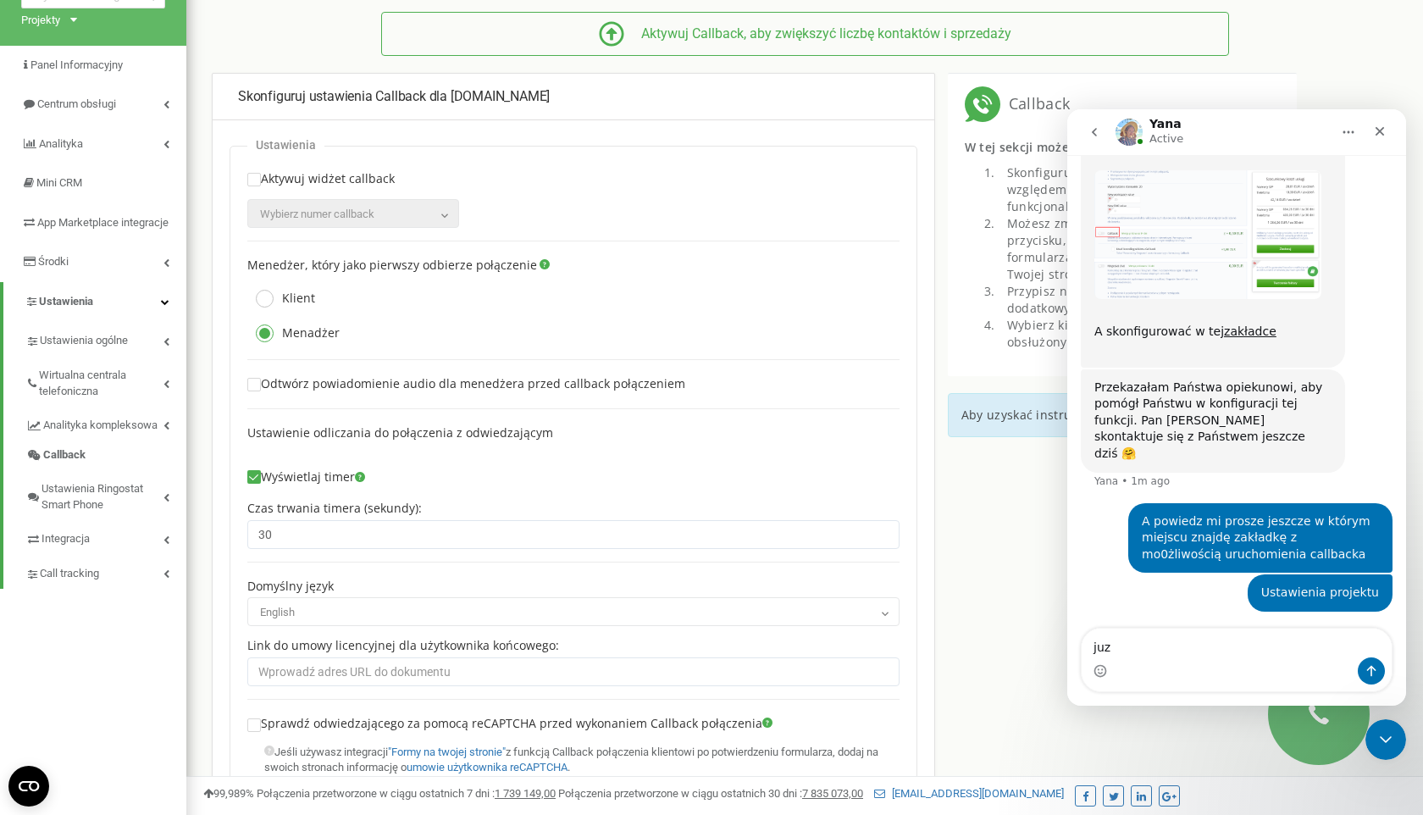
scroll to position [968, 0]
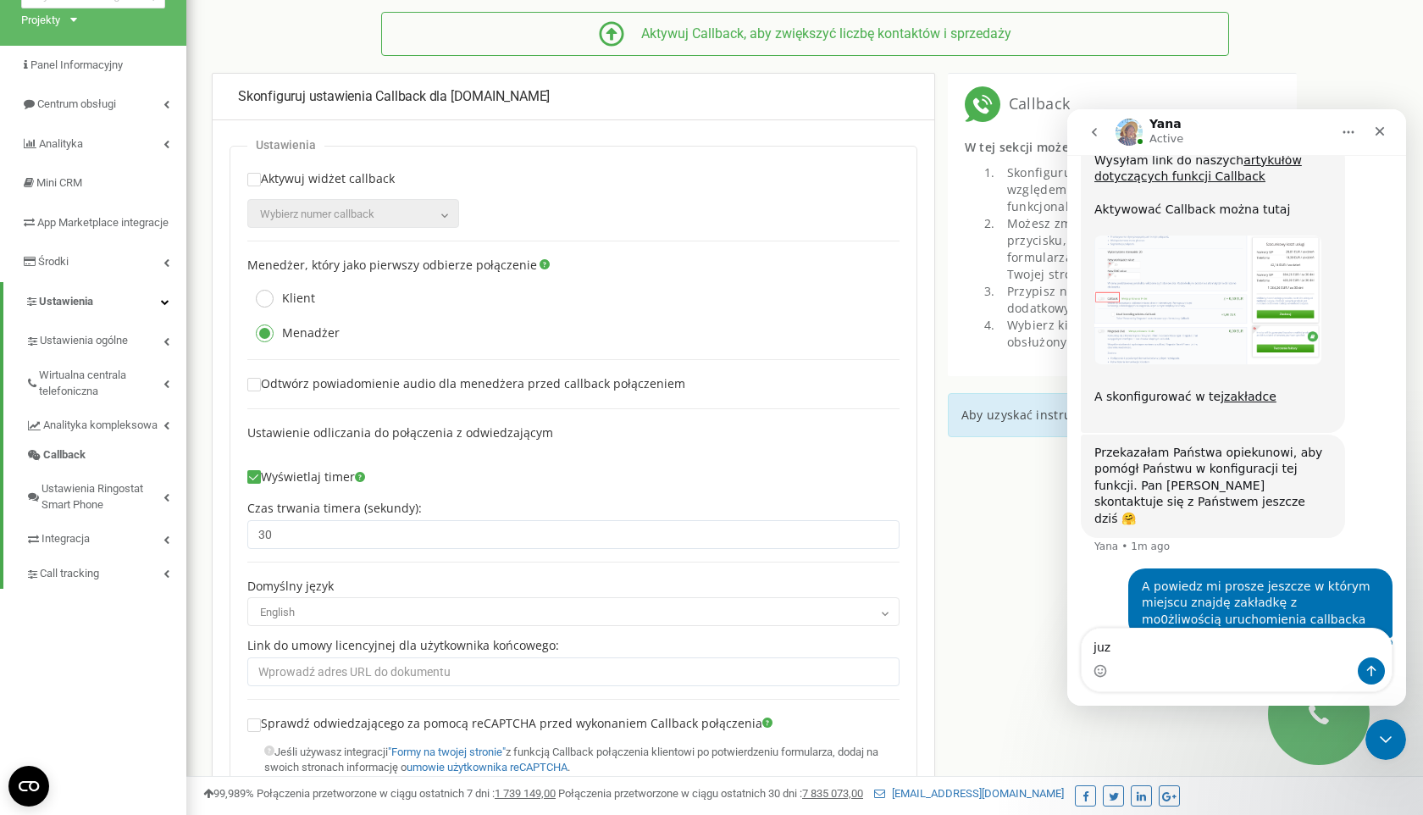
click at [1110, 646] on textarea "juz" at bounding box center [1237, 642] width 310 height 29
type textarea "j"
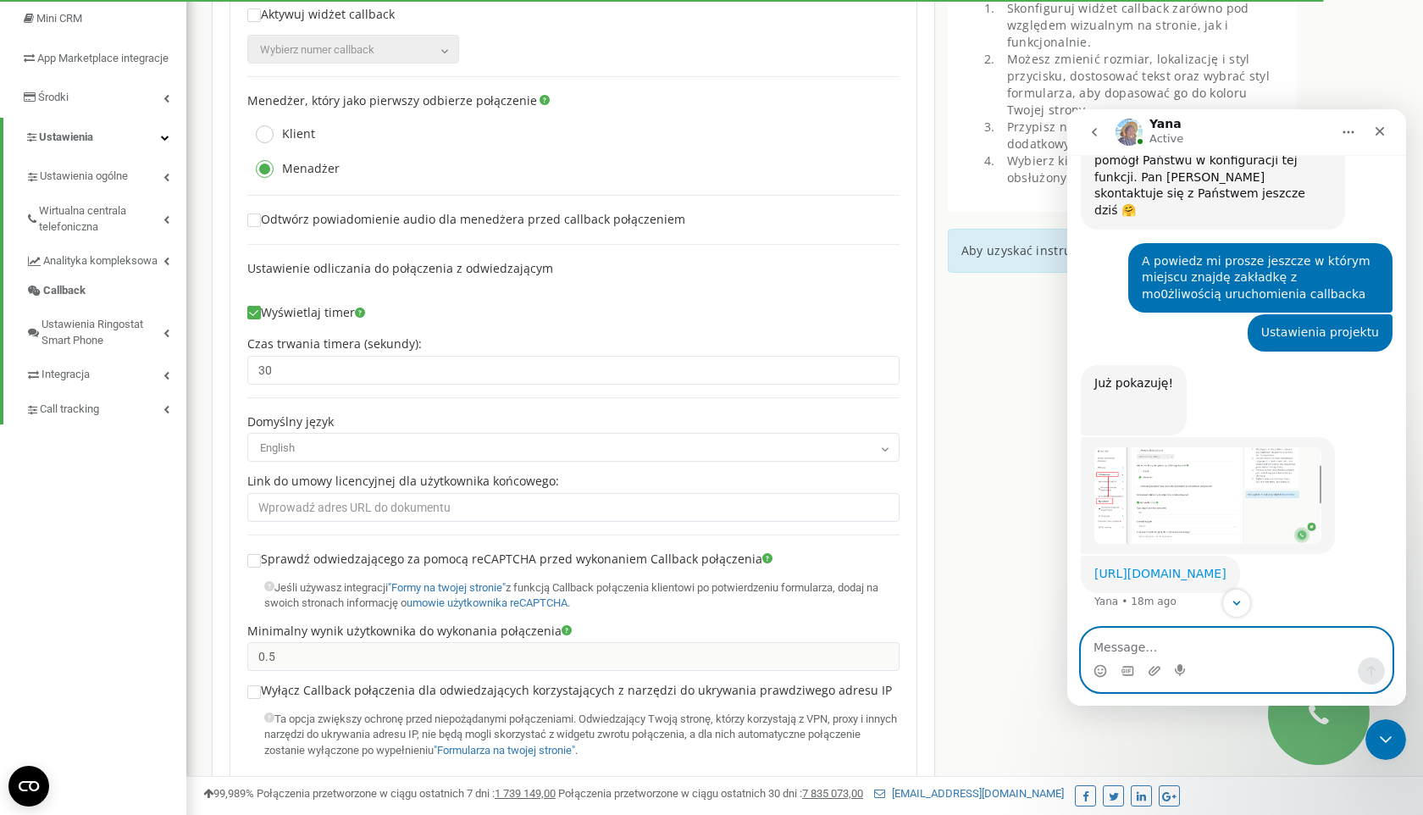
scroll to position [1359, 0]
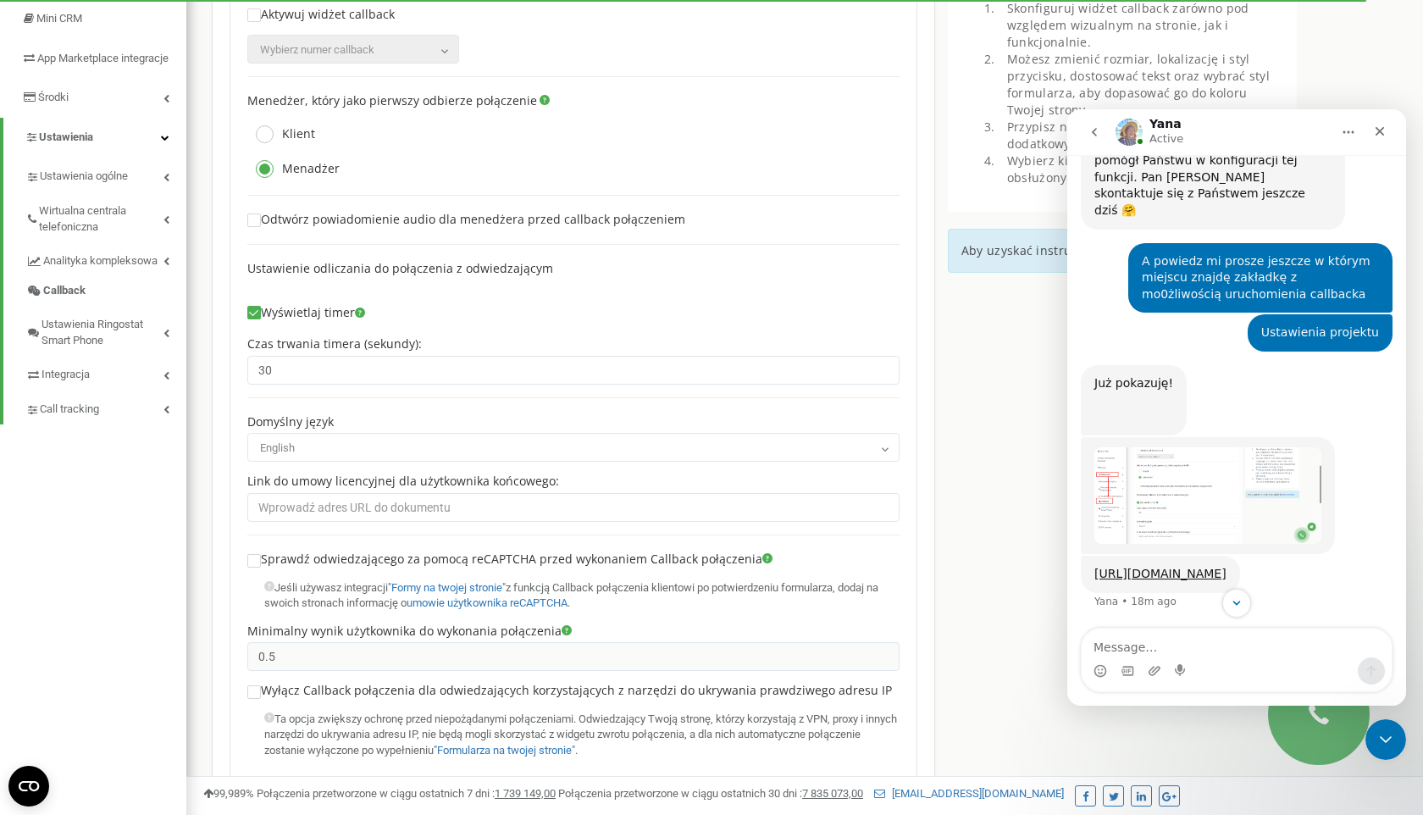
click at [1119, 447] on img "Yana says…" at bounding box center [1207, 495] width 227 height 97
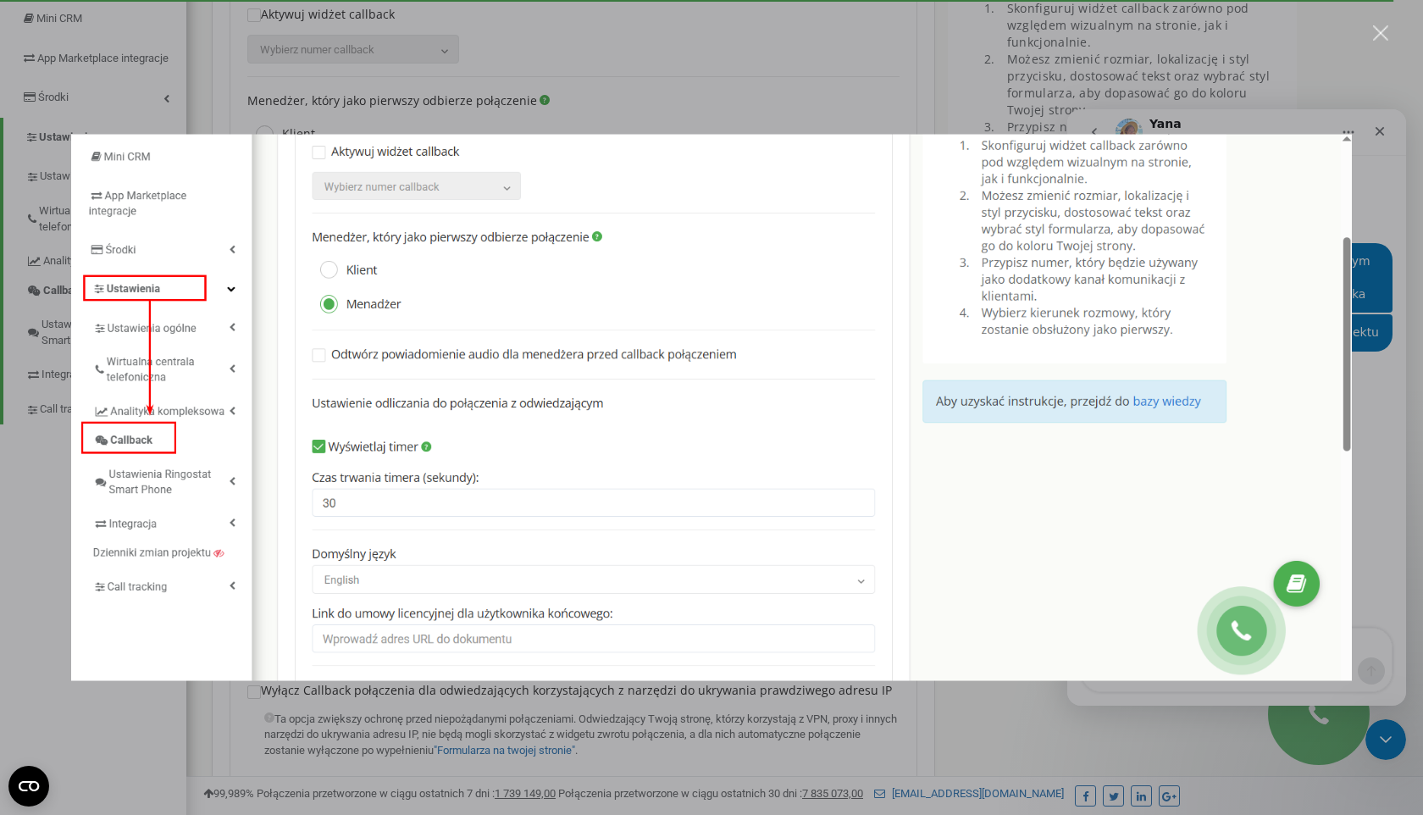
scroll to position [0, 0]
click at [1367, 407] on div "Intercom messenger" at bounding box center [711, 407] width 1423 height 815
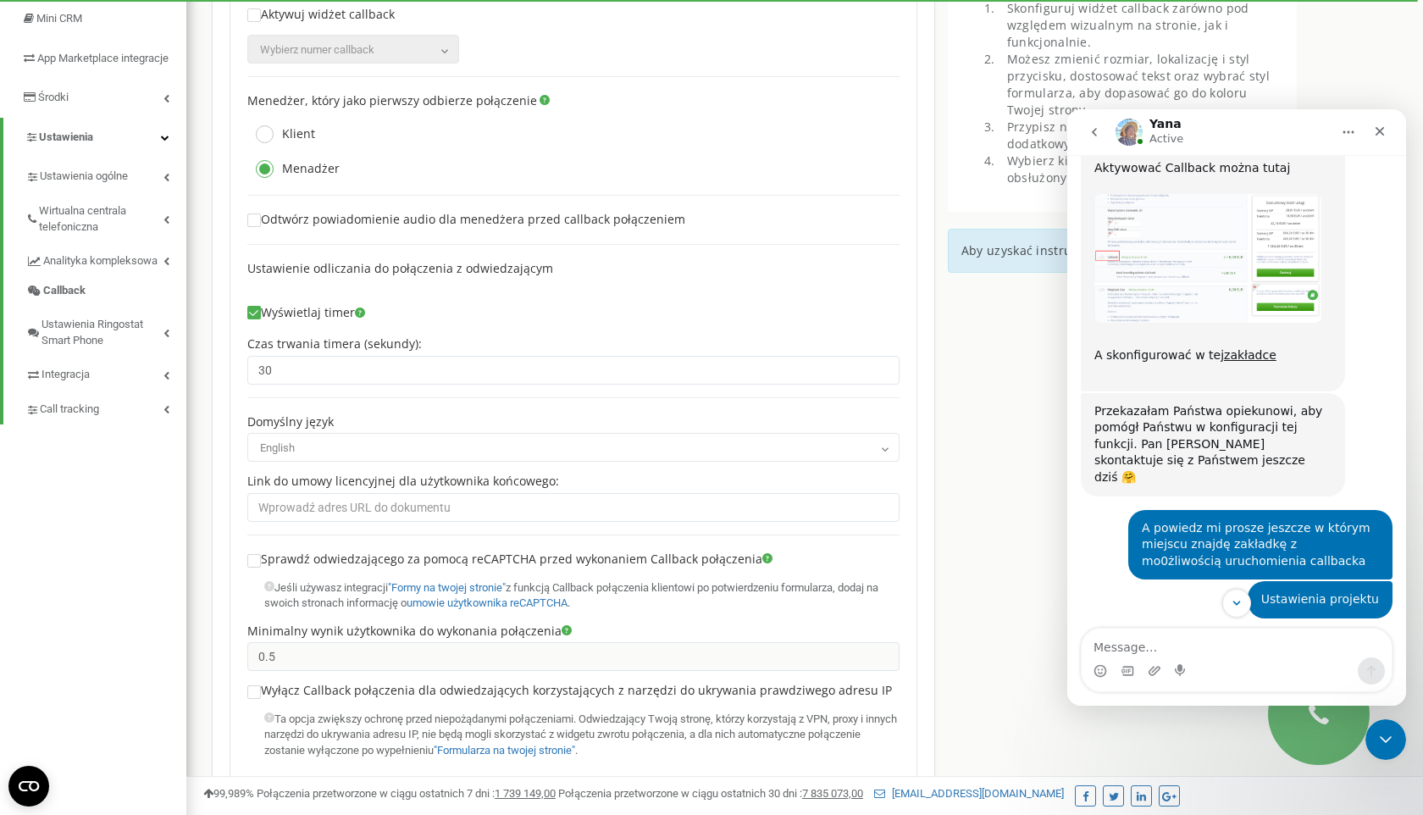
scroll to position [994, 0]
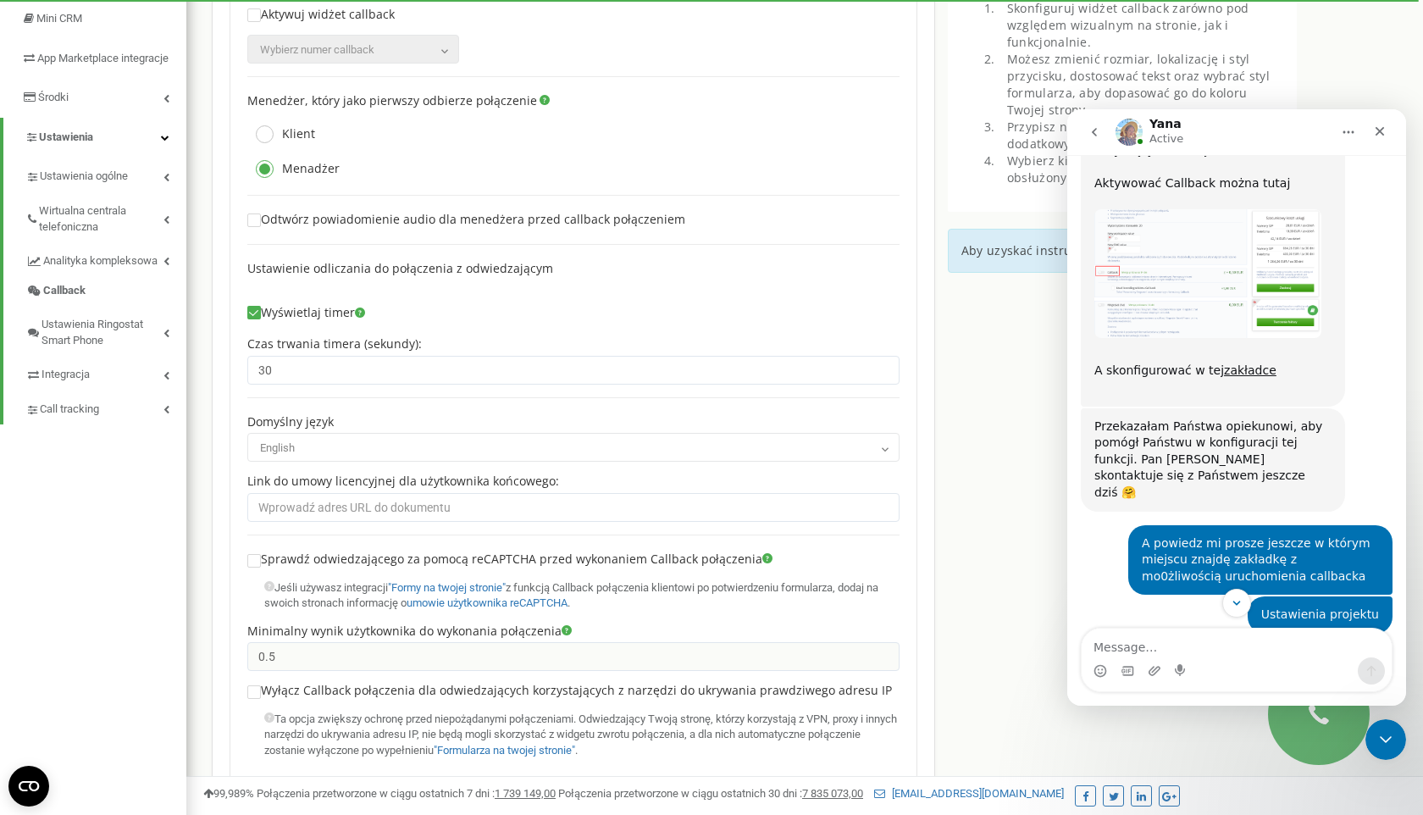
click at [1204, 256] on img "Yana says…" at bounding box center [1207, 273] width 227 height 129
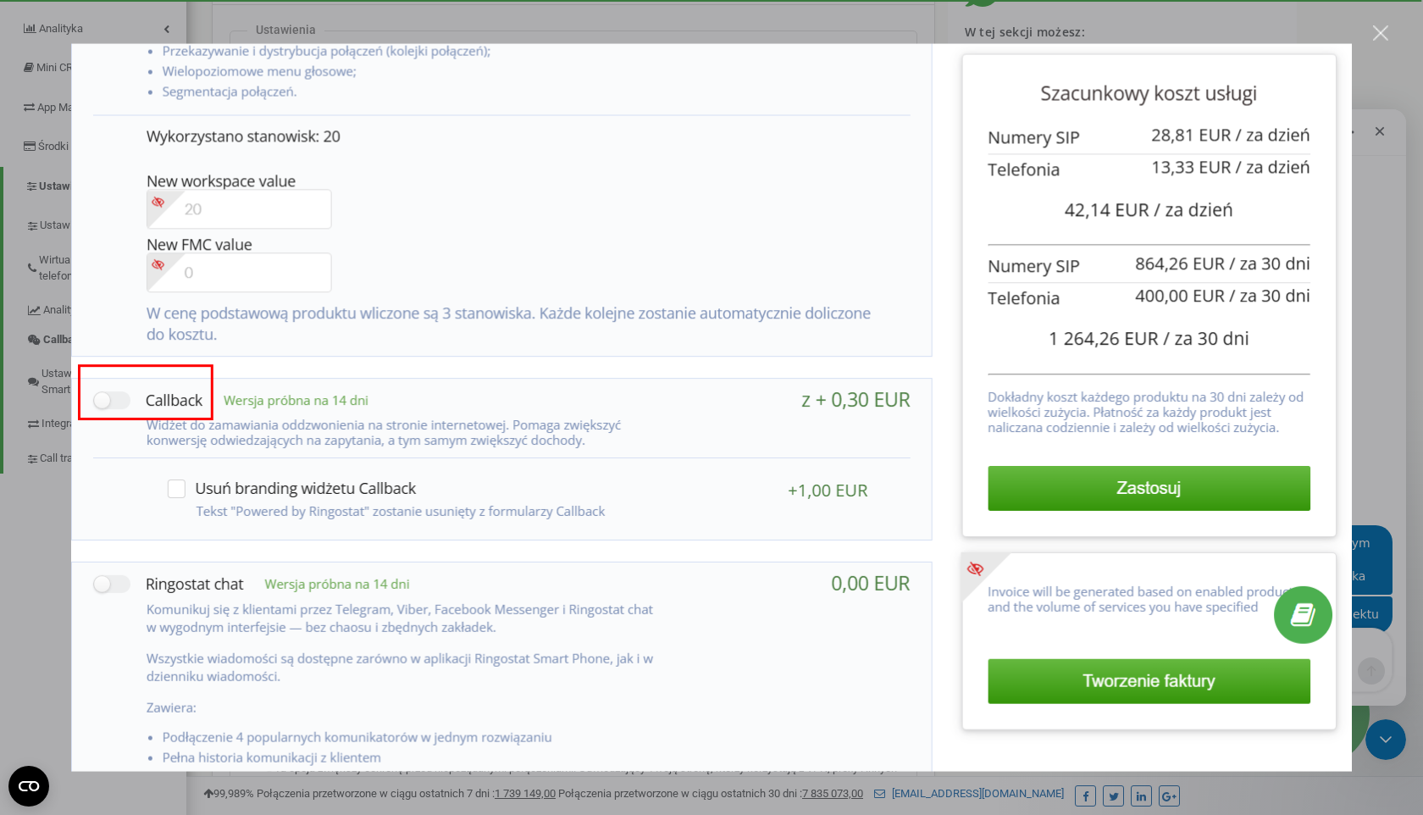
scroll to position [210, 0]
click at [1383, 39] on div "Close" at bounding box center [1381, 33] width 16 height 16
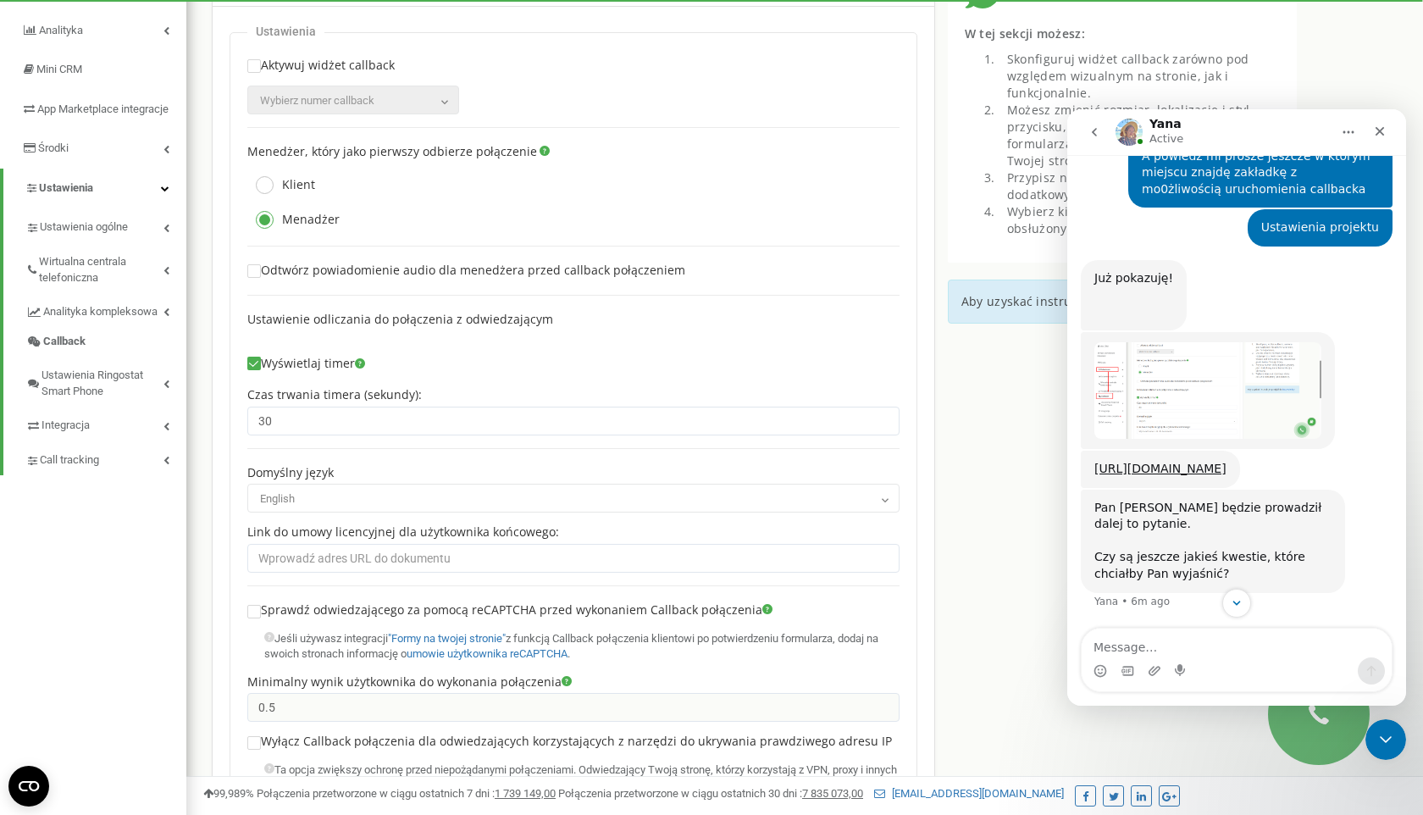
scroll to position [1543, 0]
click at [1194, 462] on link "[URL][DOMAIN_NAME]" at bounding box center [1160, 469] width 132 height 14
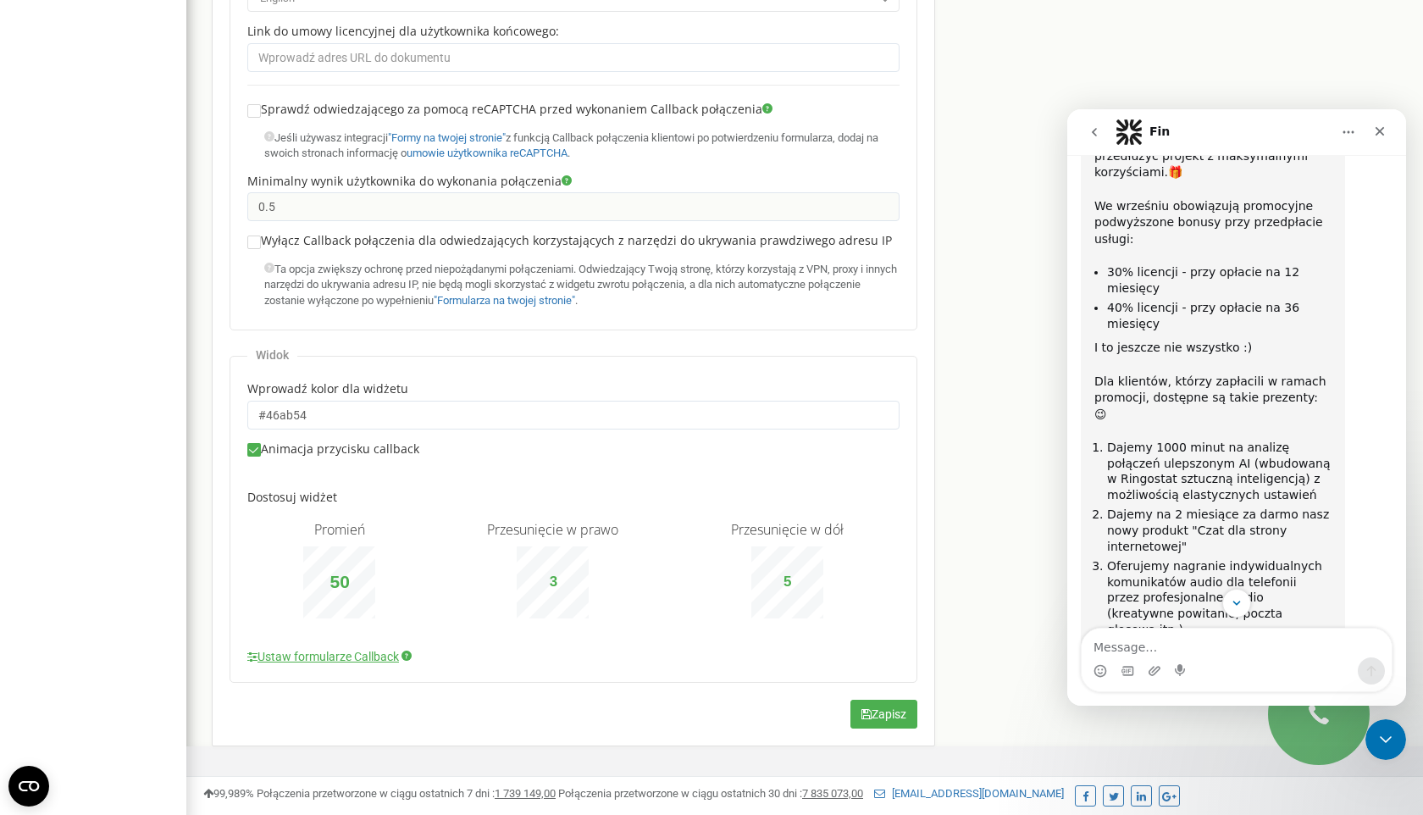
scroll to position [729, 0]
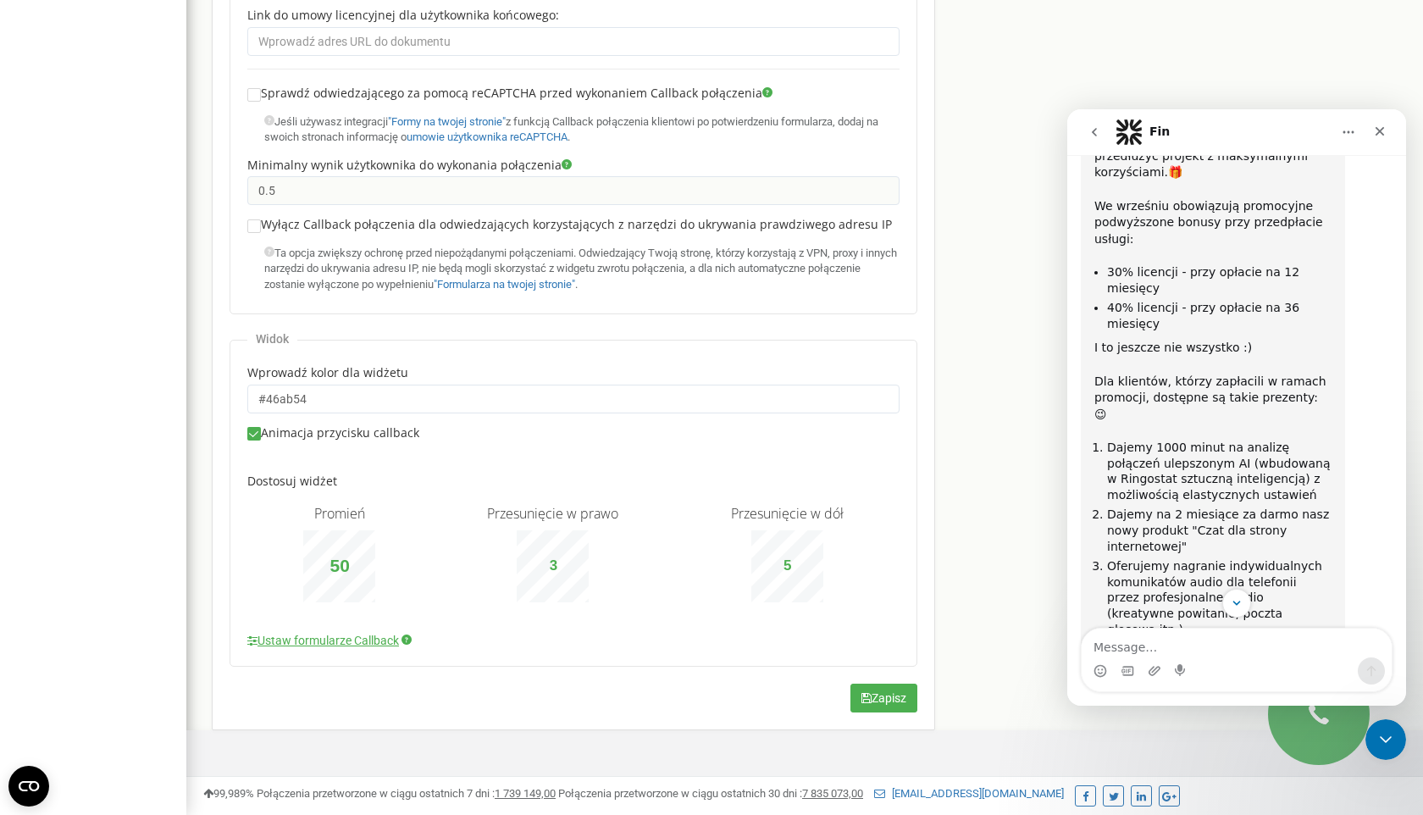
click at [259, 432] on div at bounding box center [254, 434] width 14 height 14
checkbox input "false"
click at [373, 643] on link "Ustaw formularze Callback" at bounding box center [323, 640] width 152 height 17
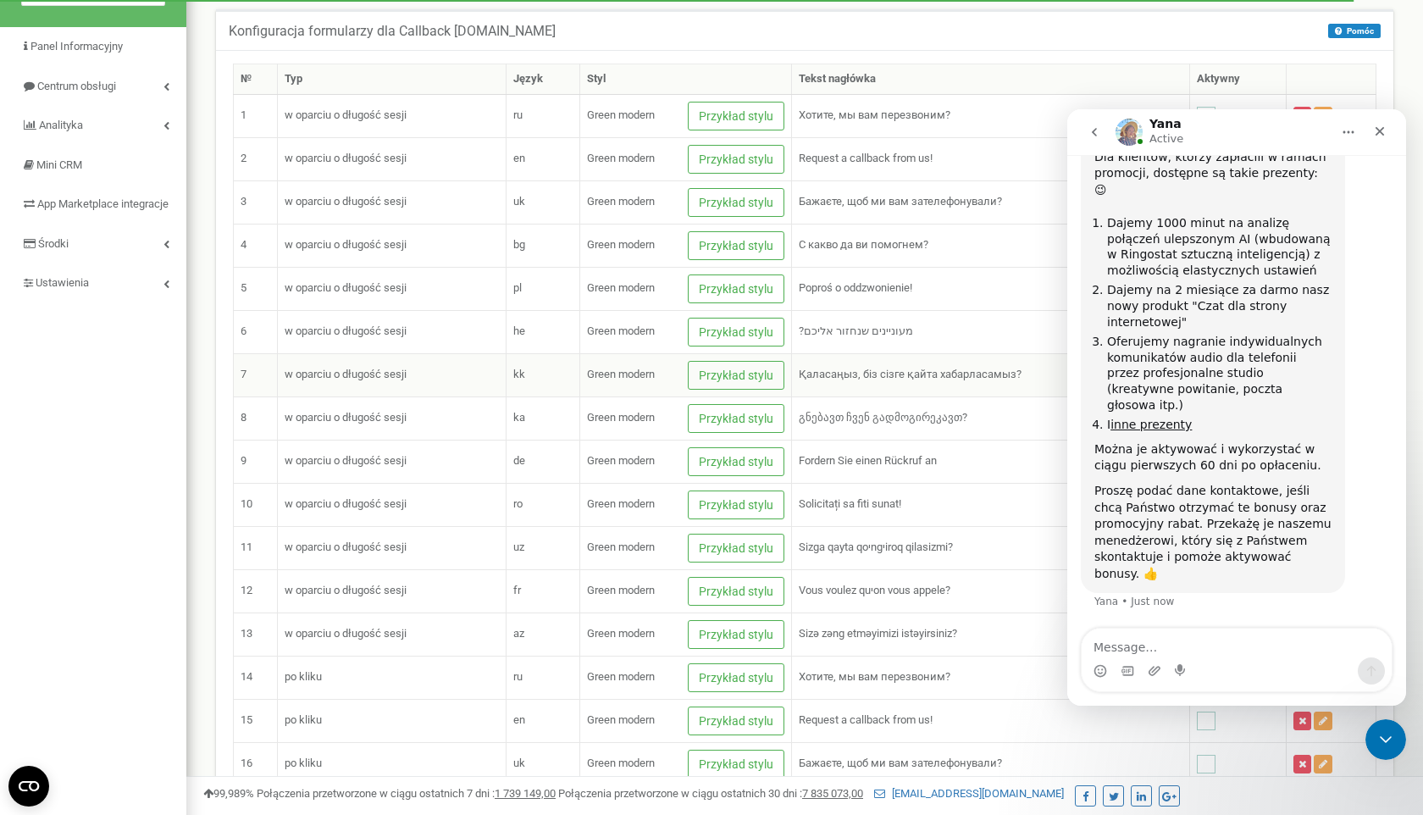
scroll to position [20, 0]
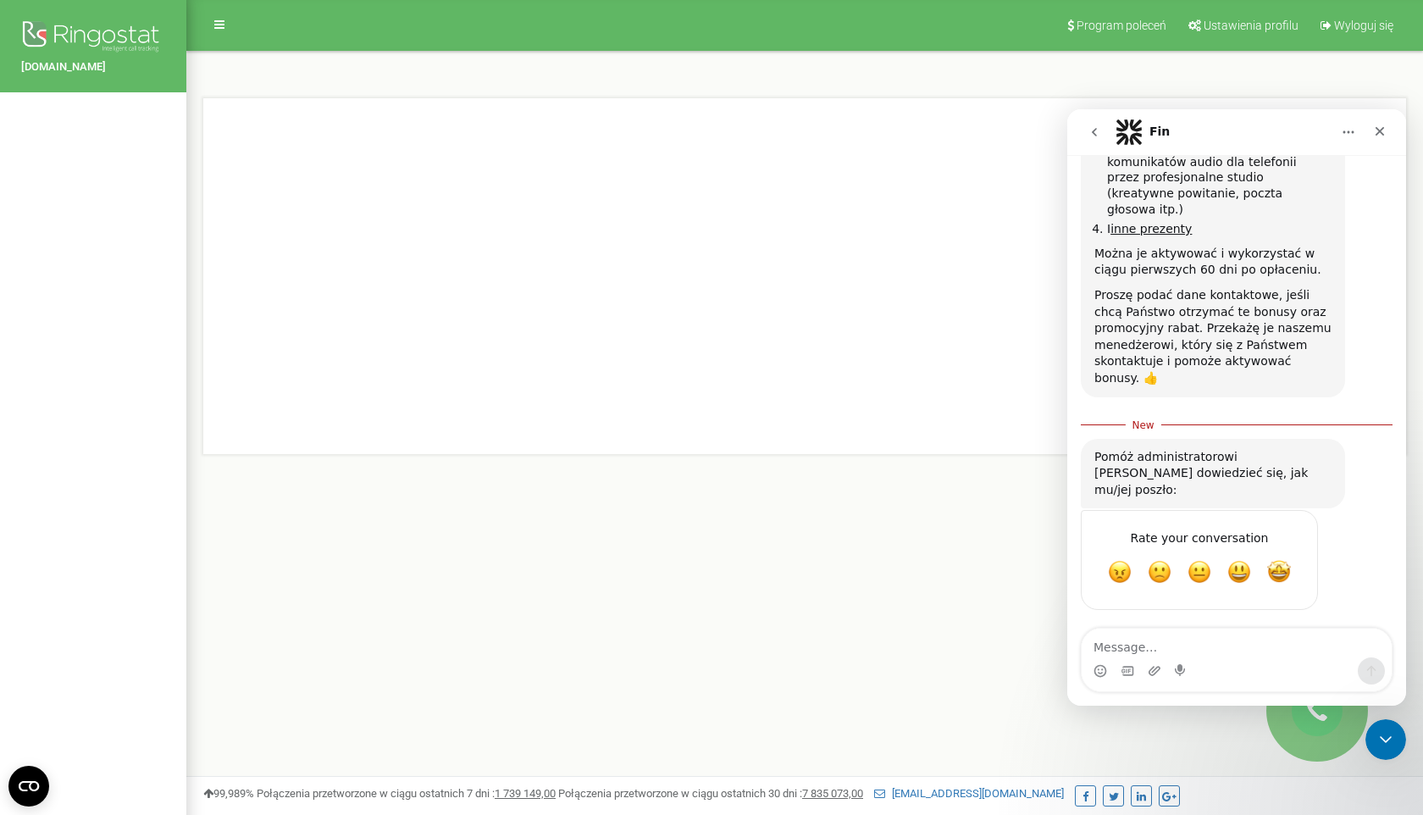
scroll to position [2526, 0]
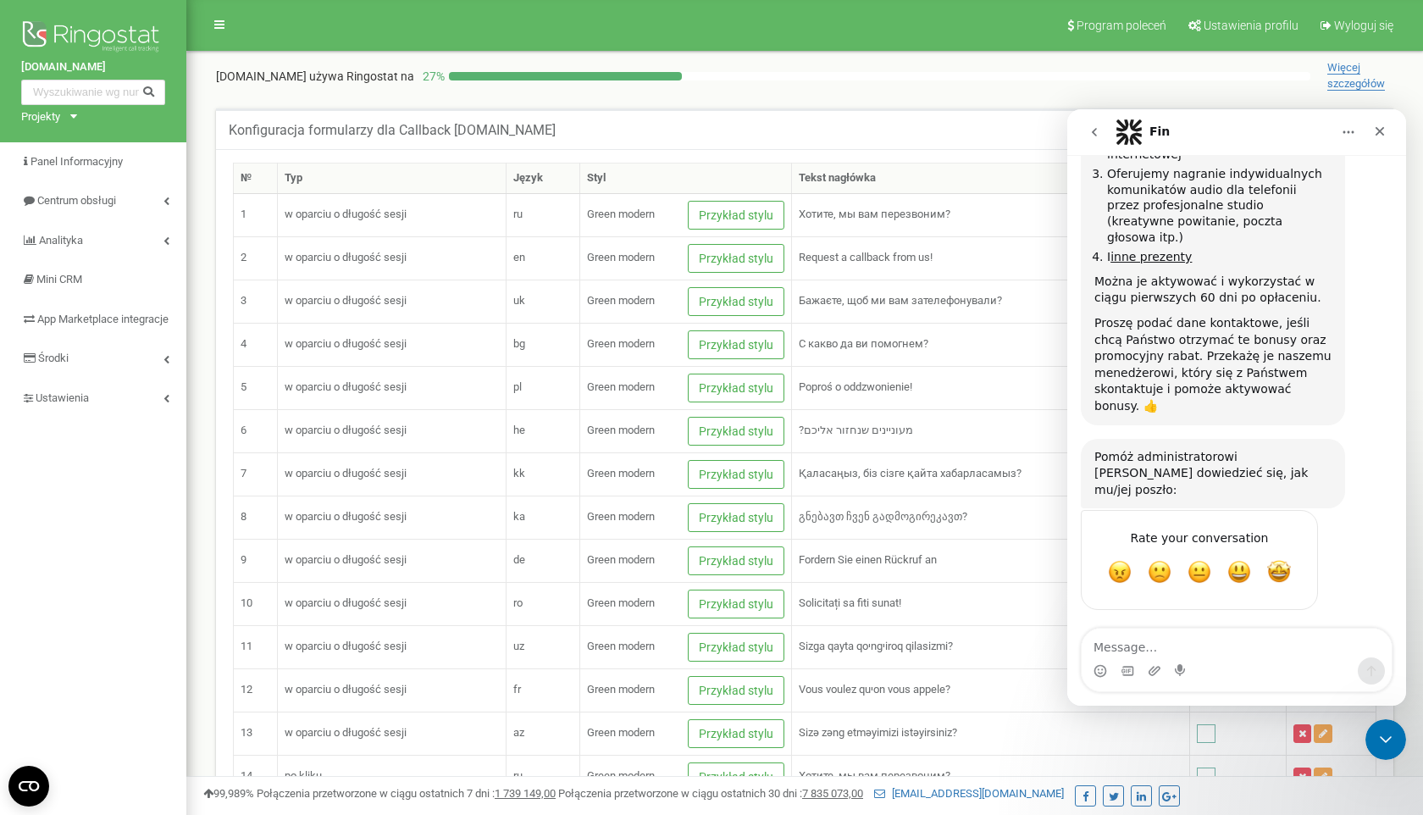
scroll to position [2949, 0]
click at [1381, 127] on icon "Close" at bounding box center [1380, 132] width 14 height 14
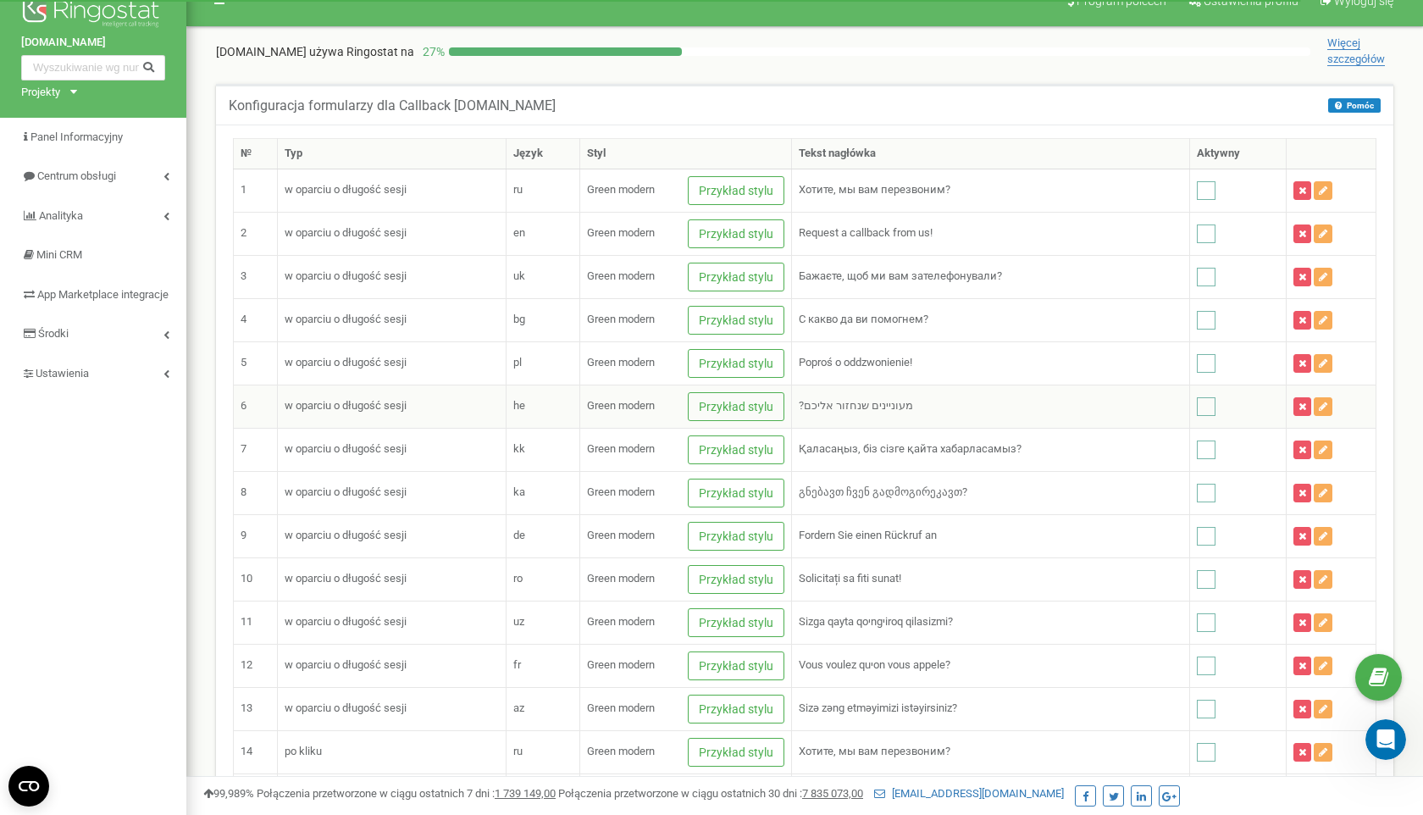
scroll to position [29, 0]
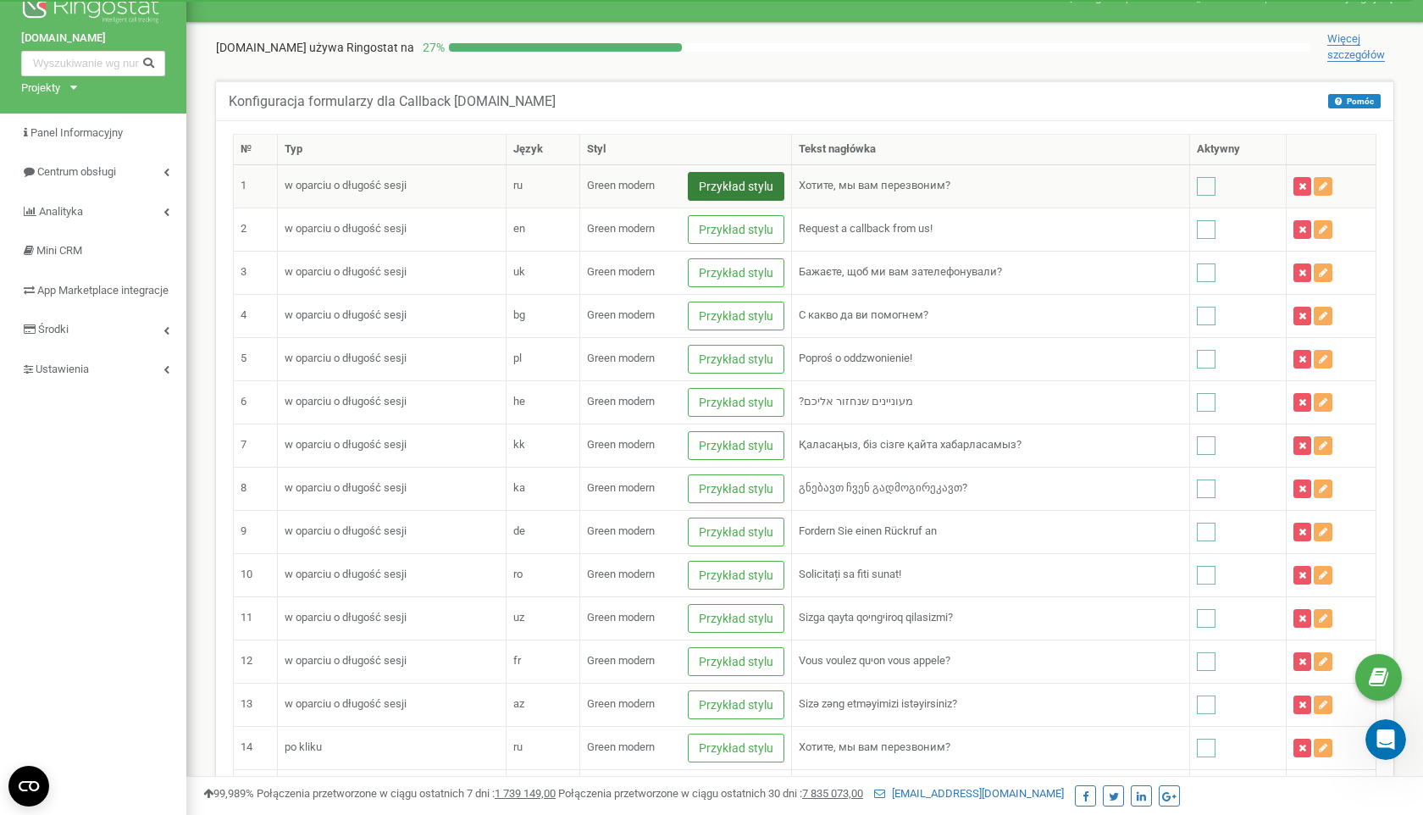
click at [739, 190] on button "Przykład stylu" at bounding box center [736, 186] width 97 height 29
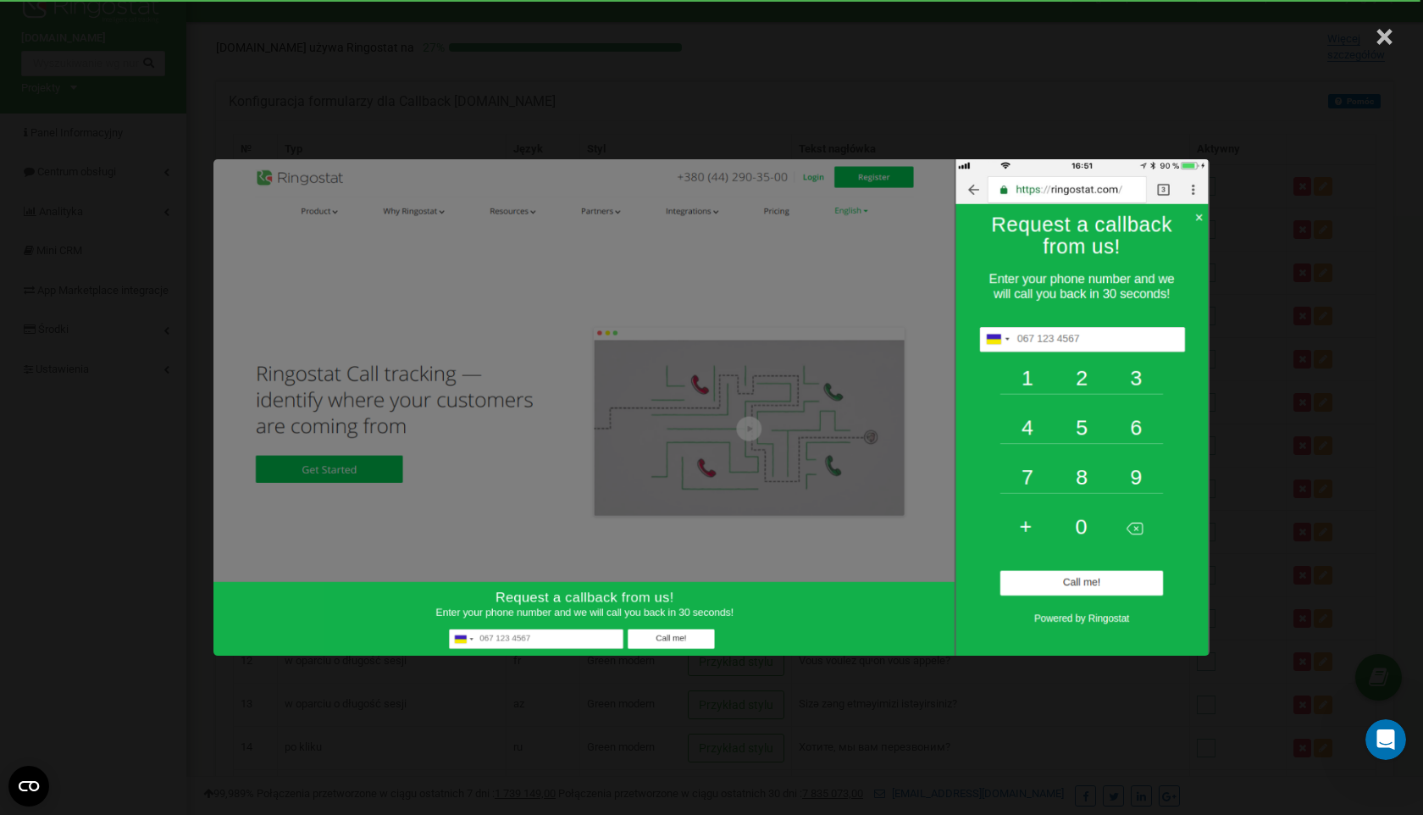
click at [1376, 40] on span "×" at bounding box center [1384, 37] width 18 height 48
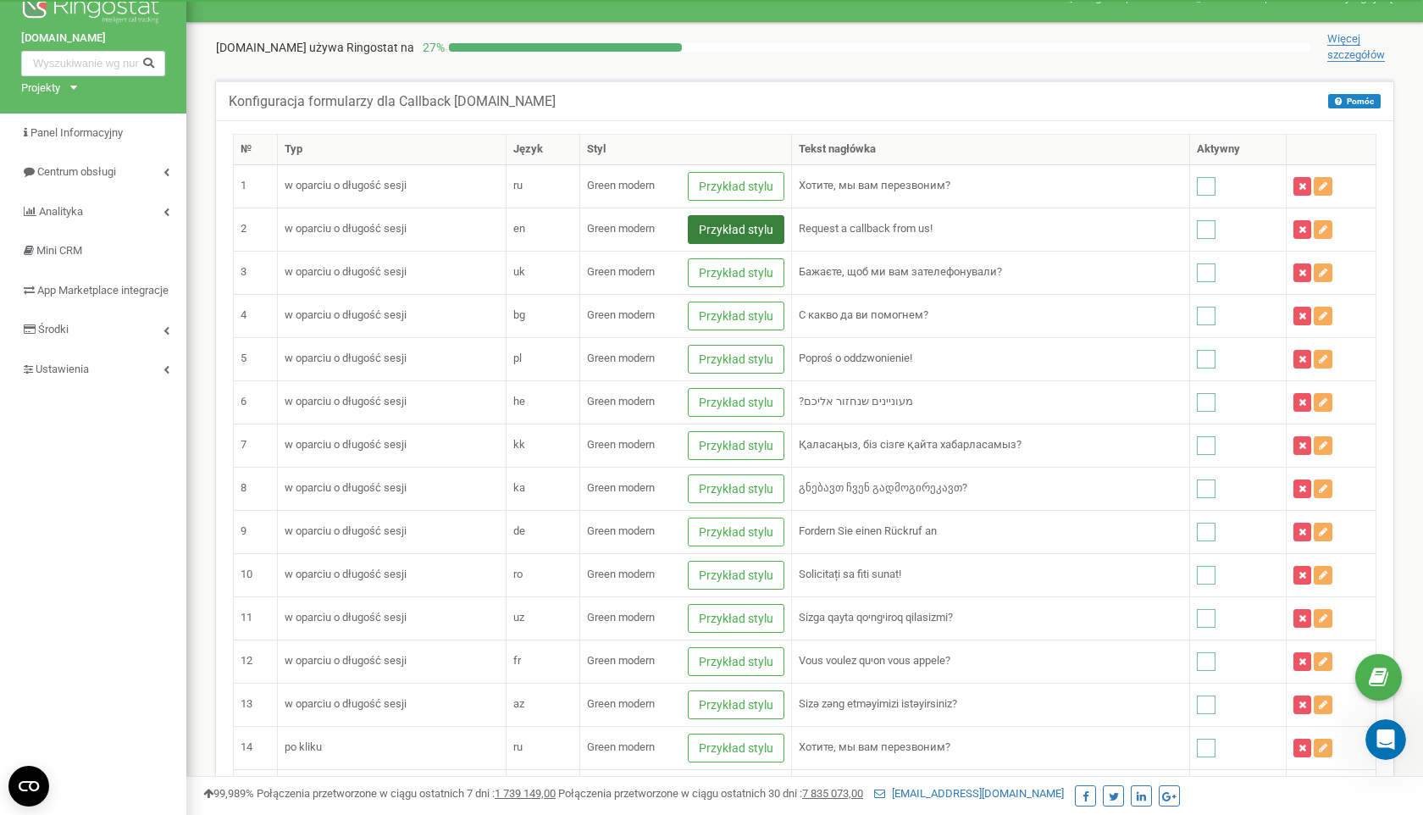
click at [770, 237] on button "Przykład stylu" at bounding box center [736, 229] width 97 height 29
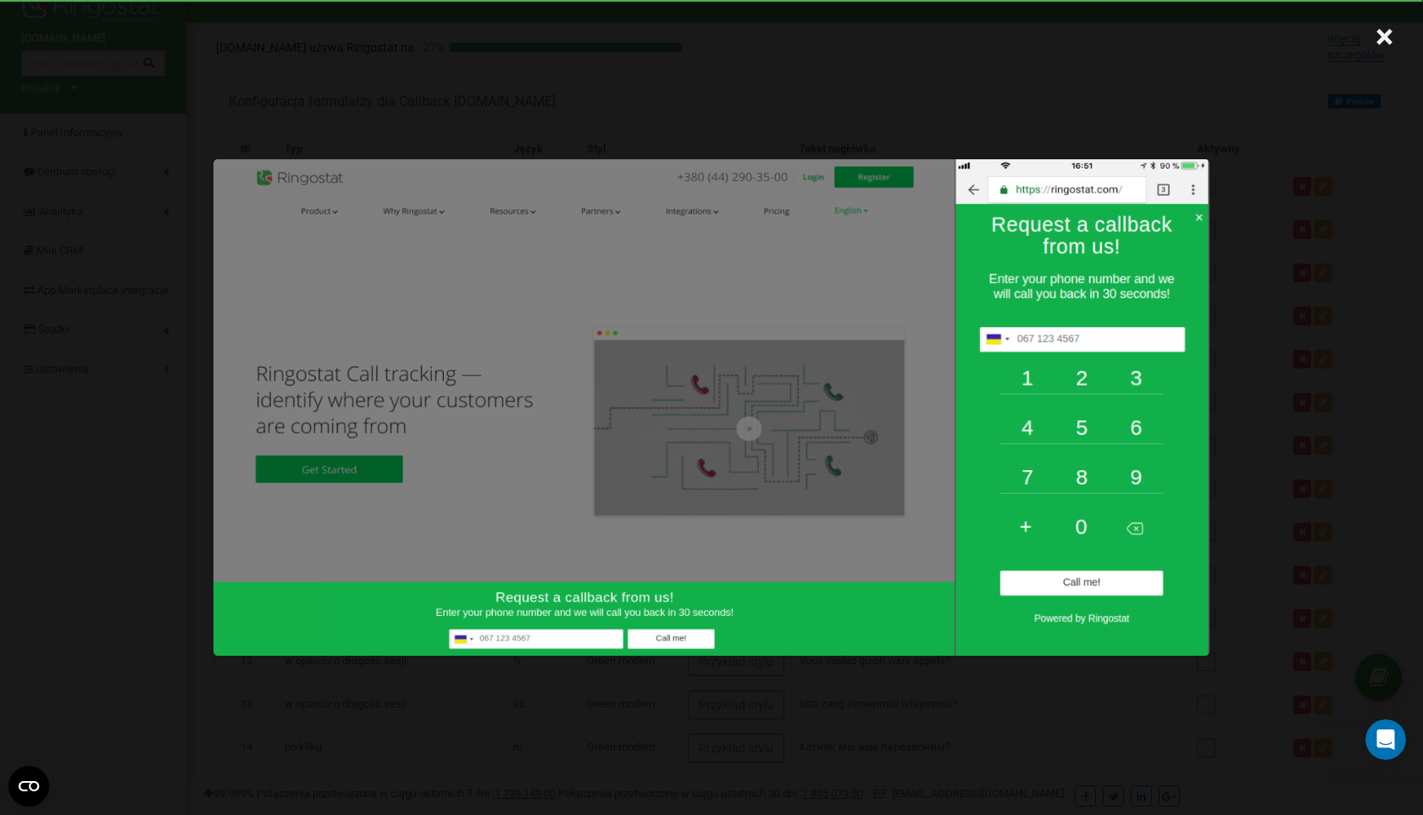
click at [1122, 121] on div "×" at bounding box center [711, 407] width 1423 height 815
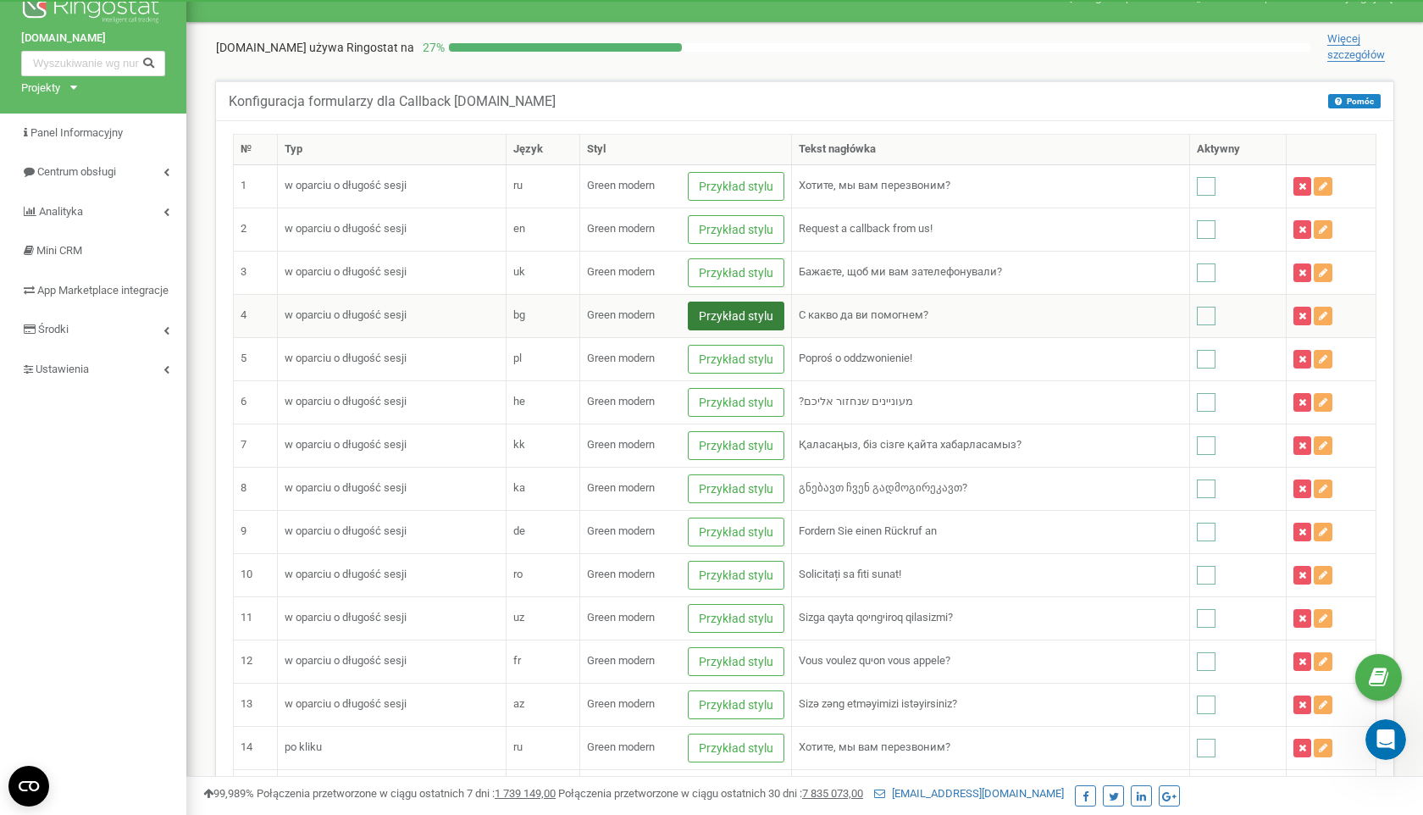
click at [725, 313] on button "Przykład stylu" at bounding box center [736, 316] width 97 height 29
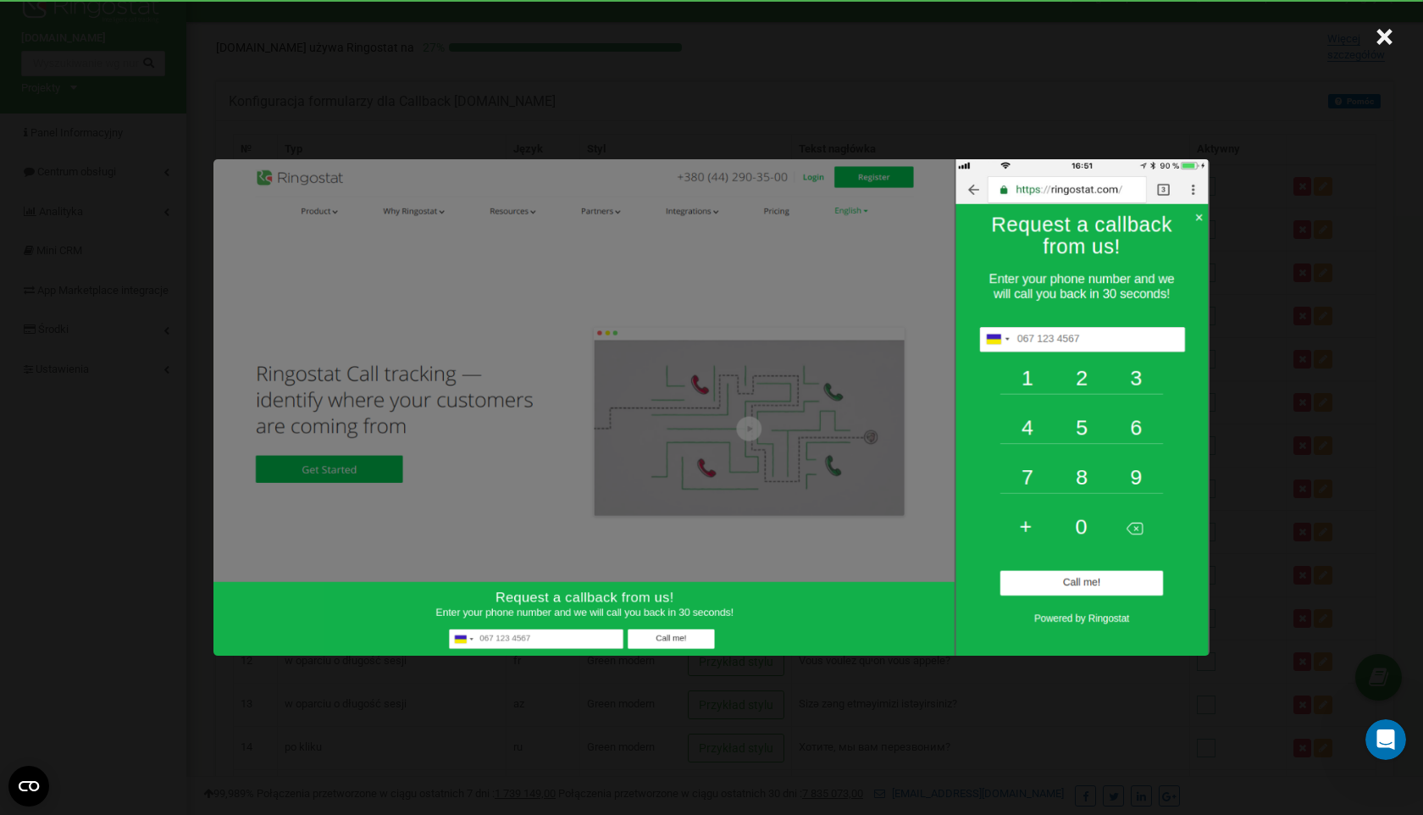
click at [905, 101] on div "×" at bounding box center [711, 407] width 1423 height 815
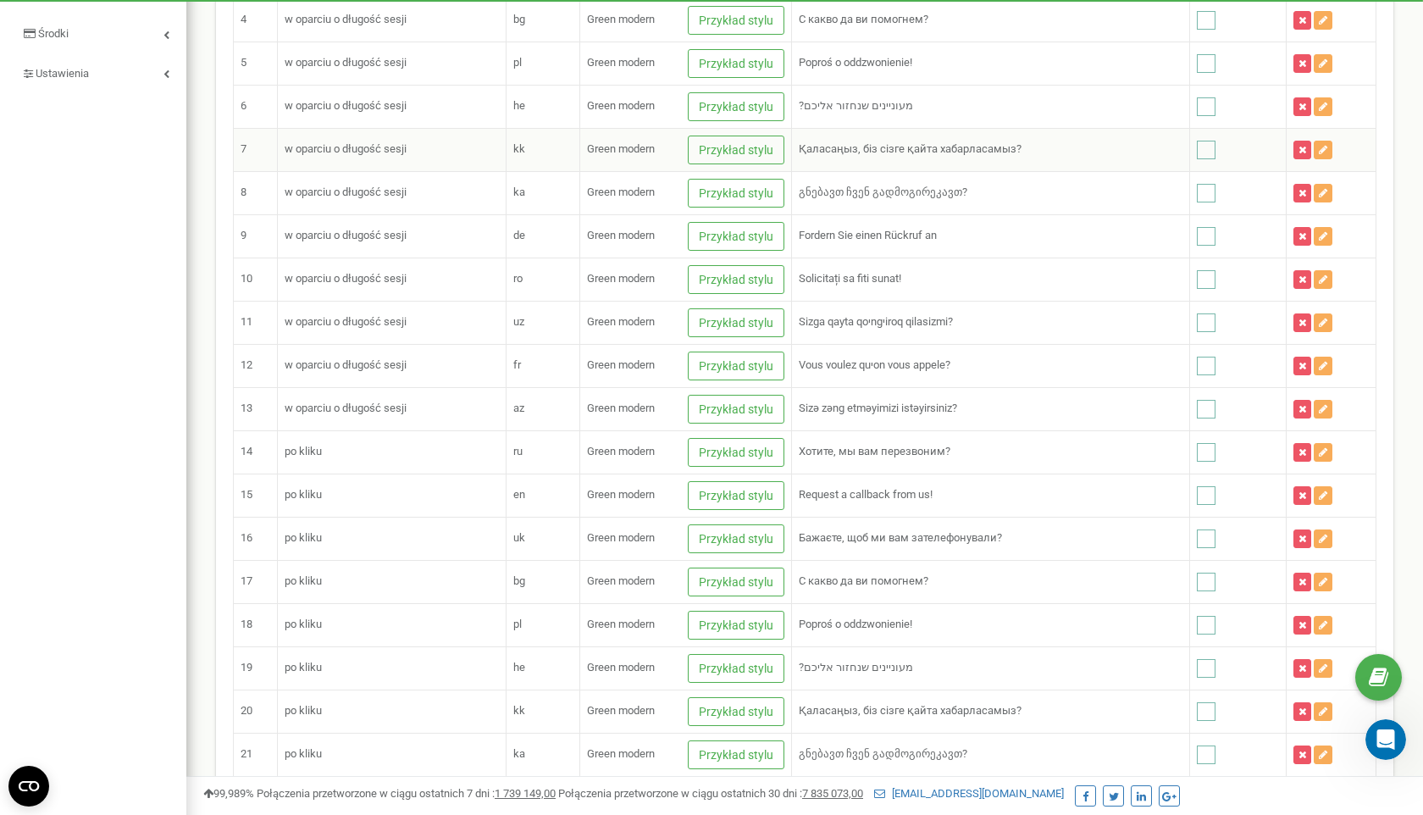
scroll to position [327, 0]
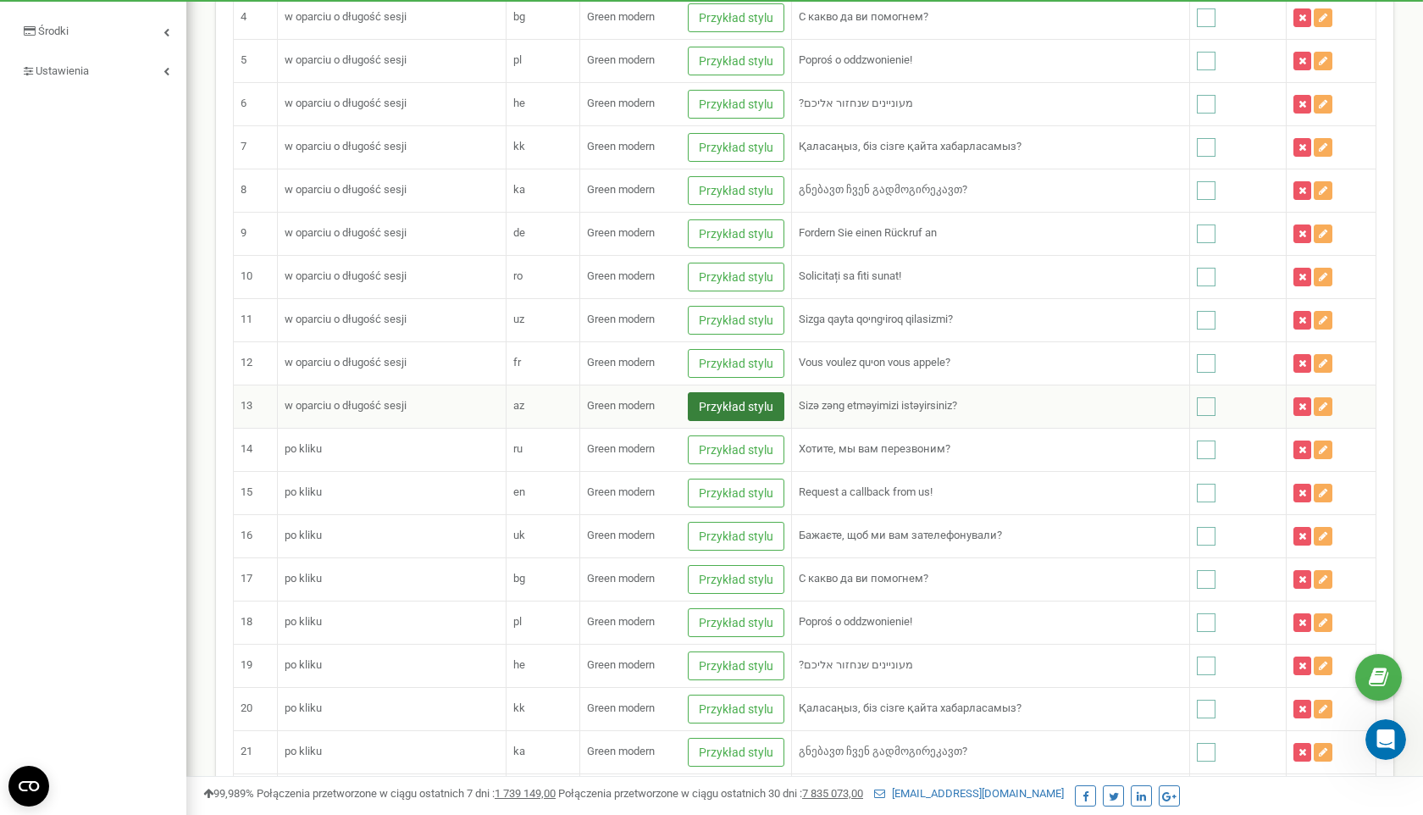
click at [749, 392] on button "Przykład stylu" at bounding box center [736, 406] width 97 height 29
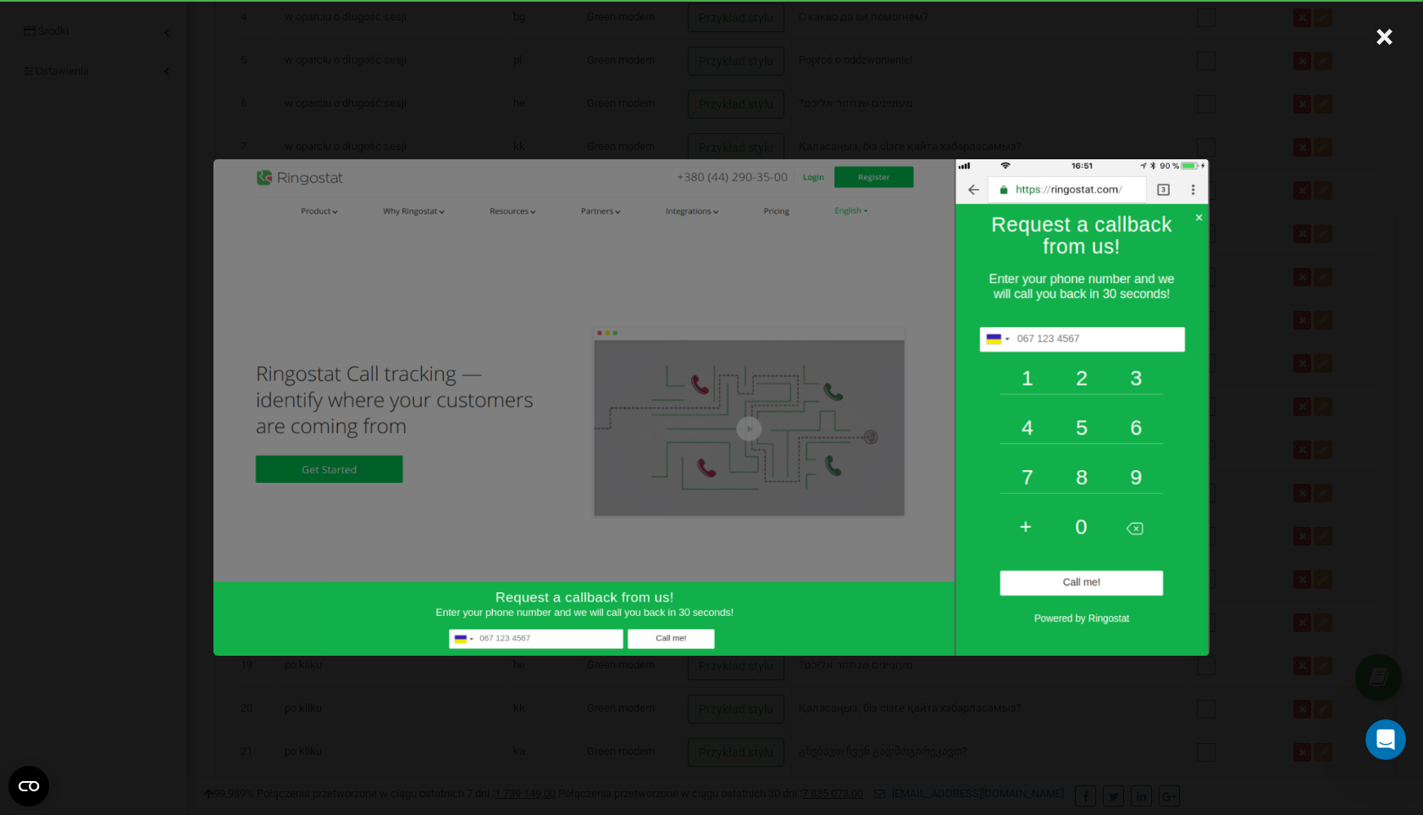
click at [861, 104] on div "×" at bounding box center [711, 407] width 1423 height 815
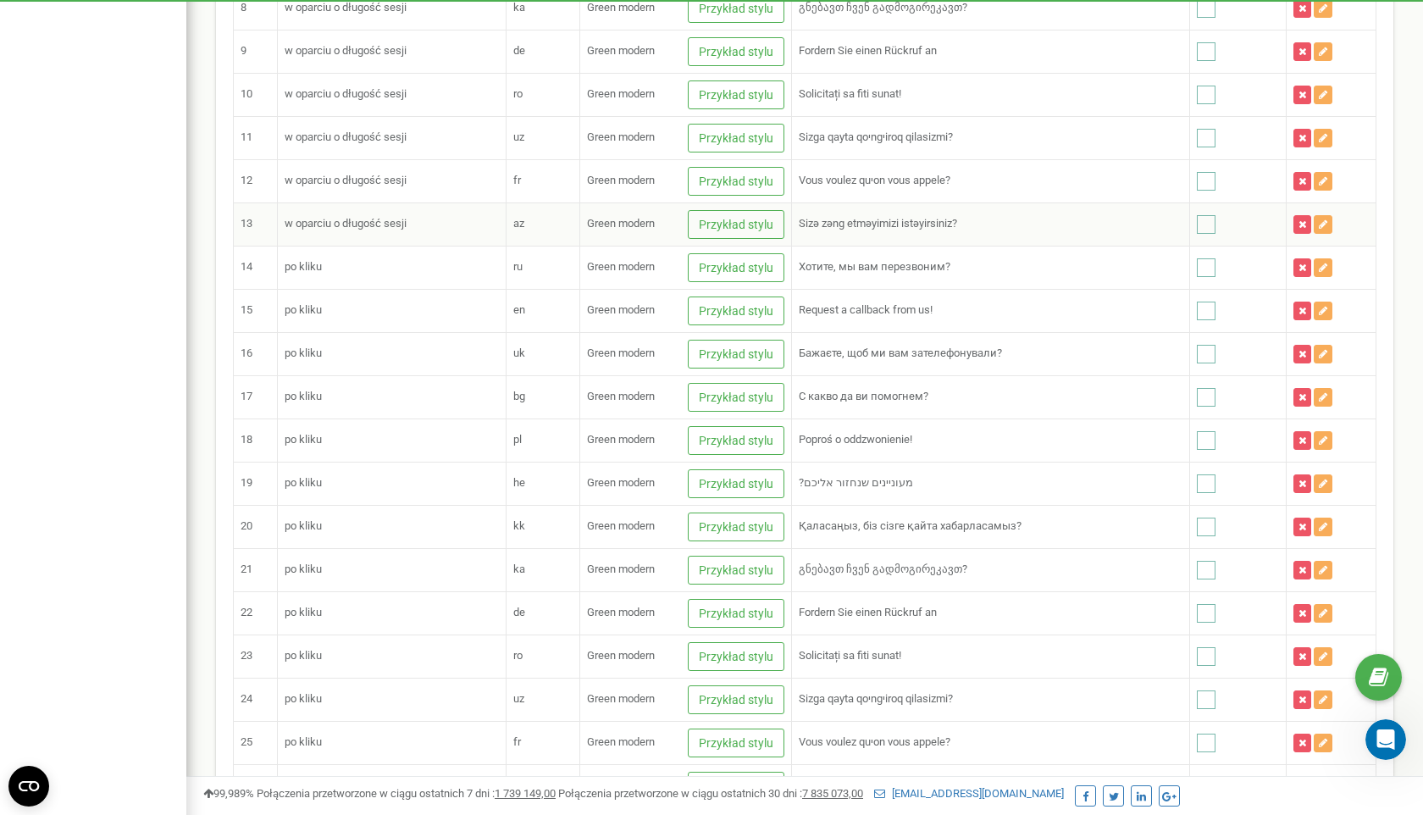
scroll to position [623, 0]
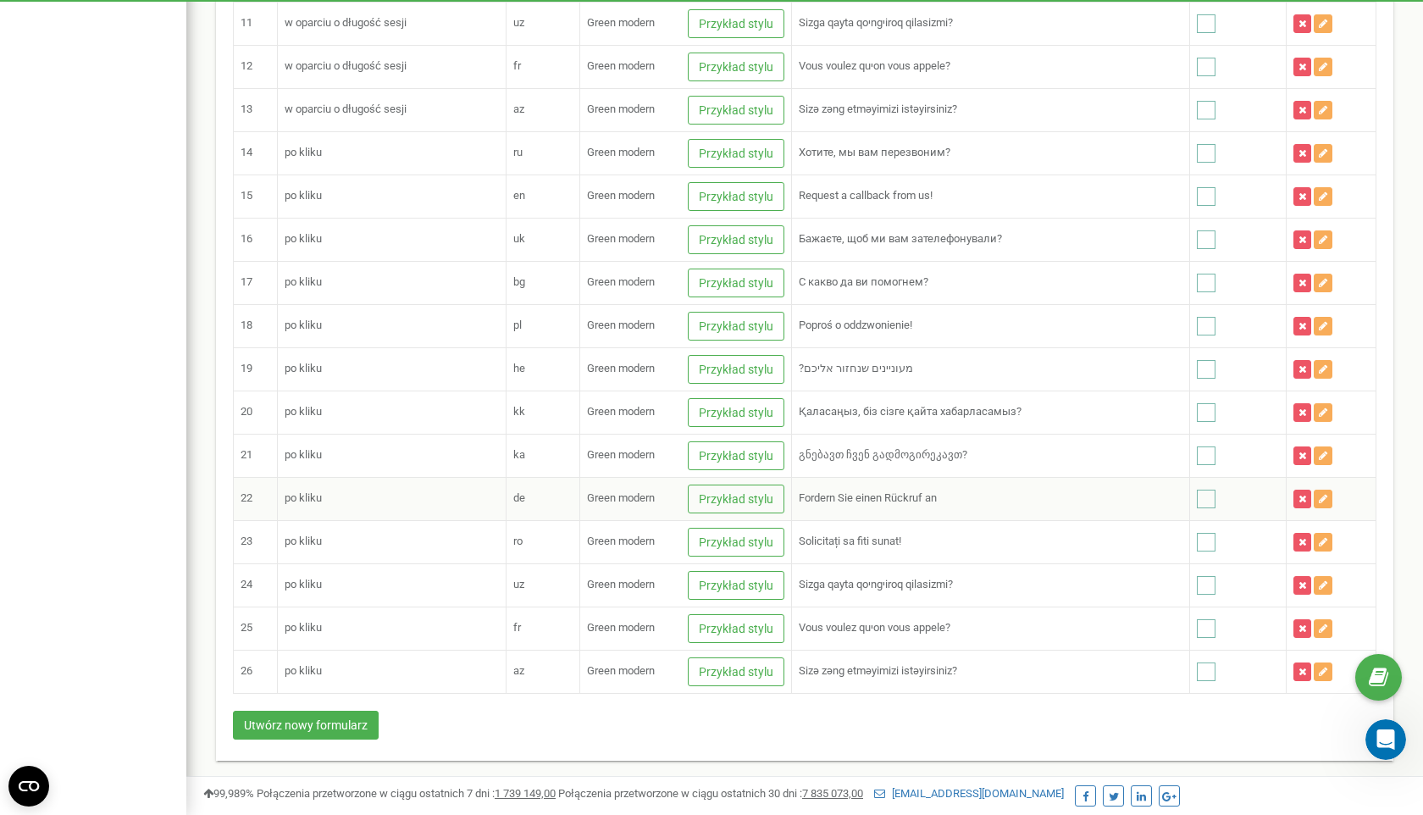
click at [744, 480] on td "Green modern Przykład stylu" at bounding box center [686, 498] width 212 height 43
click at [744, 501] on button "Przykład stylu" at bounding box center [736, 498] width 97 height 29
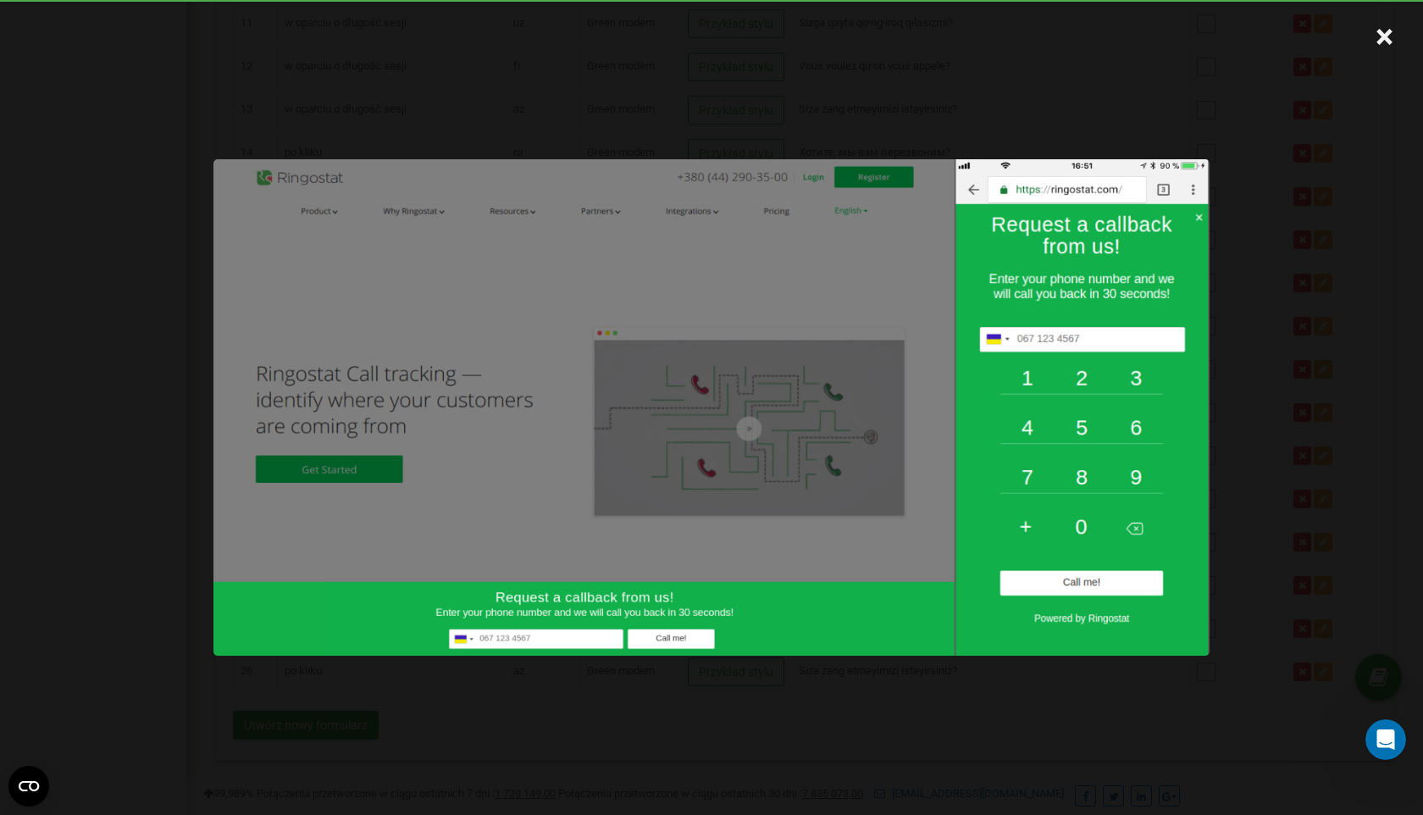
click at [823, 84] on div "×" at bounding box center [711, 407] width 1423 height 815
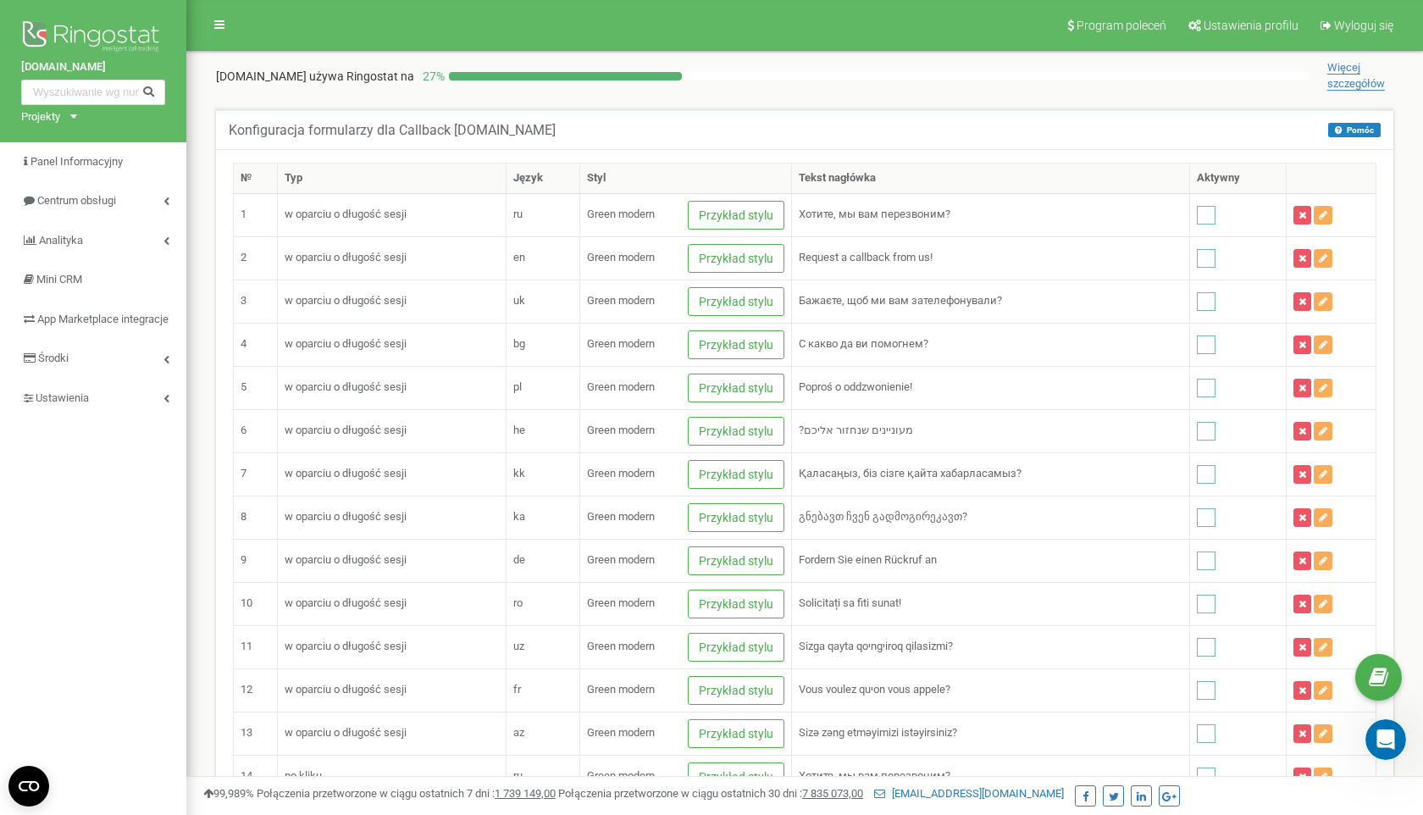
scroll to position [2949, 0]
